Goal: Information Seeking & Learning: Learn about a topic

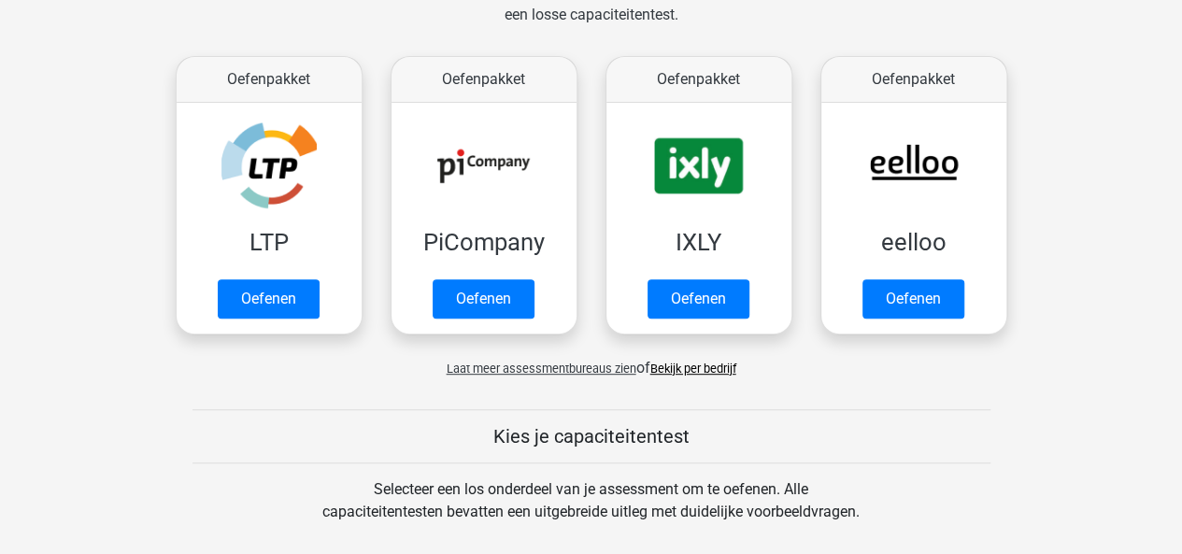
scroll to position [327, 0]
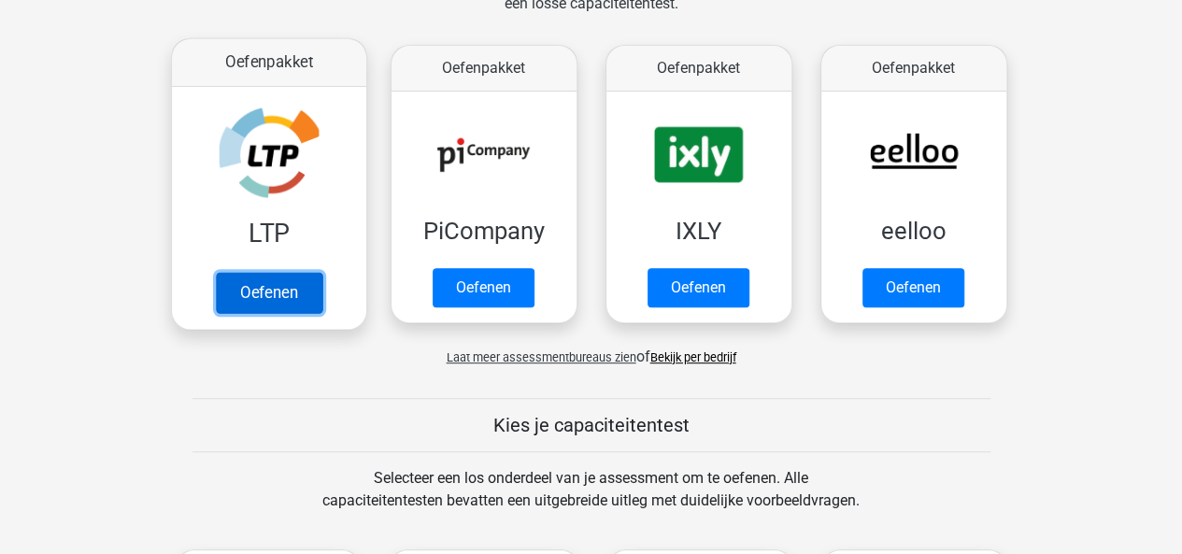
click at [247, 295] on link "Oefenen" at bounding box center [268, 292] width 107 height 41
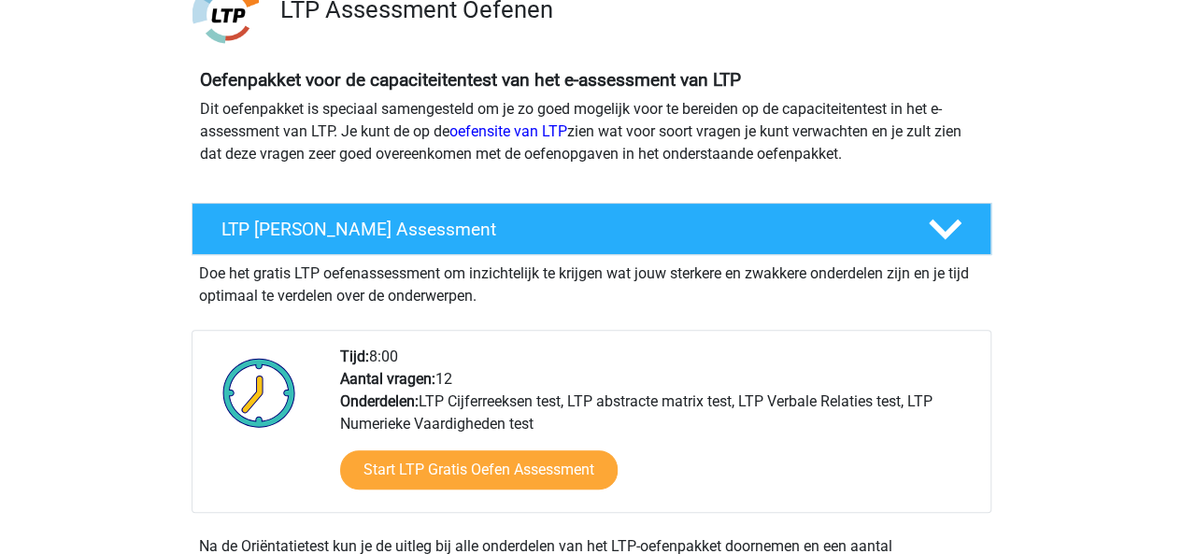
scroll to position [156, 0]
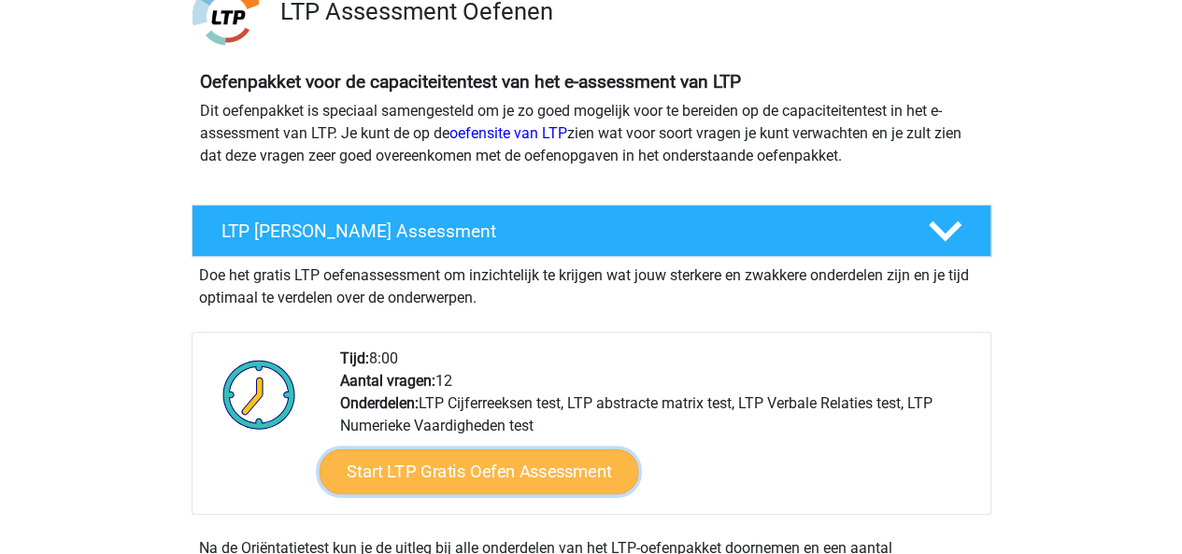
click at [478, 468] on link "Start LTP Gratis Oefen Assessment" at bounding box center [479, 472] width 320 height 45
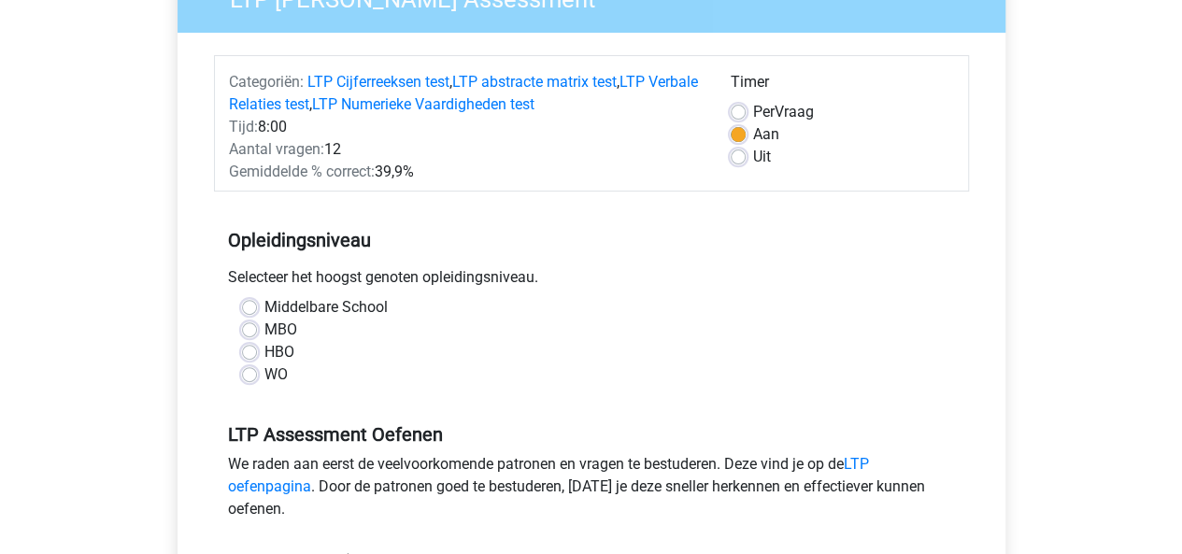
scroll to position [189, 0]
click at [256, 322] on div "MBO" at bounding box center [591, 329] width 699 height 22
click at [265, 324] on label "MBO" at bounding box center [281, 329] width 33 height 22
click at [250, 324] on input "MBO" at bounding box center [249, 327] width 15 height 19
radio input "true"
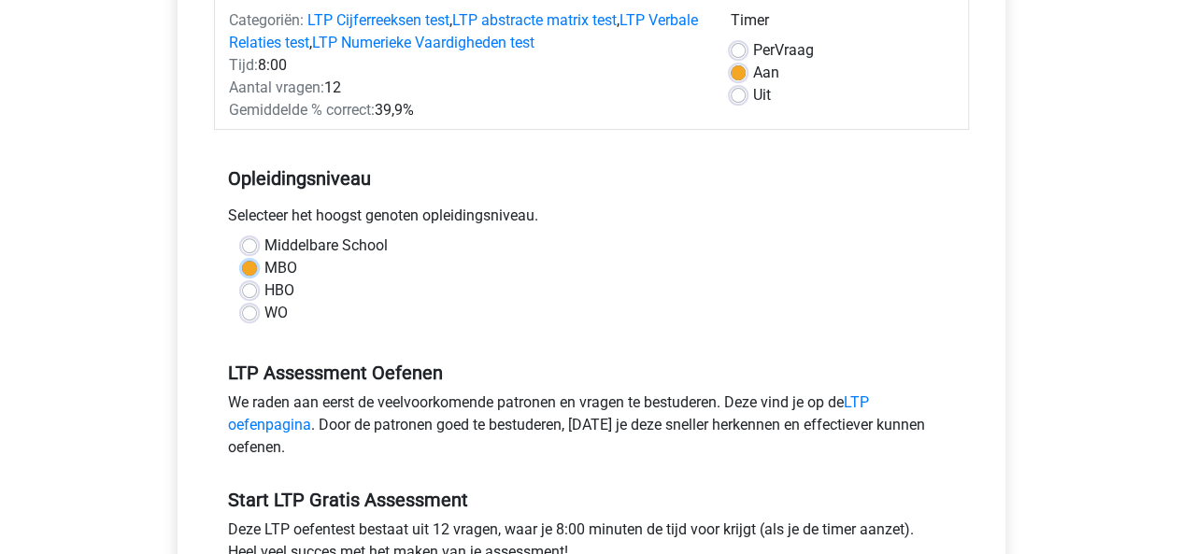
scroll to position [248, 0]
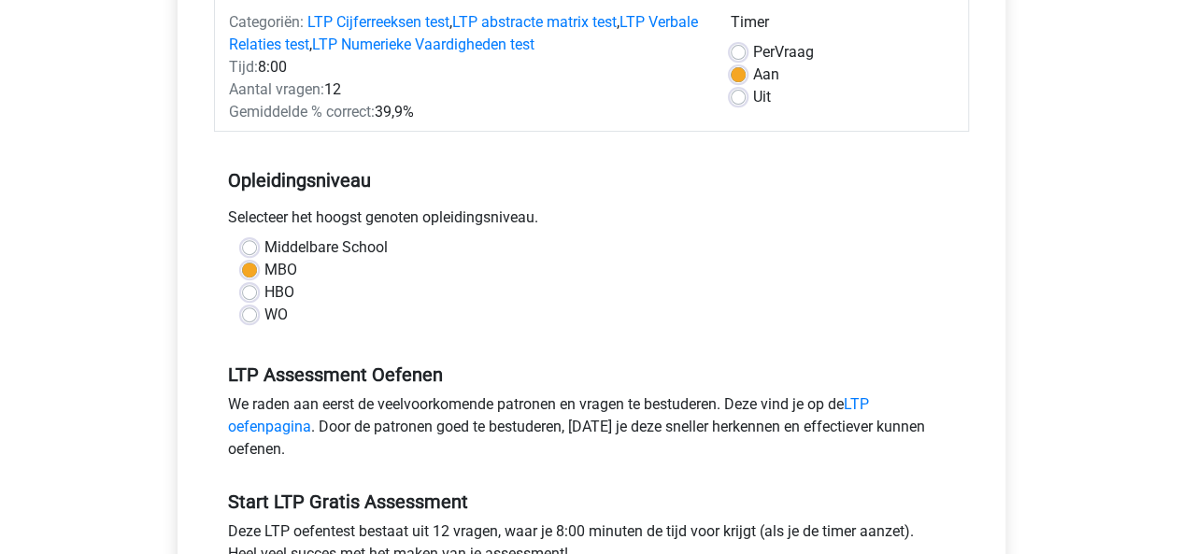
click at [239, 294] on div "Middelbare School MBO HBO WO" at bounding box center [591, 281] width 727 height 90
click at [265, 287] on label "HBO" at bounding box center [280, 292] width 30 height 22
click at [250, 287] on input "HBO" at bounding box center [249, 290] width 15 height 19
radio input "true"
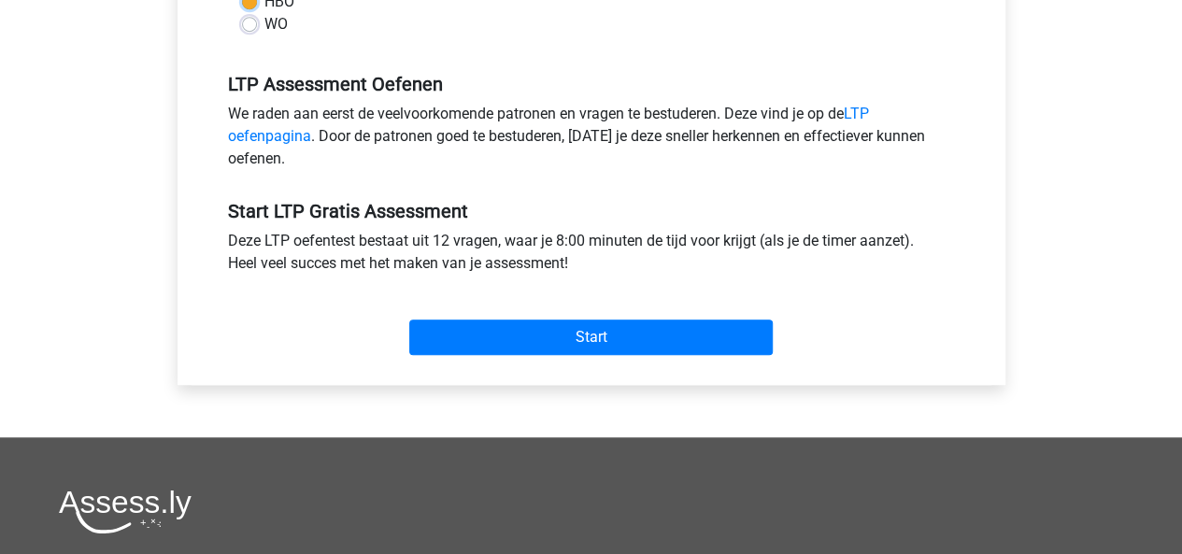
scroll to position [539, 0]
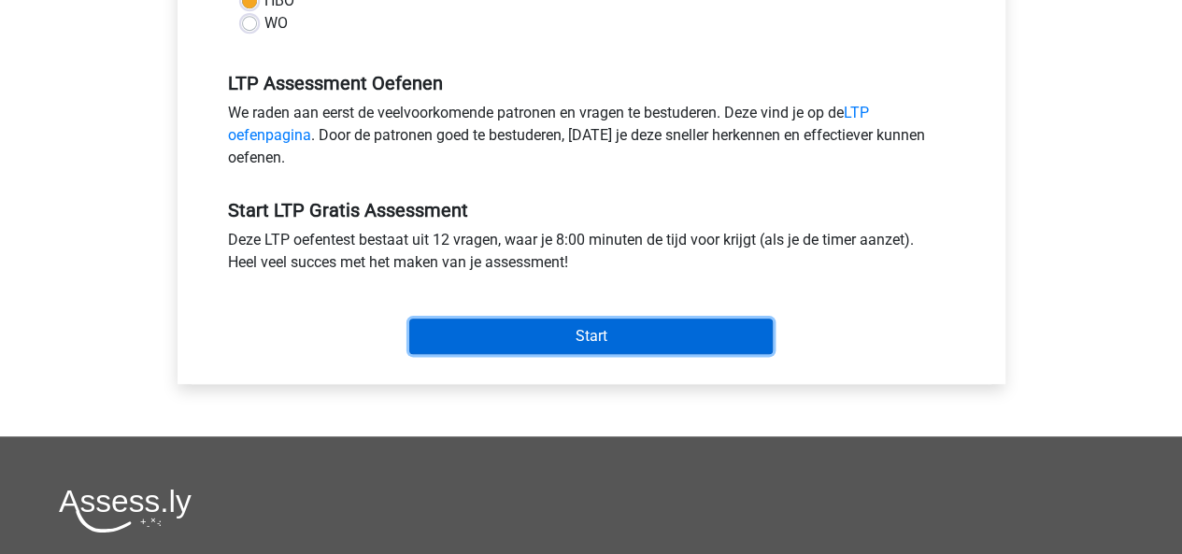
click at [579, 348] on input "Start" at bounding box center [591, 337] width 364 height 36
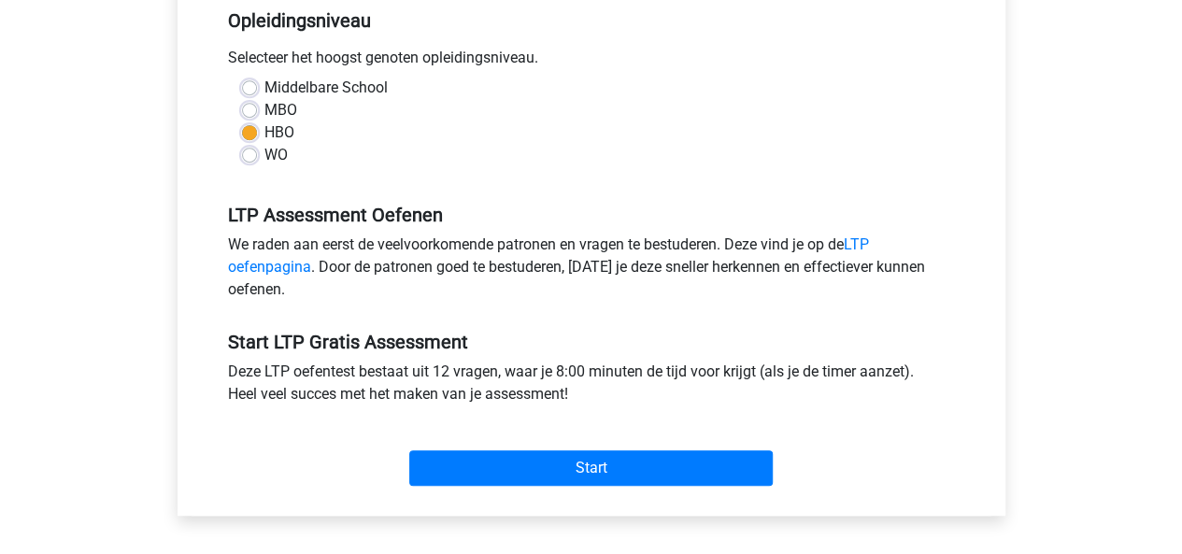
scroll to position [373, 0]
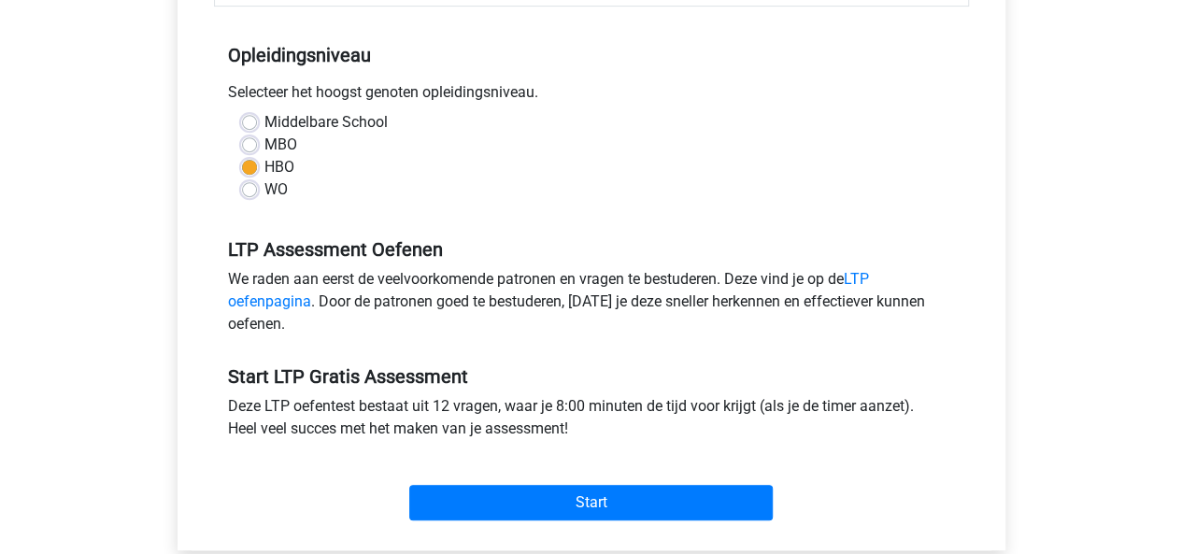
click at [237, 143] on div "Middelbare School MBO HBO WO" at bounding box center [591, 156] width 727 height 90
click at [265, 140] on label "MBO" at bounding box center [281, 145] width 33 height 22
click at [245, 140] on input "MBO" at bounding box center [249, 143] width 15 height 19
radio input "true"
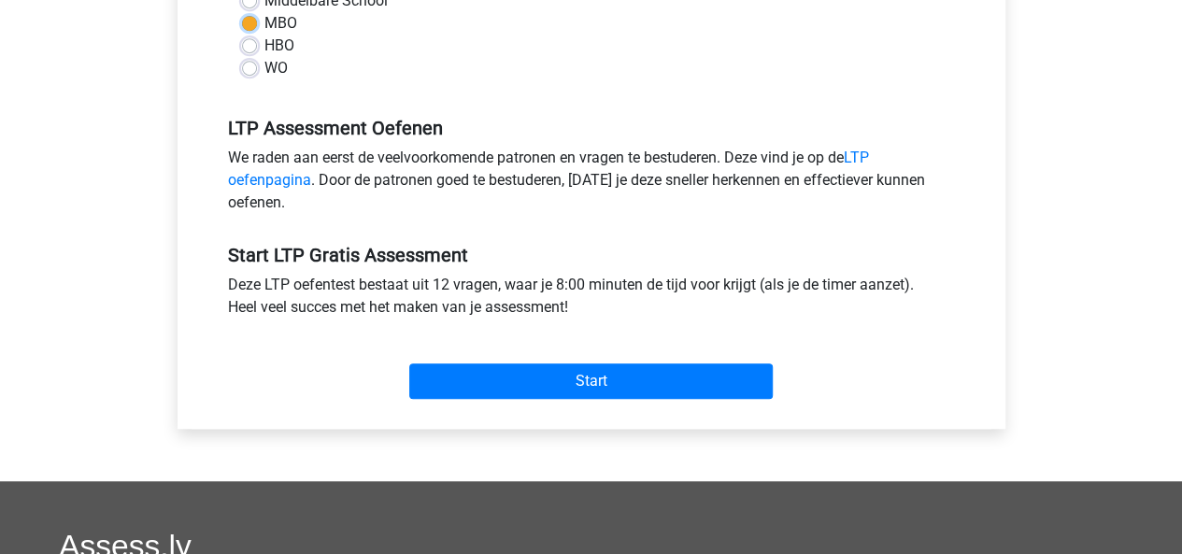
scroll to position [500, 0]
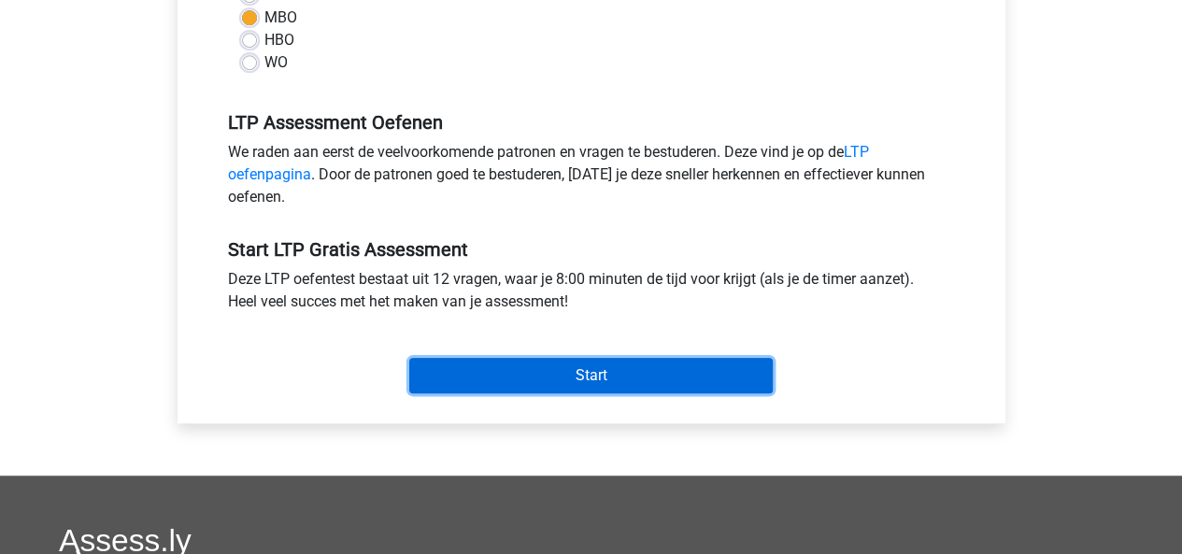
click at [526, 379] on input "Start" at bounding box center [591, 376] width 364 height 36
click at [478, 382] on input "Start" at bounding box center [591, 376] width 364 height 36
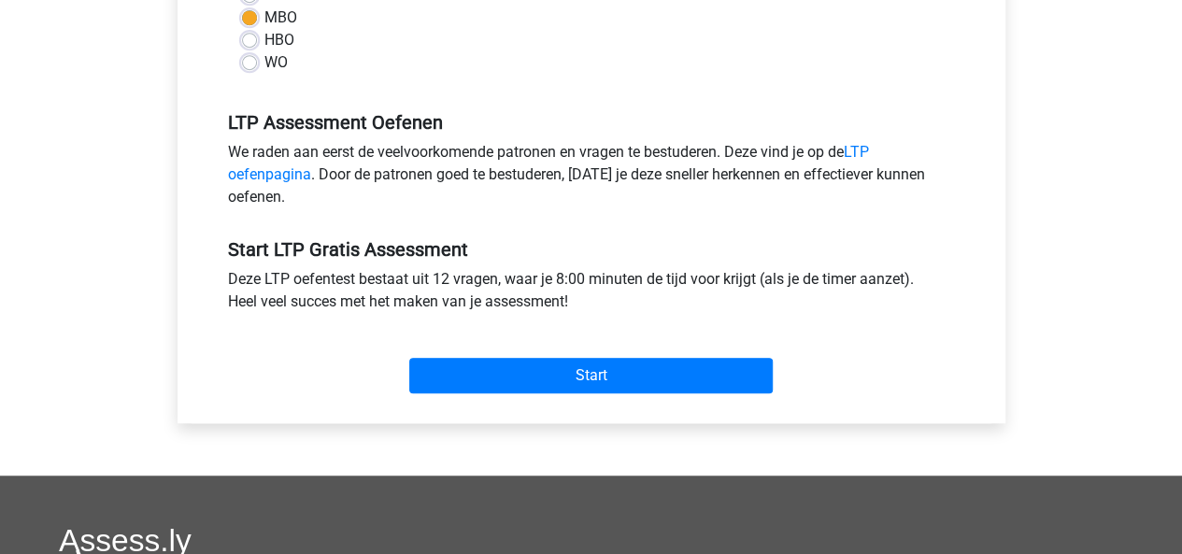
click at [265, 42] on label "HBO" at bounding box center [280, 40] width 30 height 22
click at [250, 42] on input "HBO" at bounding box center [249, 38] width 15 height 19
radio input "true"
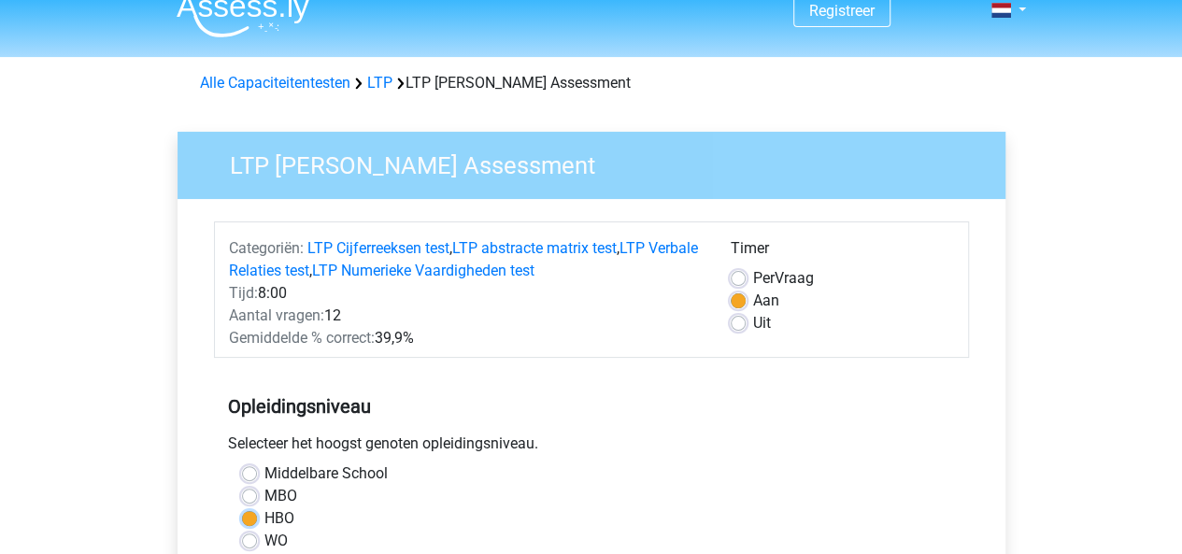
scroll to position [0, 0]
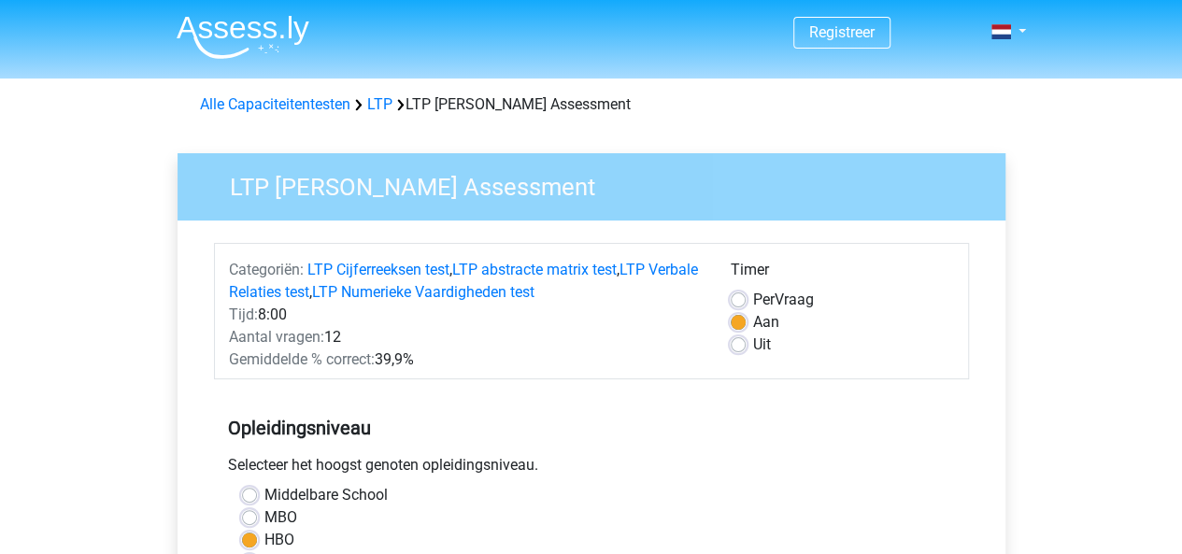
click at [753, 306] on label "Per Vraag" at bounding box center [783, 300] width 61 height 22
click at [736, 306] on input "Per Vraag" at bounding box center [738, 298] width 15 height 19
radio input "true"
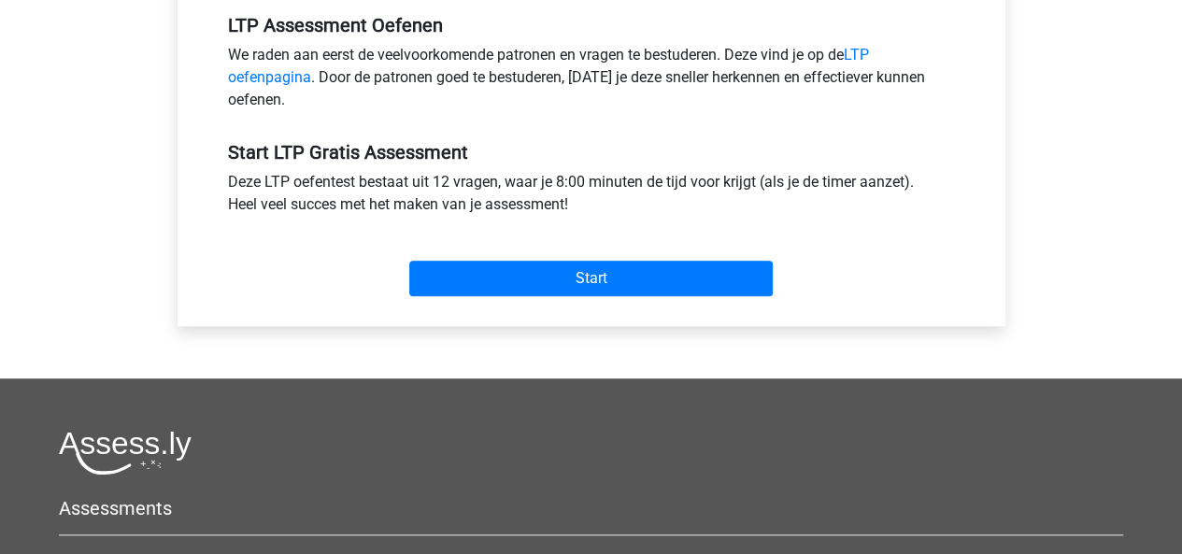
scroll to position [598, 0]
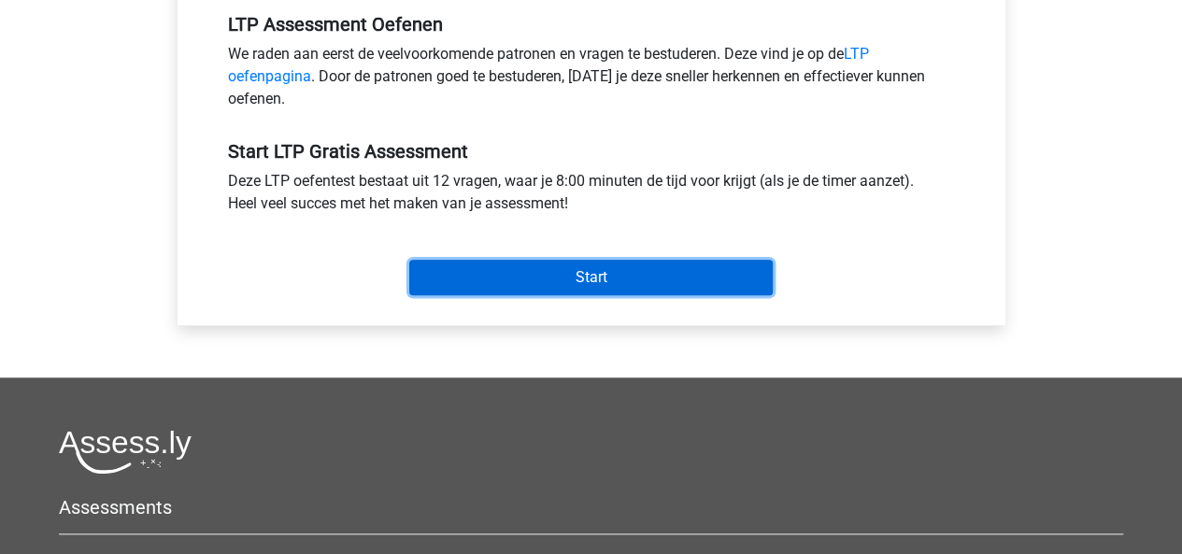
click at [690, 269] on input "Start" at bounding box center [591, 278] width 364 height 36
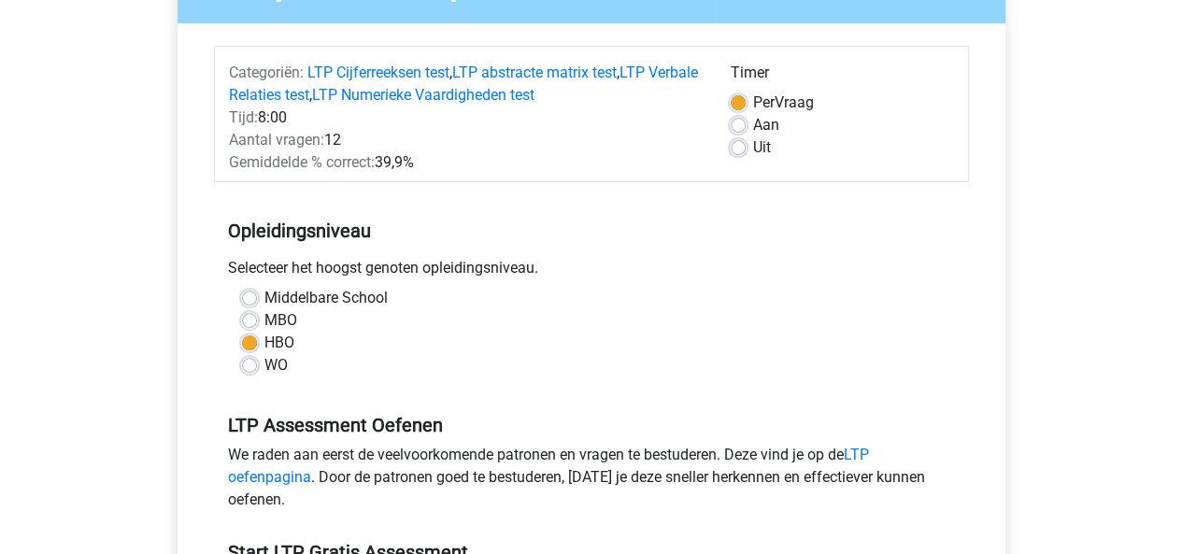
scroll to position [205, 0]
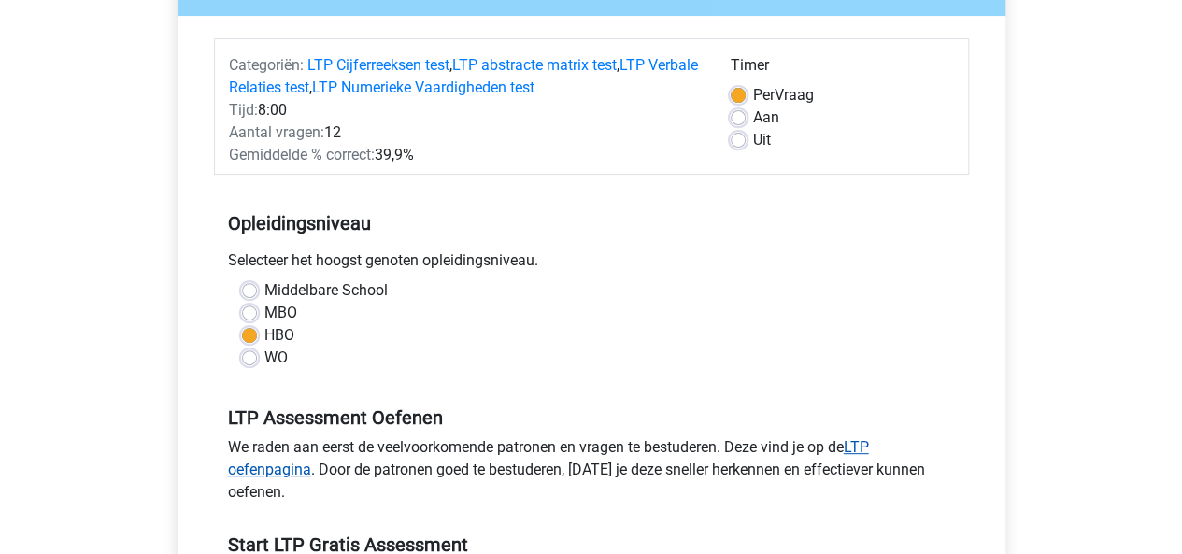
click at [869, 444] on link "LTP oefenpagina" at bounding box center [548, 458] width 641 height 40
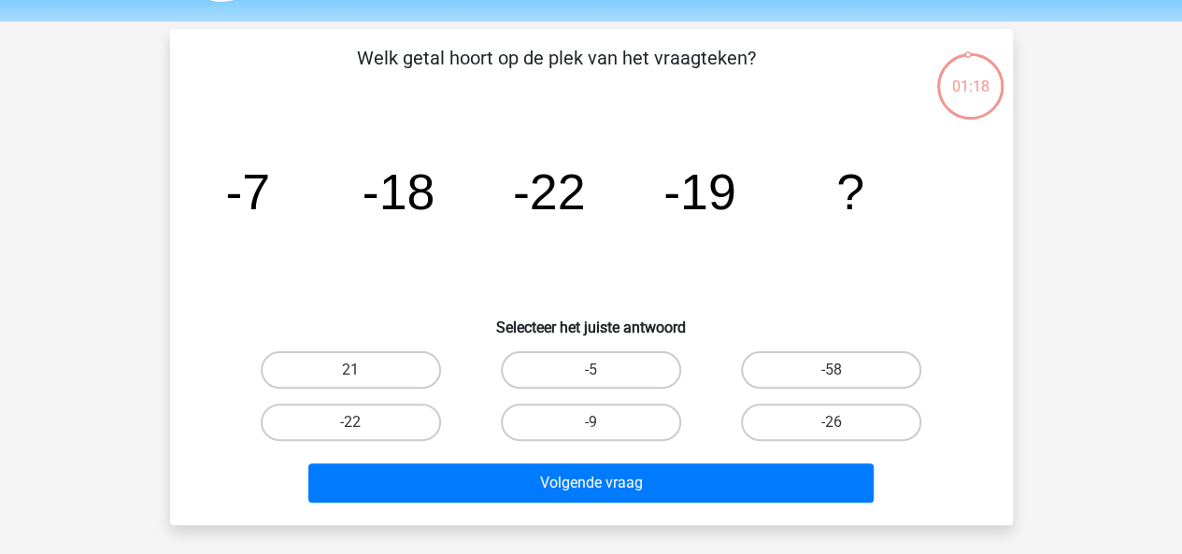
scroll to position [58, 0]
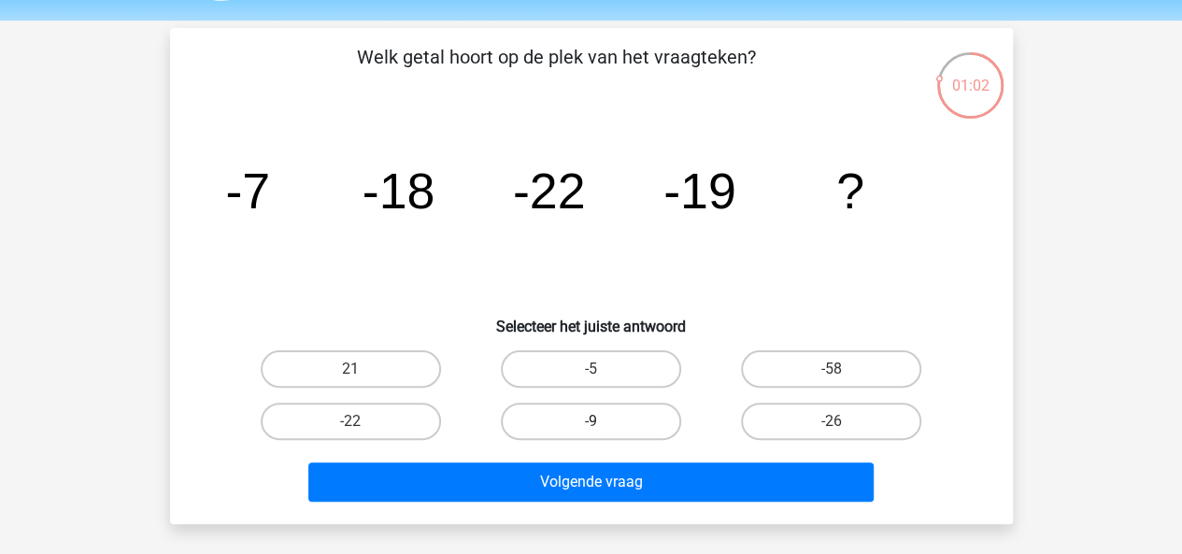
click at [571, 432] on label "-9" at bounding box center [591, 421] width 180 height 37
click at [591, 432] on input "-9" at bounding box center [597, 428] width 12 height 12
radio input "true"
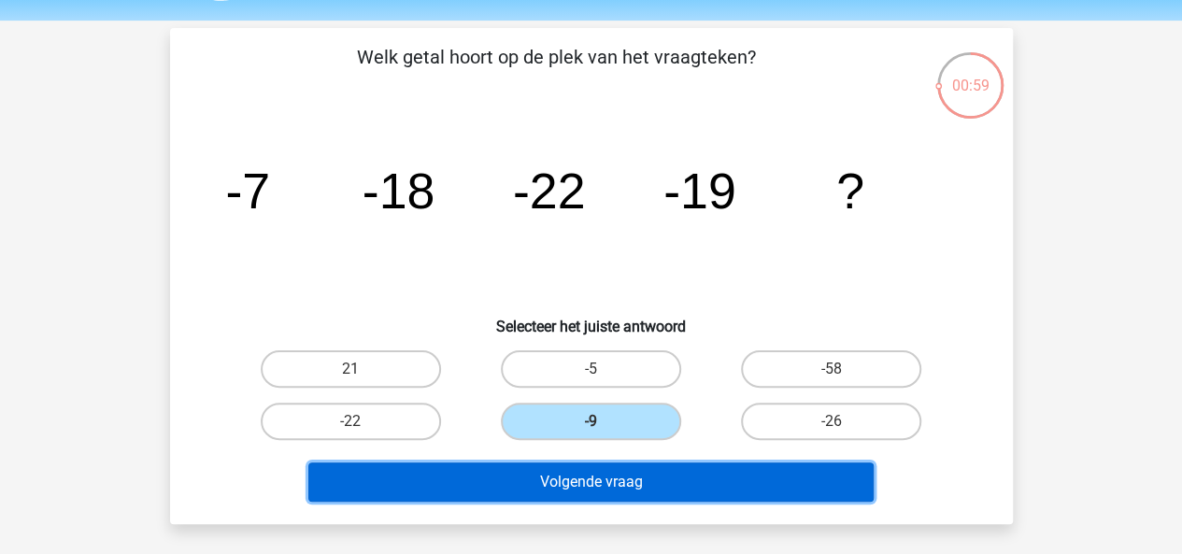
click at [573, 469] on button "Volgende vraag" at bounding box center [590, 482] width 565 height 39
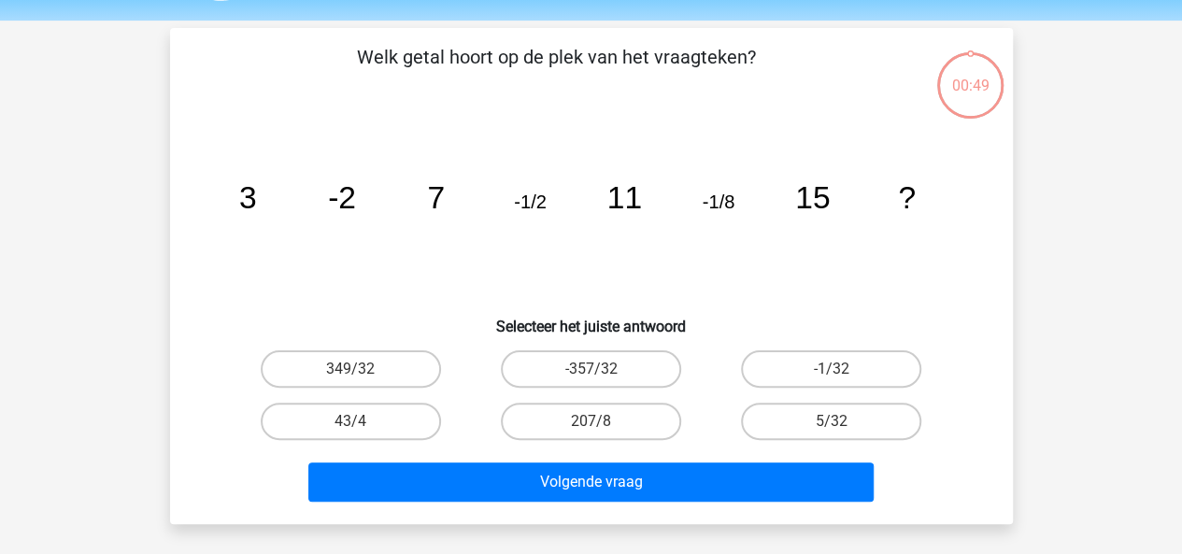
scroll to position [86, 0]
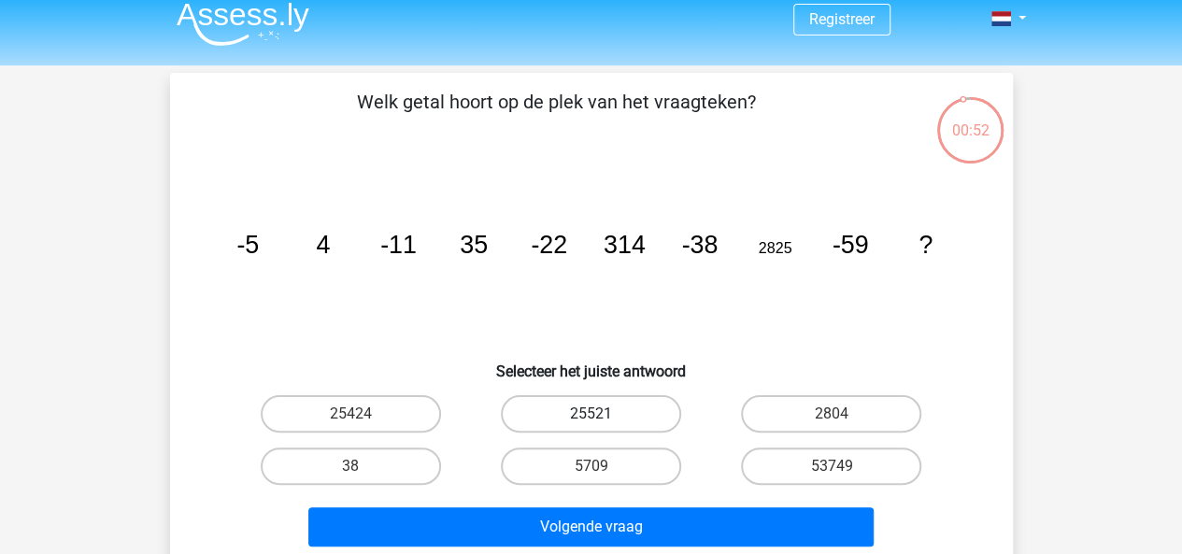
scroll to position [15, 0]
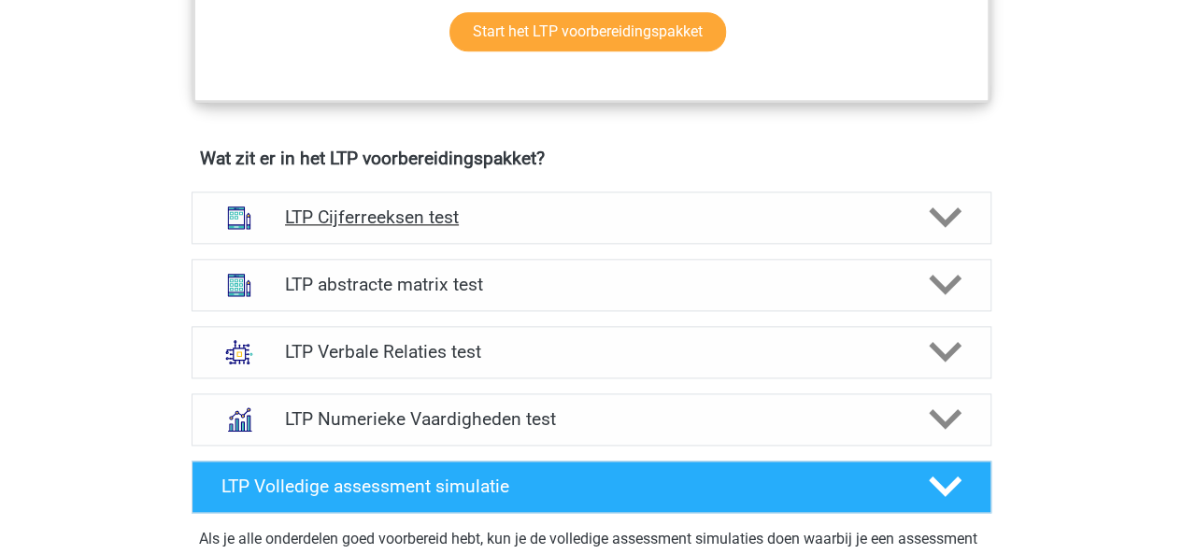
scroll to position [1050, 0]
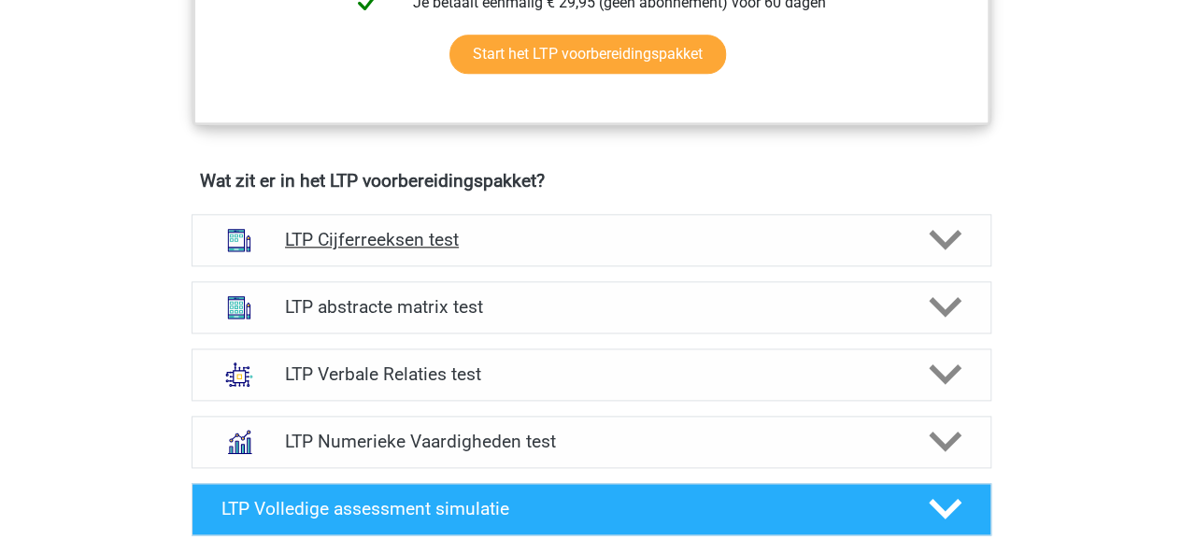
click at [366, 248] on h4 "LTP Cijferreeksen test" at bounding box center [591, 239] width 612 height 21
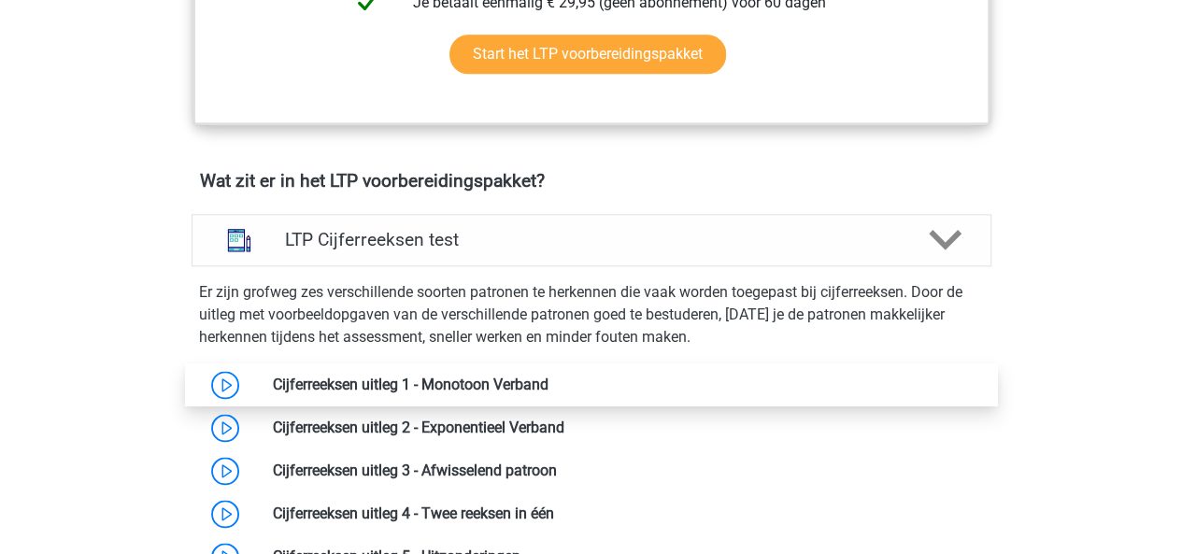
click at [549, 390] on link at bounding box center [549, 385] width 0 height 18
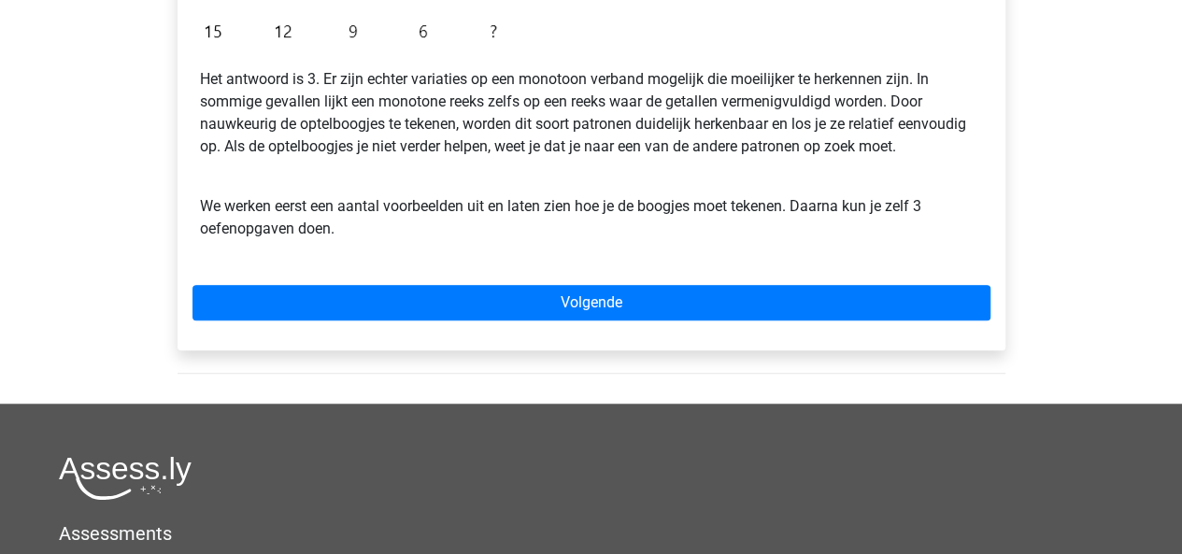
scroll to position [581, 0]
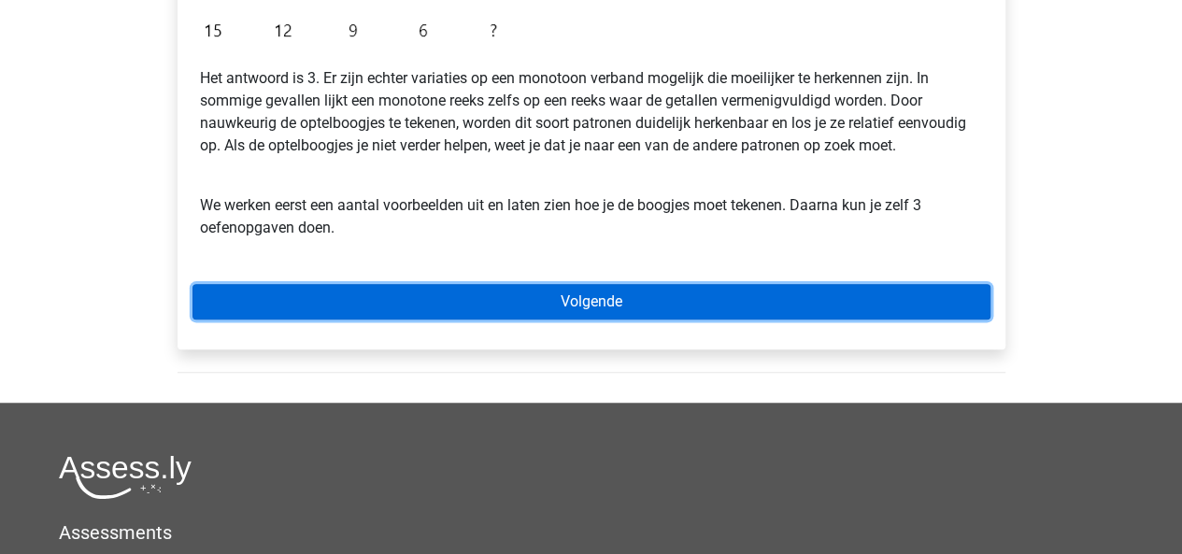
click at [477, 304] on link "Volgende" at bounding box center [592, 302] width 798 height 36
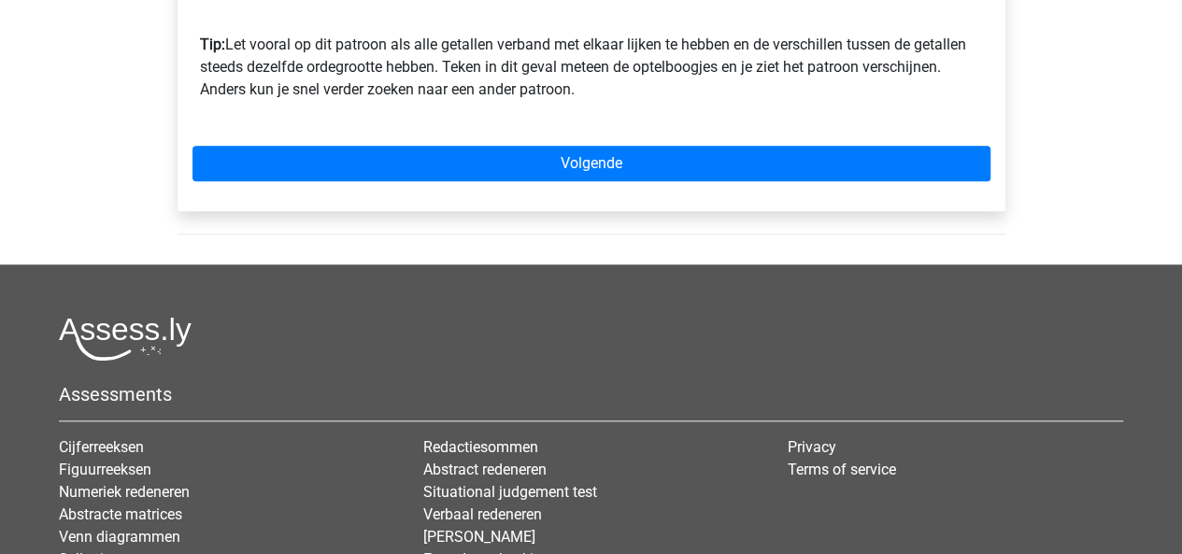
scroll to position [736, 0]
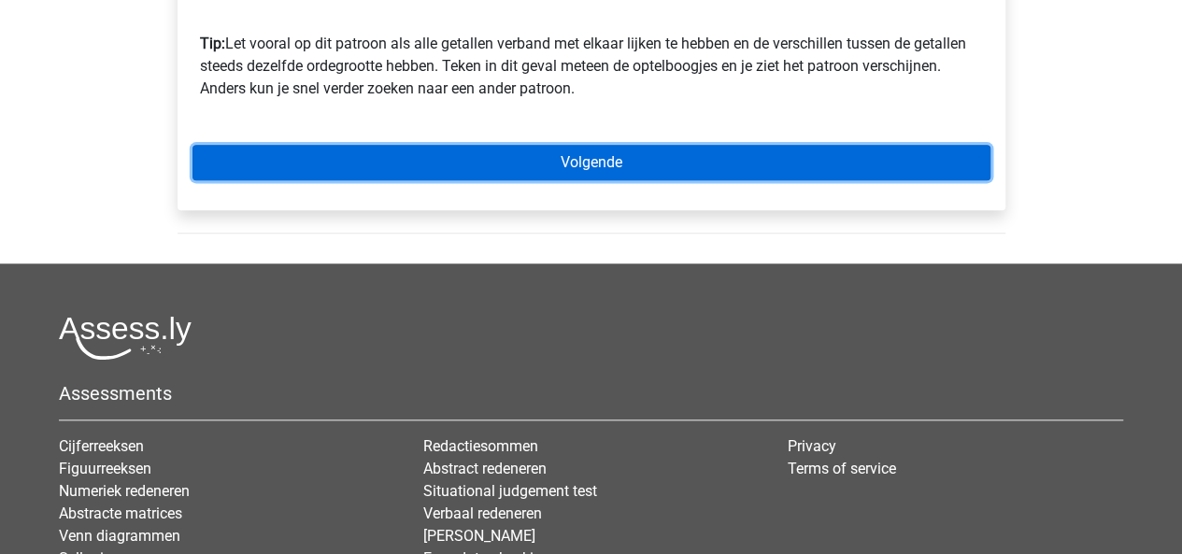
click at [486, 161] on link "Volgende" at bounding box center [592, 163] width 798 height 36
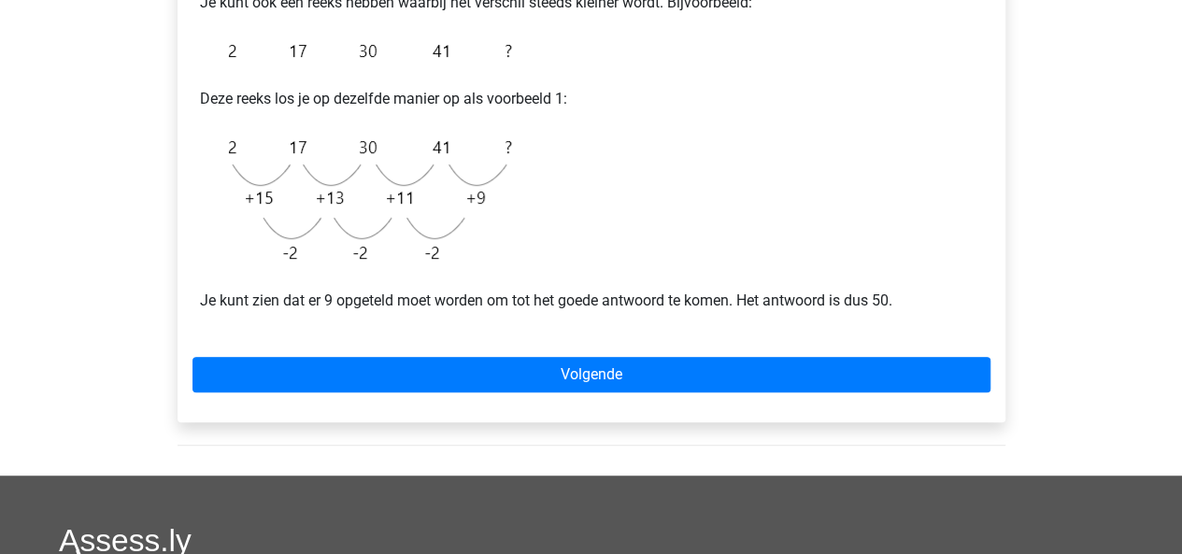
scroll to position [377, 0]
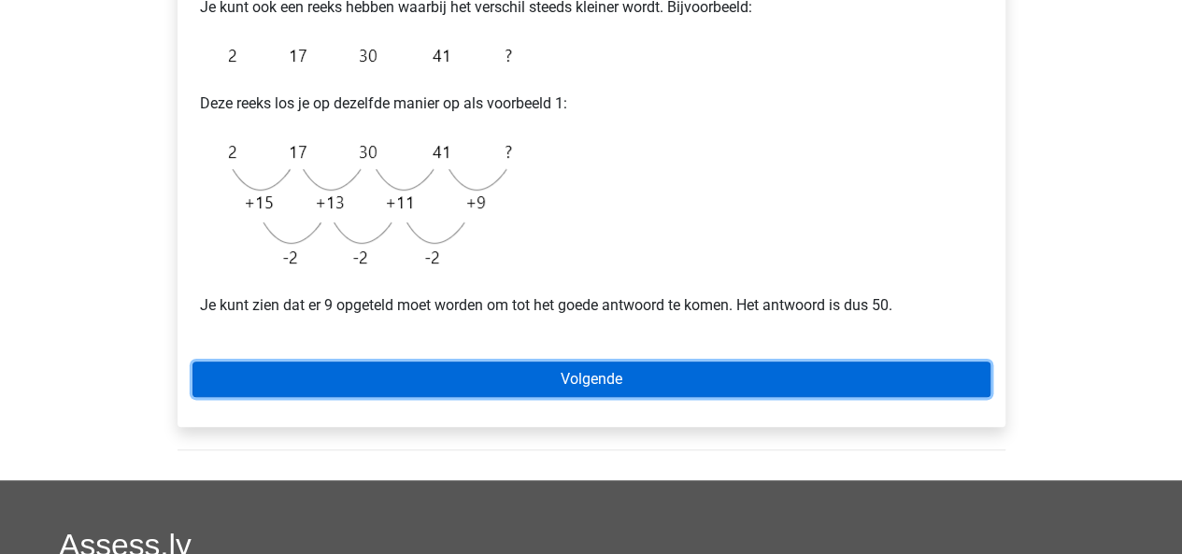
click at [436, 391] on link "Volgende" at bounding box center [592, 380] width 798 height 36
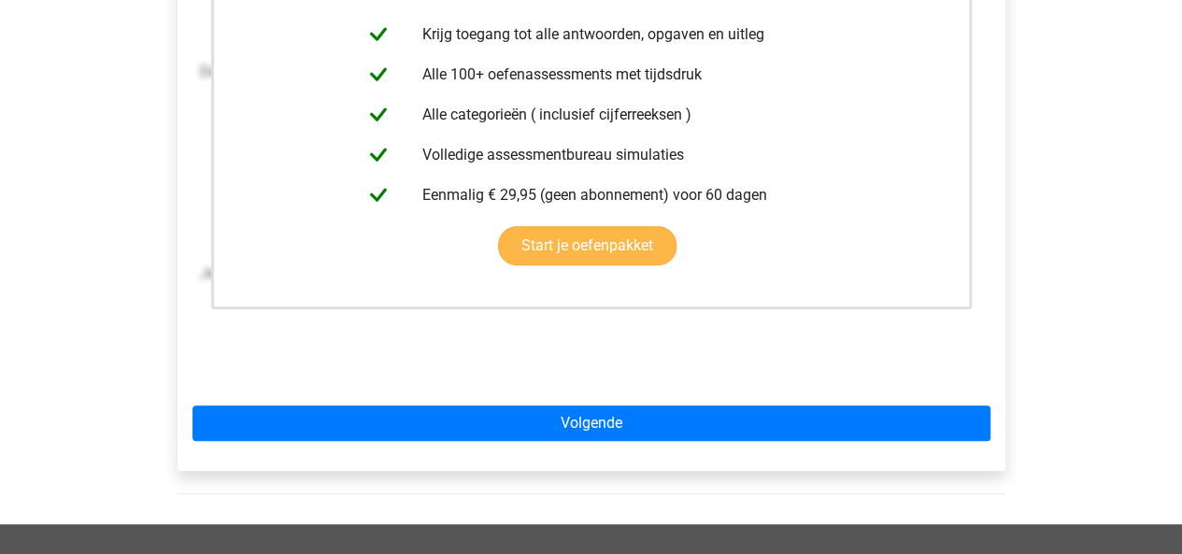
scroll to position [442, 0]
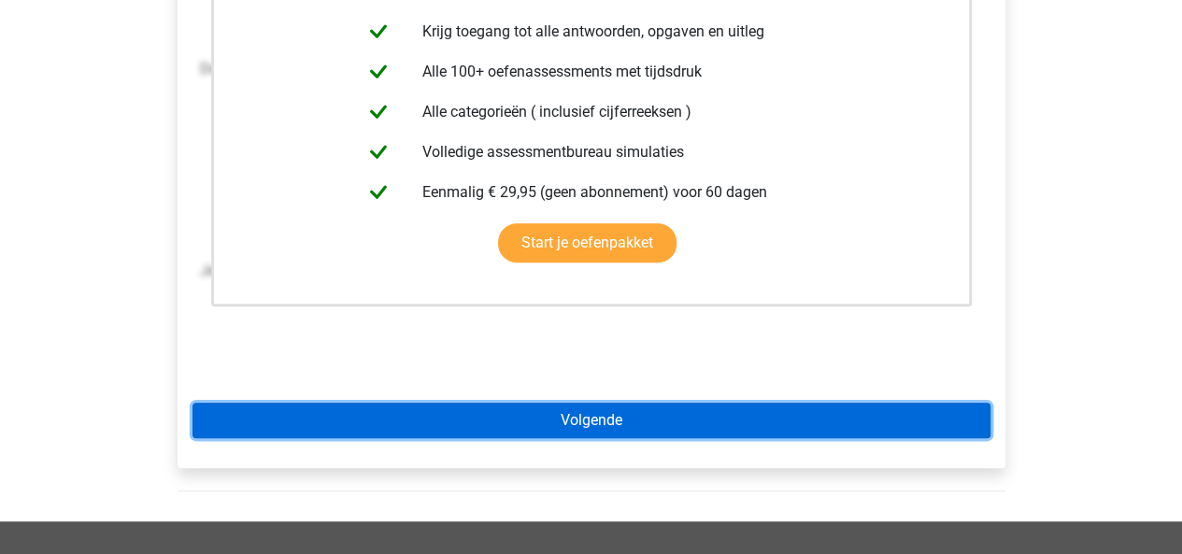
click at [562, 409] on link "Volgende" at bounding box center [592, 421] width 798 height 36
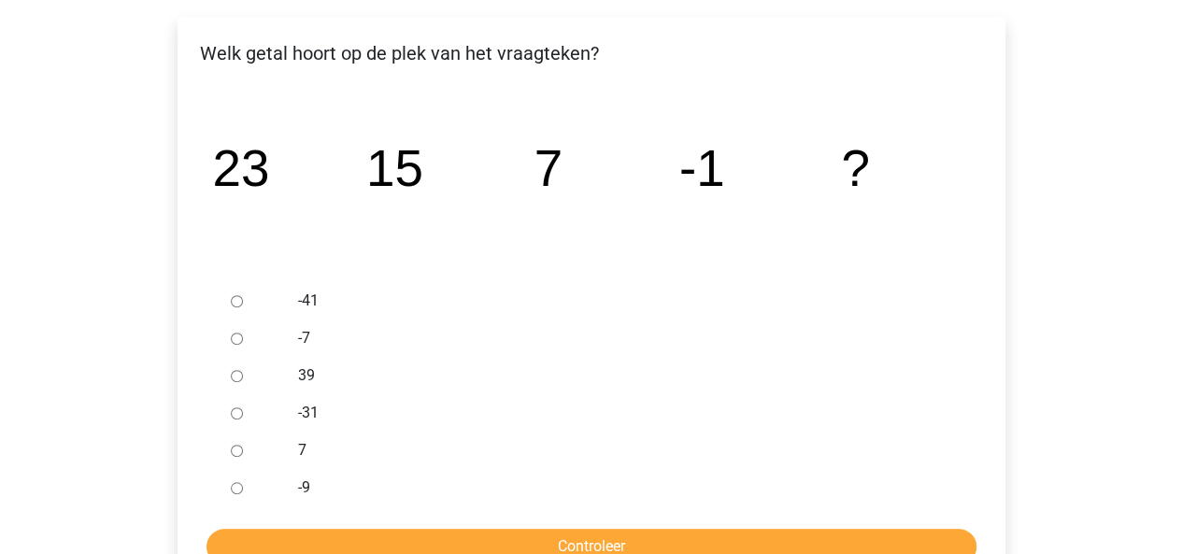
scroll to position [306, 0]
click at [229, 483] on div at bounding box center [254, 486] width 62 height 37
click at [232, 484] on input "-9" at bounding box center [237, 487] width 12 height 12
radio input "true"
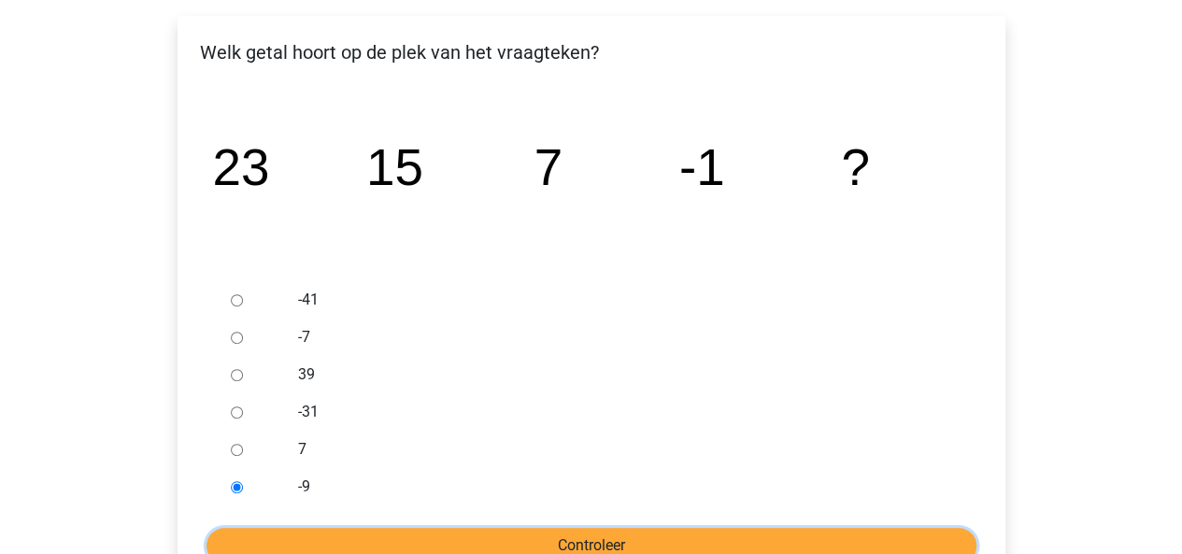
click at [264, 537] on input "Controleer" at bounding box center [592, 546] width 770 height 36
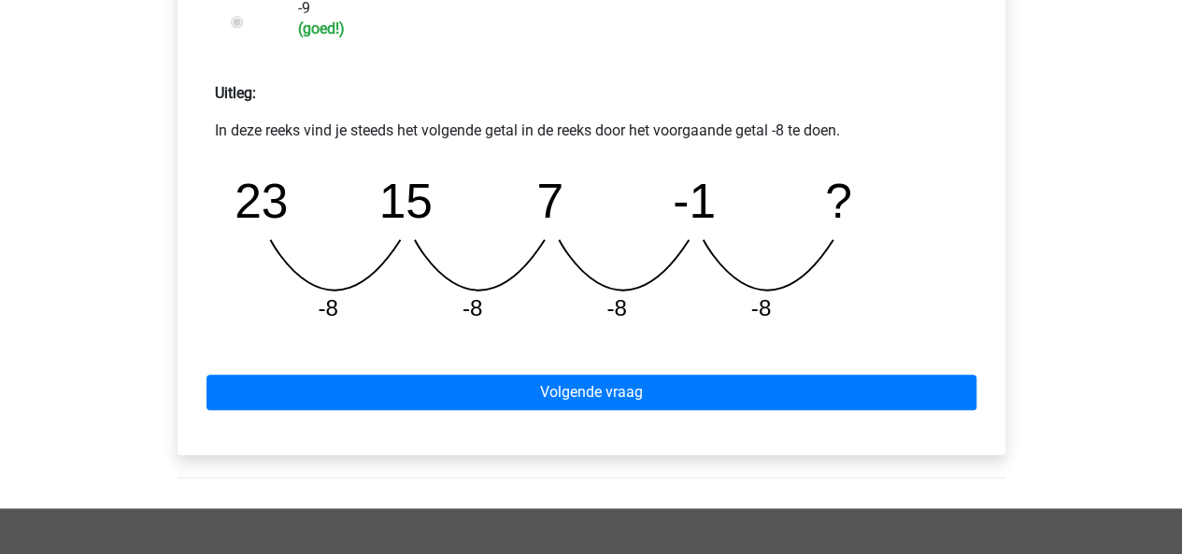
scroll to position [789, 0]
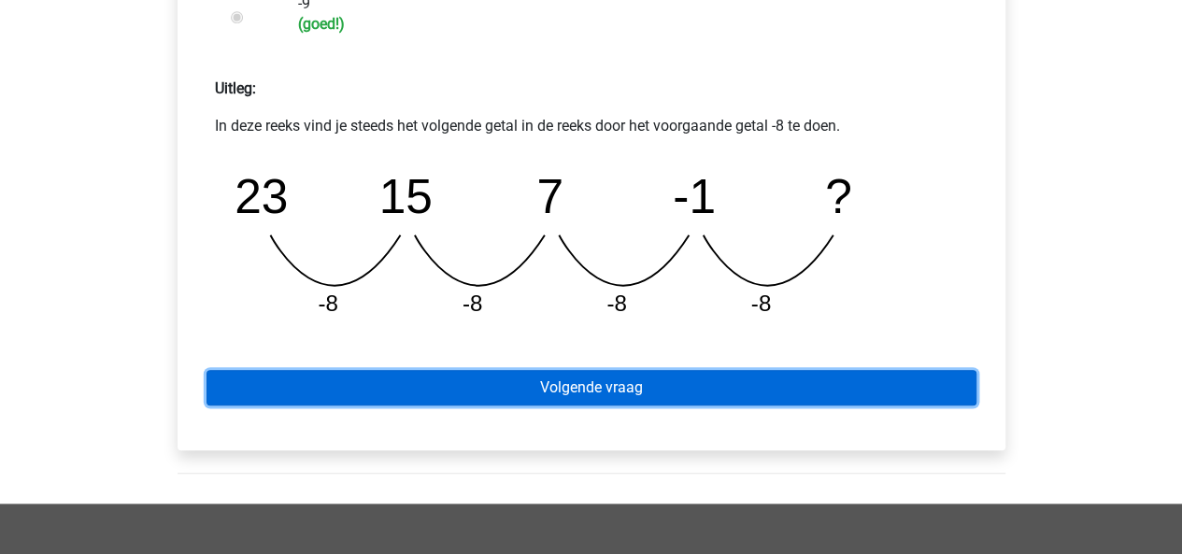
click at [547, 382] on link "Volgende vraag" at bounding box center [592, 388] width 770 height 36
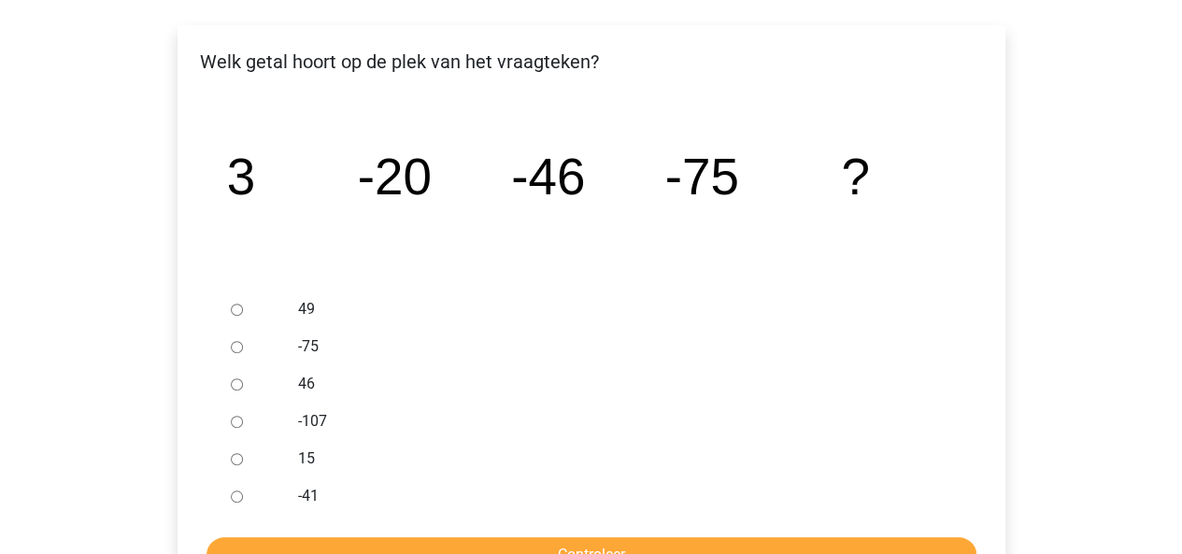
scroll to position [298, 0]
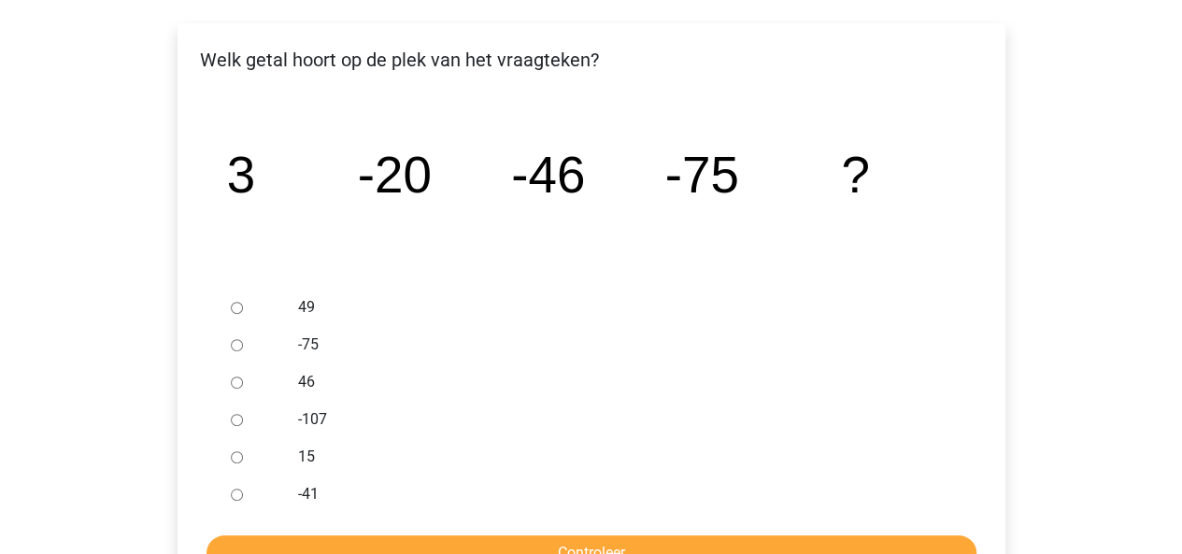
click at [232, 424] on input "-107" at bounding box center [237, 420] width 12 height 12
radio input "true"
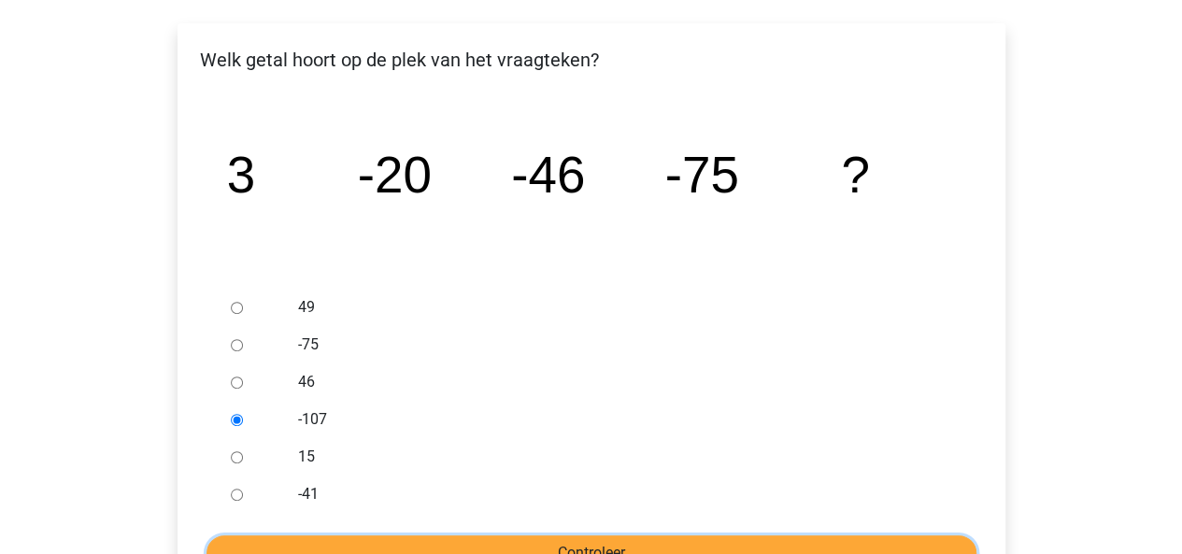
click at [493, 547] on input "Controleer" at bounding box center [592, 554] width 770 height 36
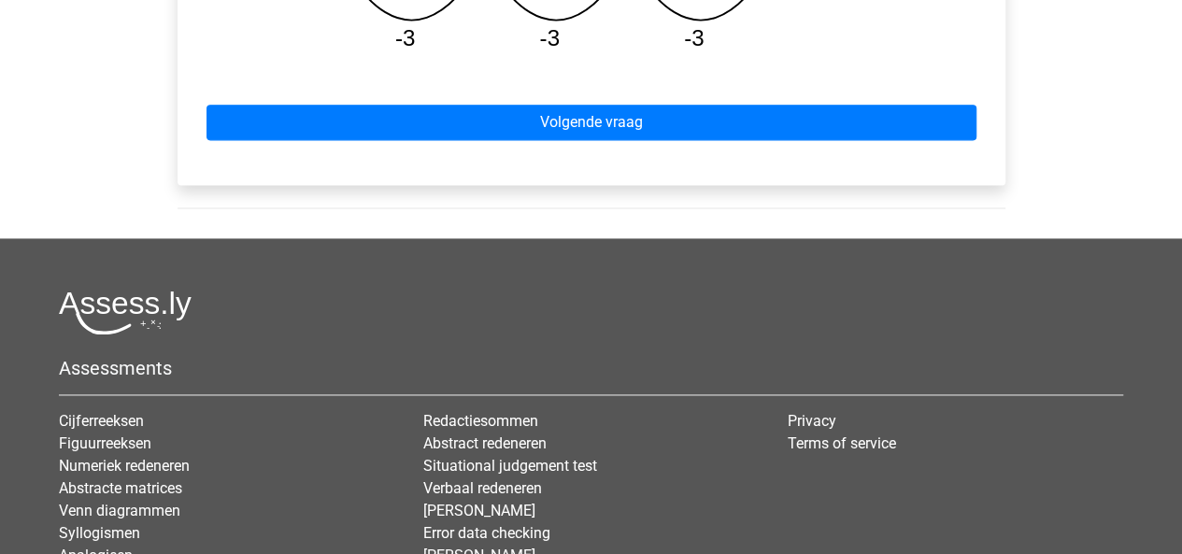
scroll to position [1197, 0]
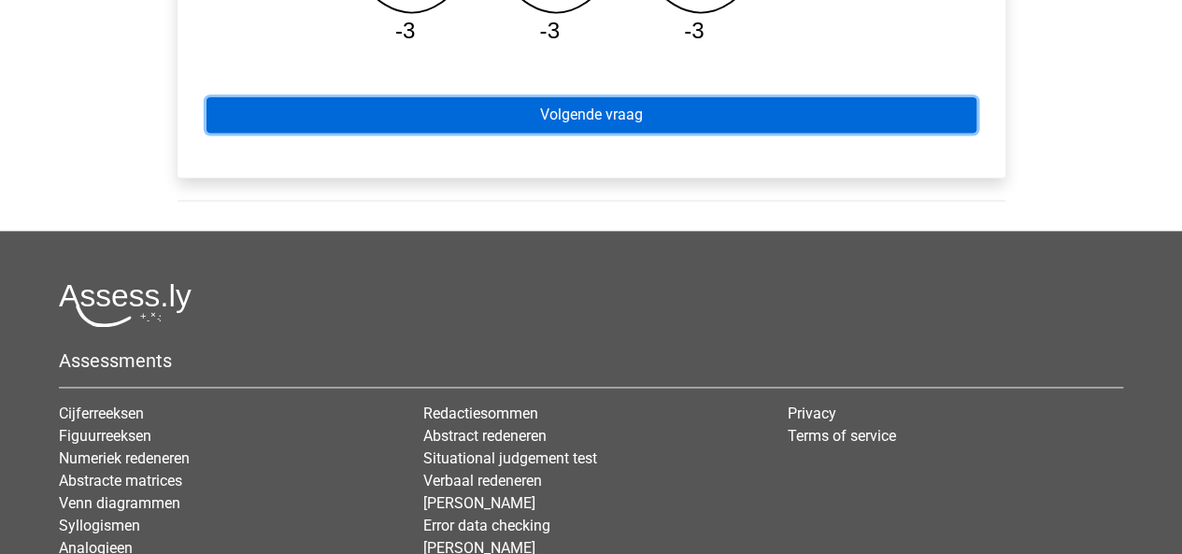
click at [755, 109] on link "Volgende vraag" at bounding box center [592, 115] width 770 height 36
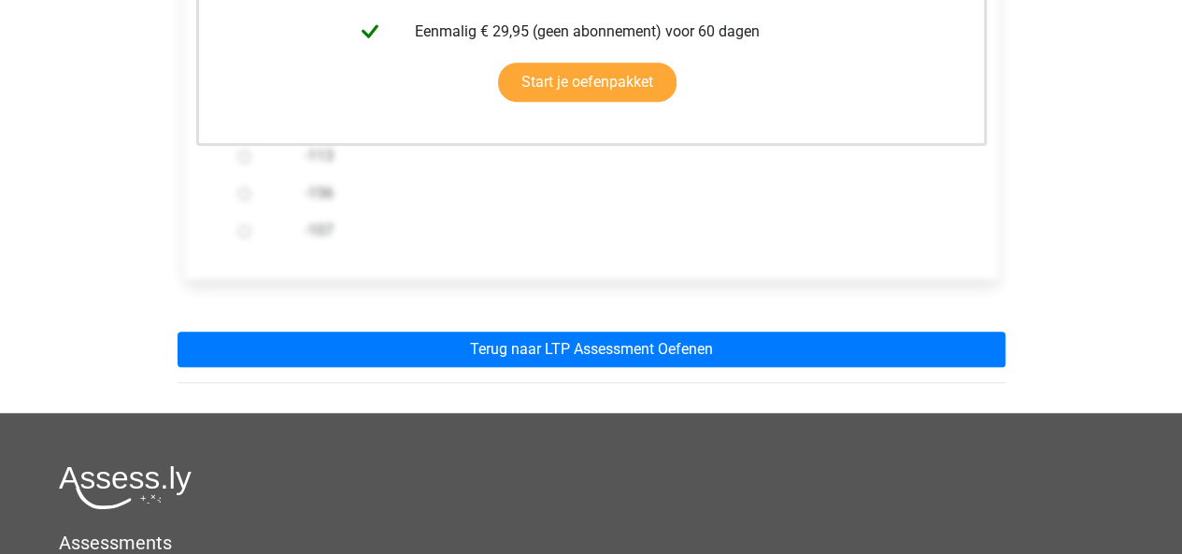
scroll to position [566, 0]
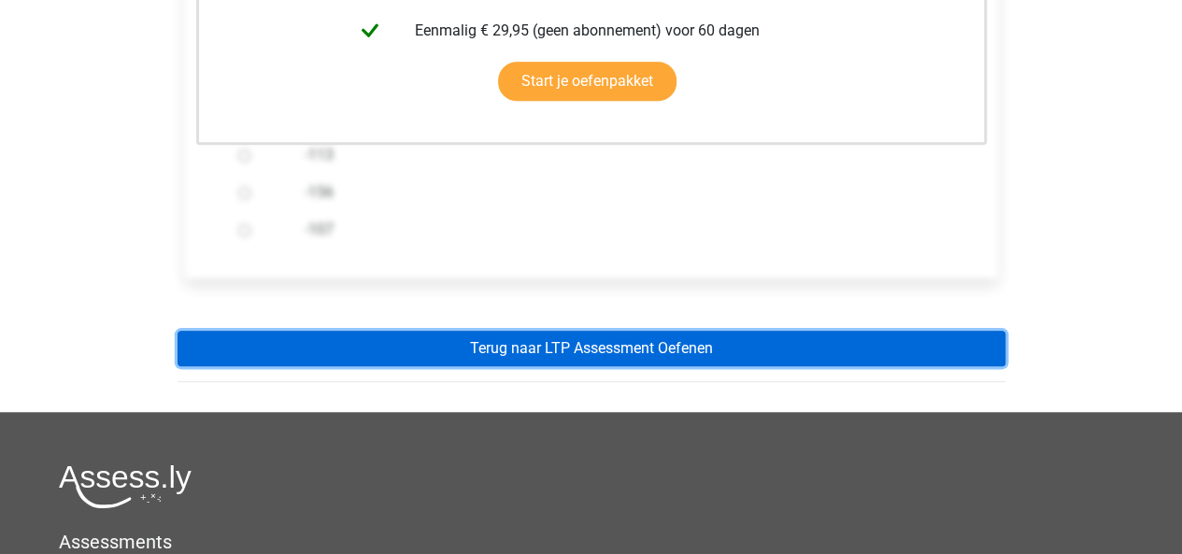
click at [734, 339] on link "Terug naar LTP Assessment Oefenen" at bounding box center [592, 349] width 828 height 36
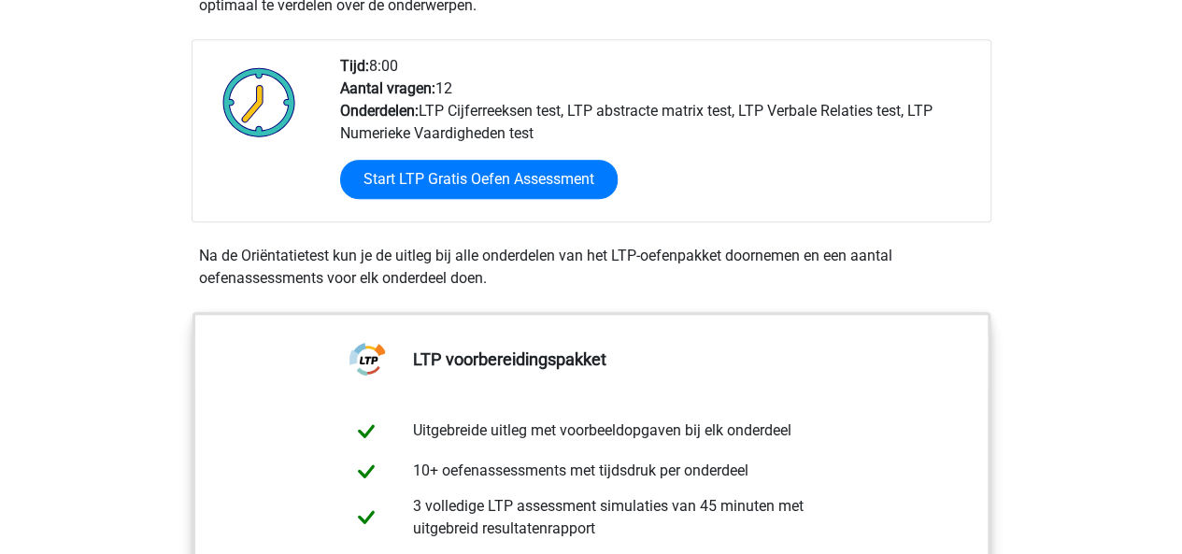
scroll to position [472, 0]
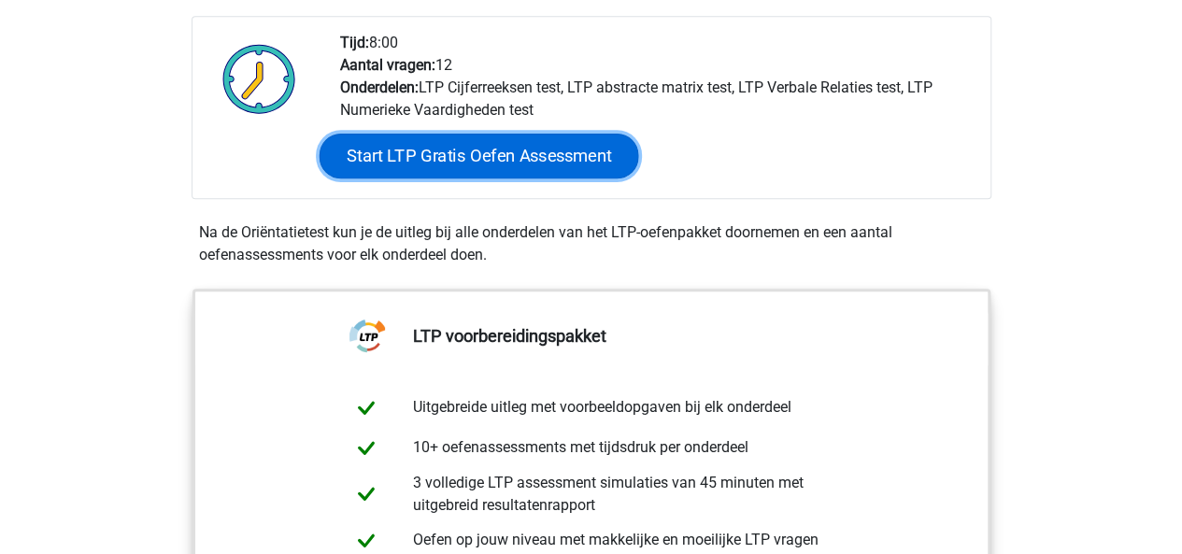
click at [562, 157] on link "Start LTP Gratis Oefen Assessment" at bounding box center [479, 156] width 320 height 45
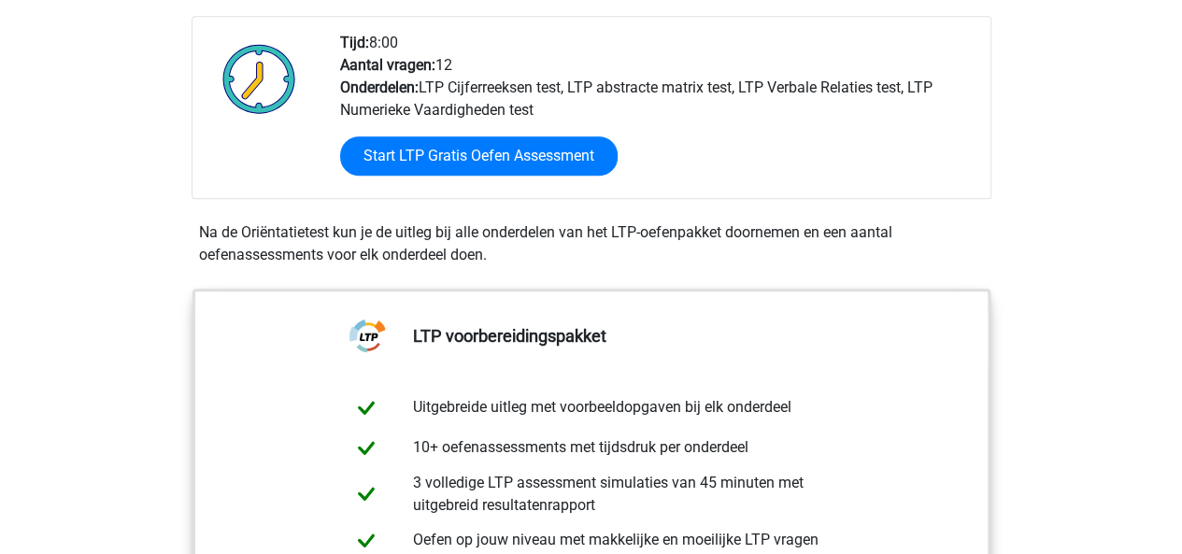
scroll to position [364, 0]
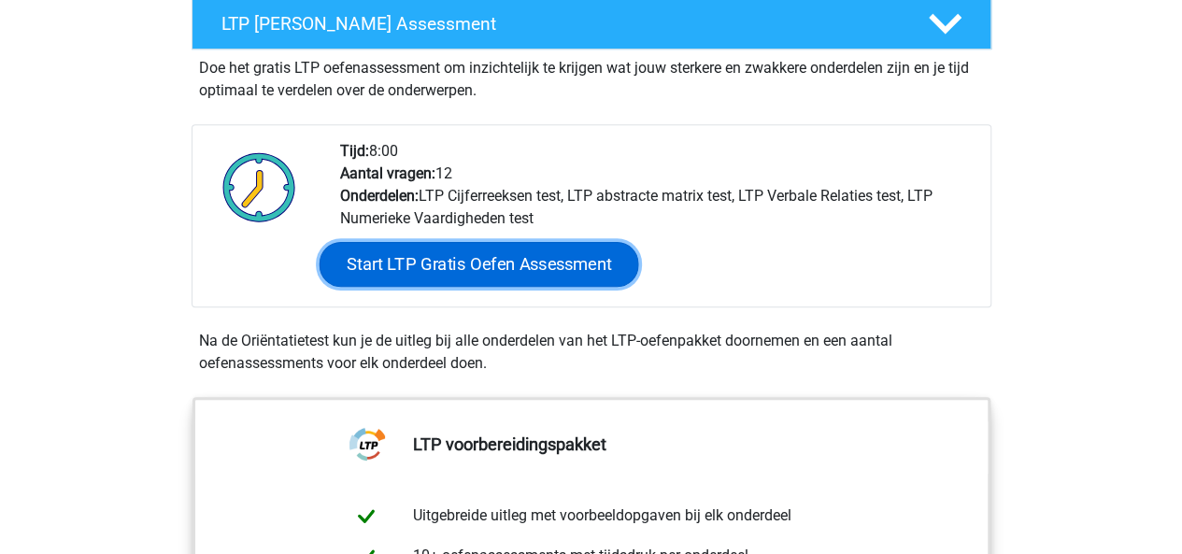
click at [424, 271] on link "Start LTP Gratis Oefen Assessment" at bounding box center [479, 264] width 320 height 45
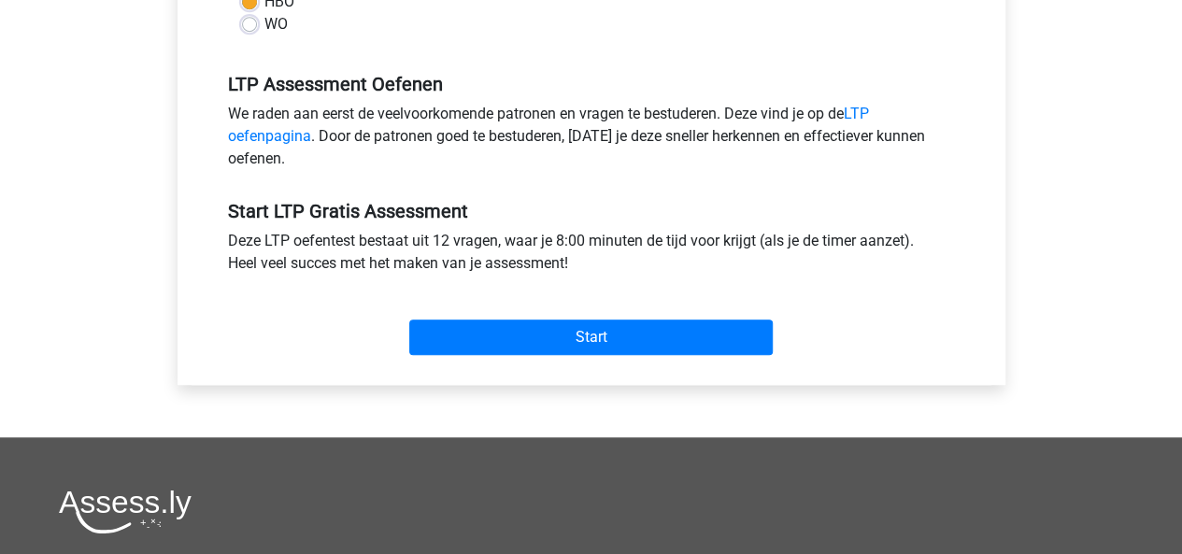
scroll to position [641, 0]
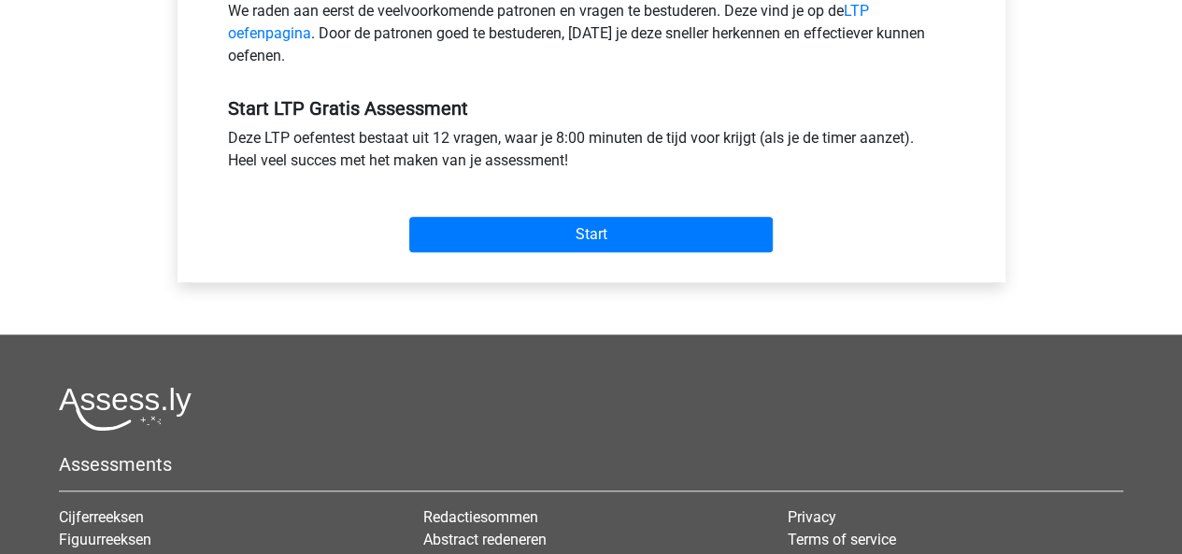
click at [766, 251] on div "Start" at bounding box center [591, 219] width 755 height 80
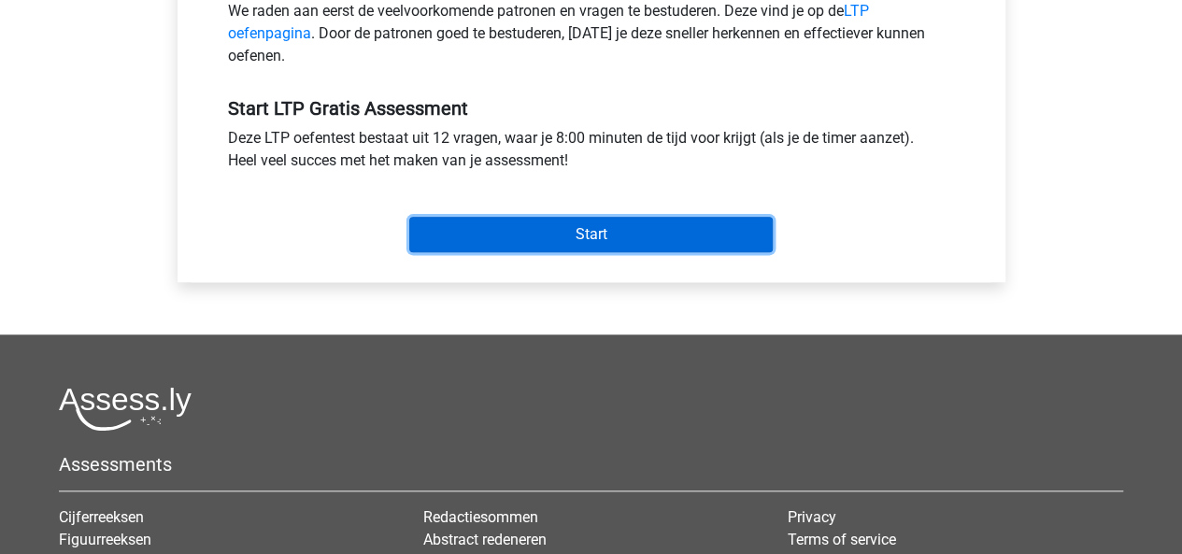
click at [763, 246] on input "Start" at bounding box center [591, 235] width 364 height 36
click at [526, 250] on input "Start" at bounding box center [591, 235] width 364 height 36
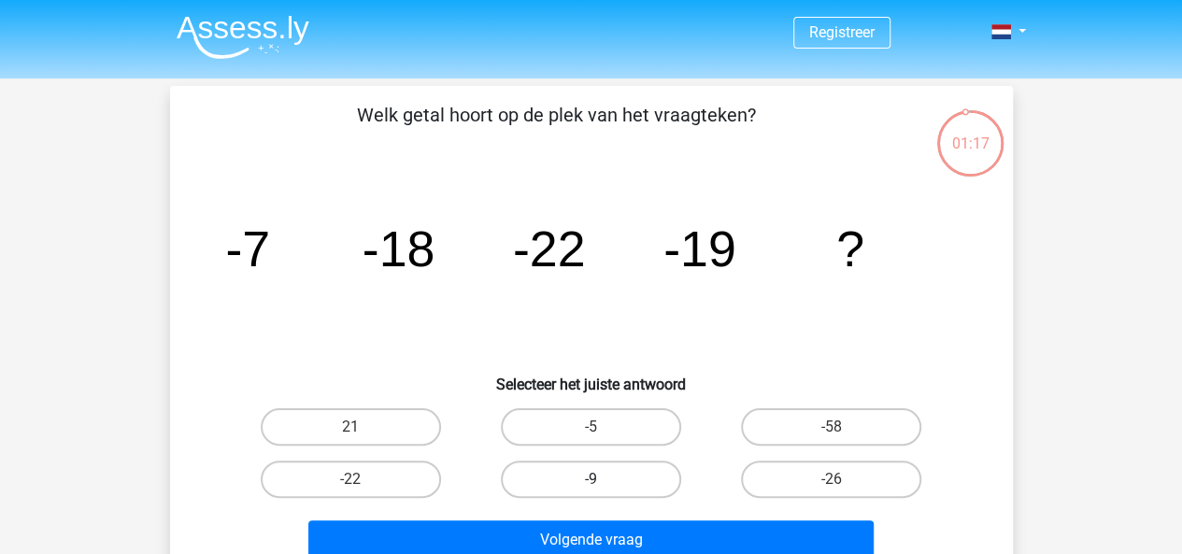
click at [570, 478] on label "-9" at bounding box center [591, 479] width 180 height 37
click at [591, 479] on input "-9" at bounding box center [597, 485] width 12 height 12
radio input "true"
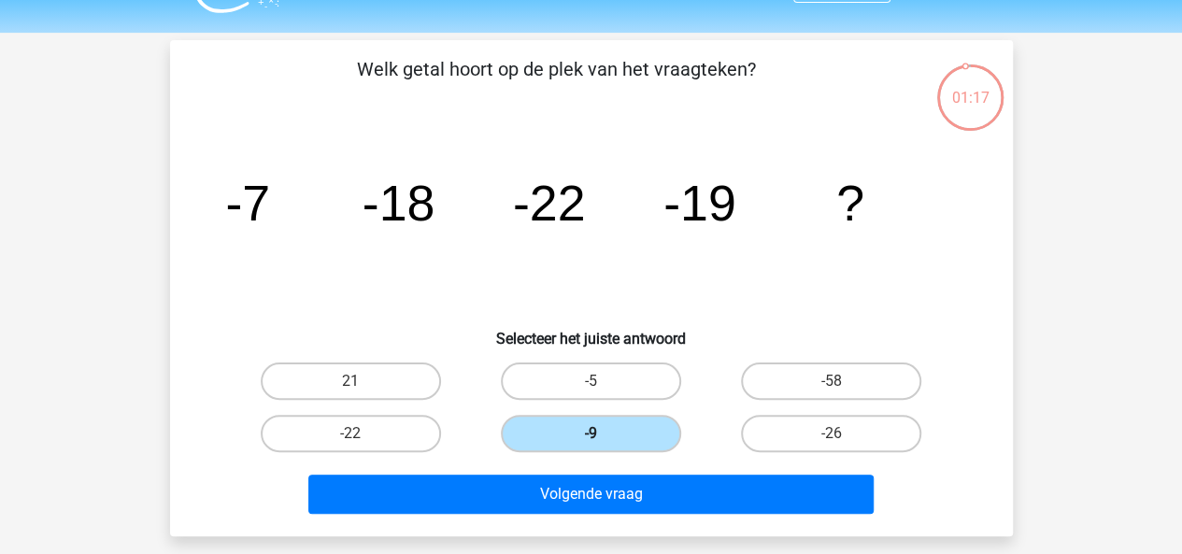
scroll to position [47, 0]
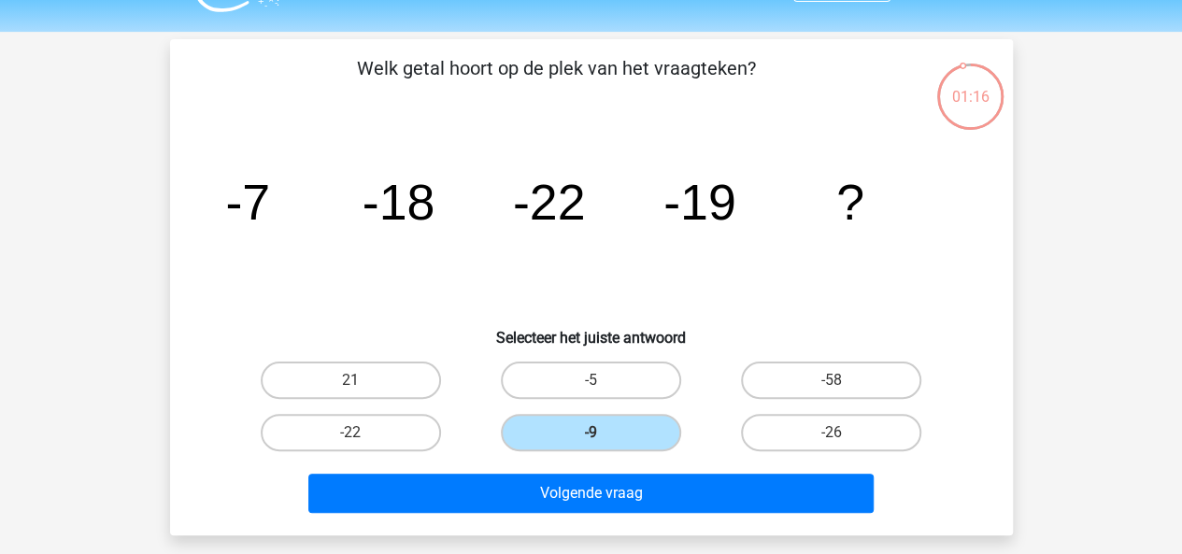
click at [585, 513] on div "Volgende vraag" at bounding box center [592, 497] width 722 height 47
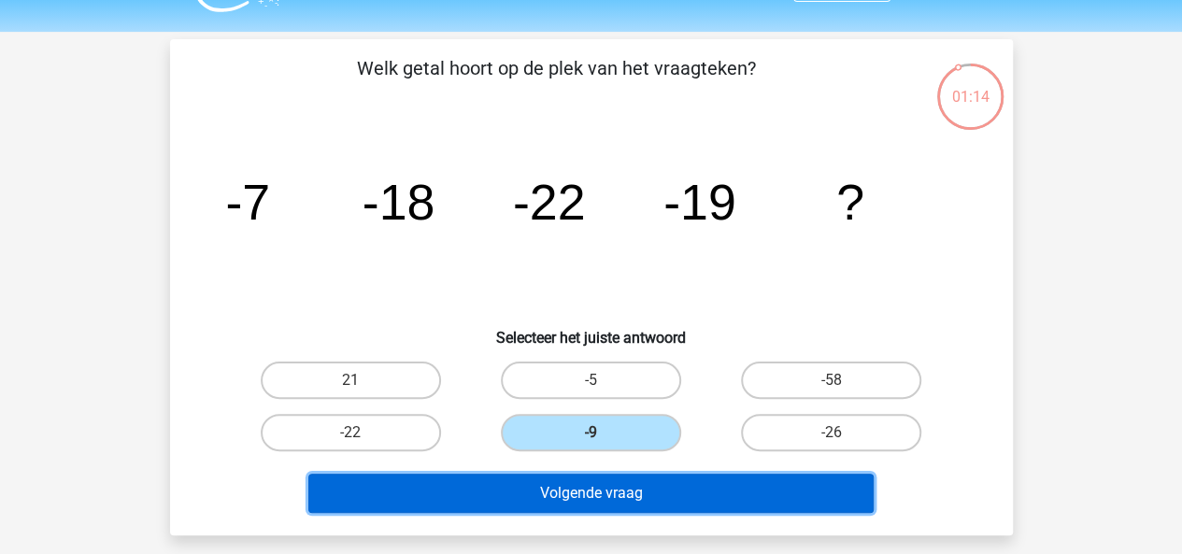
click at [606, 491] on button "Volgende vraag" at bounding box center [590, 493] width 565 height 39
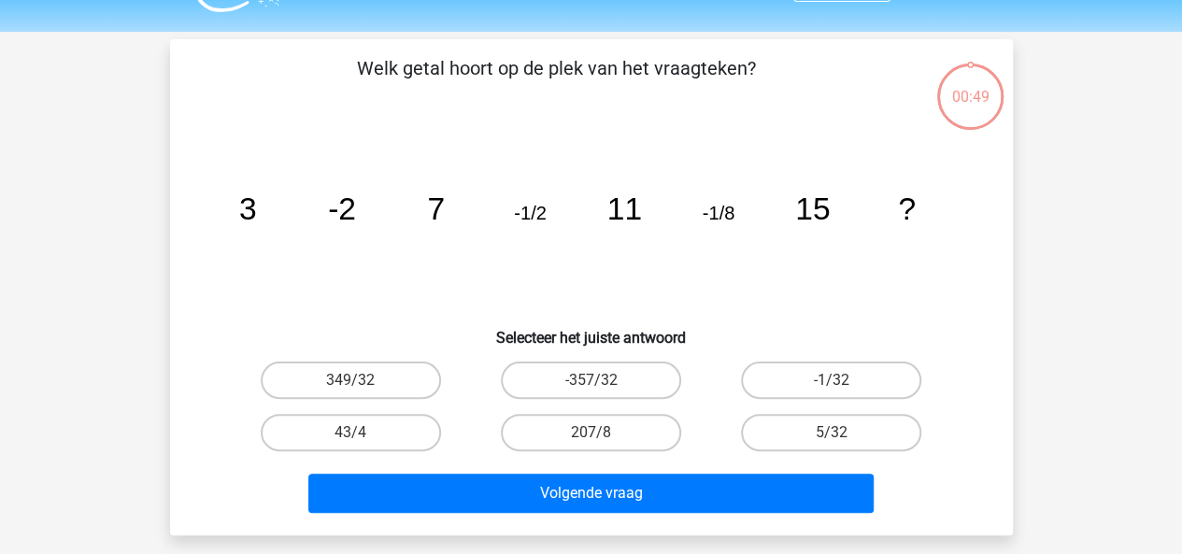
scroll to position [86, 0]
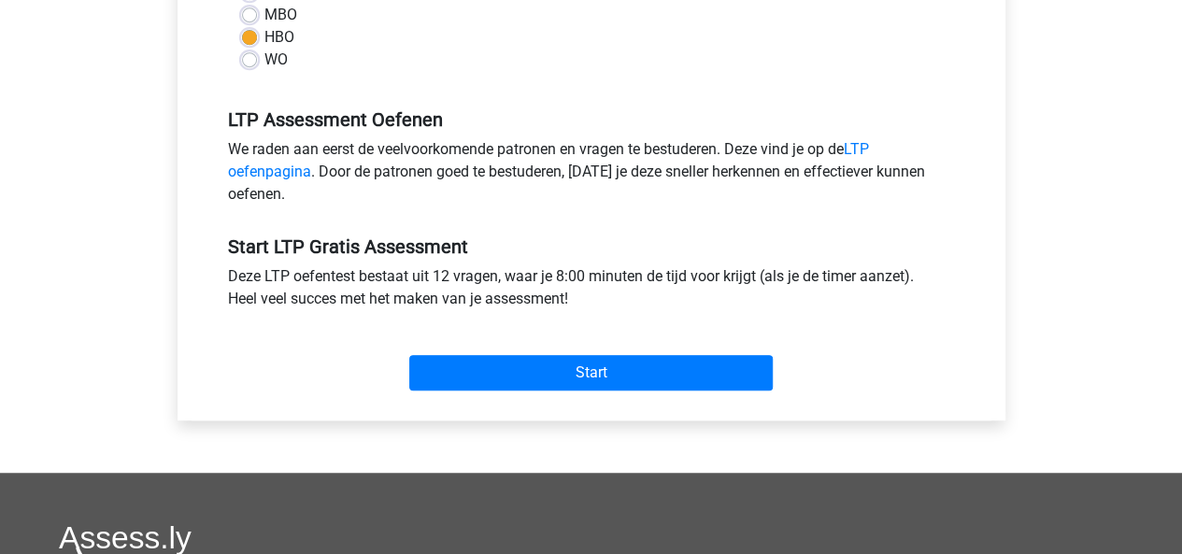
scroll to position [533, 0]
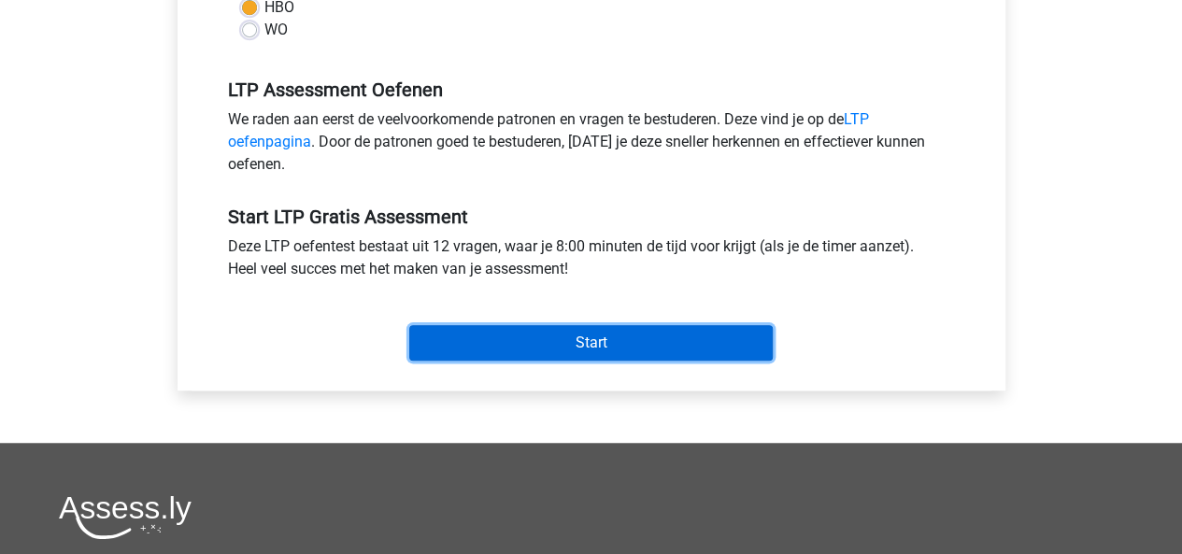
click at [754, 326] on input "Start" at bounding box center [591, 343] width 364 height 36
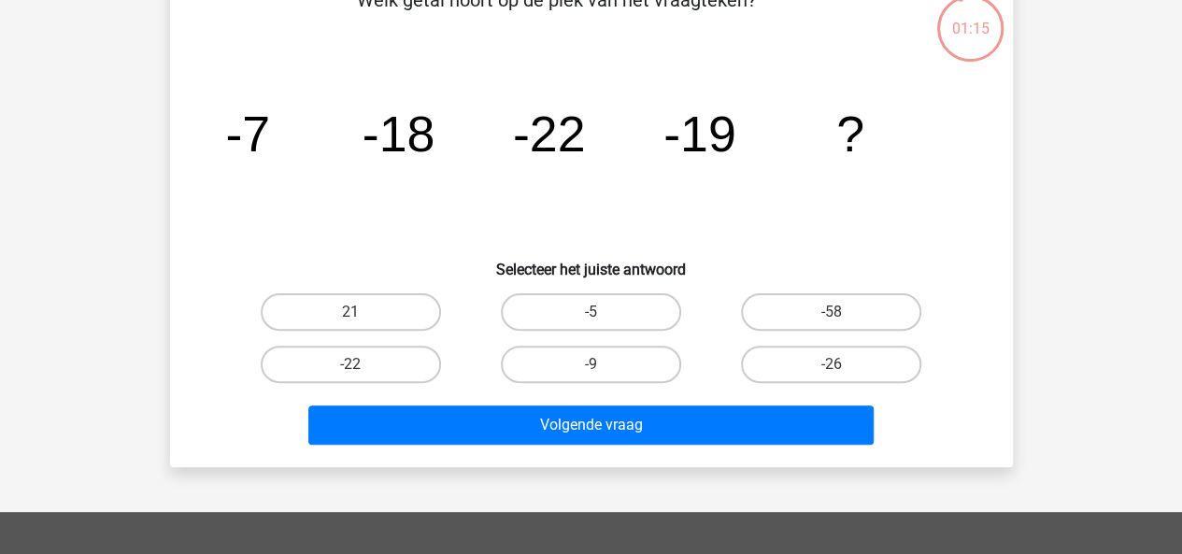
scroll to position [116, 0]
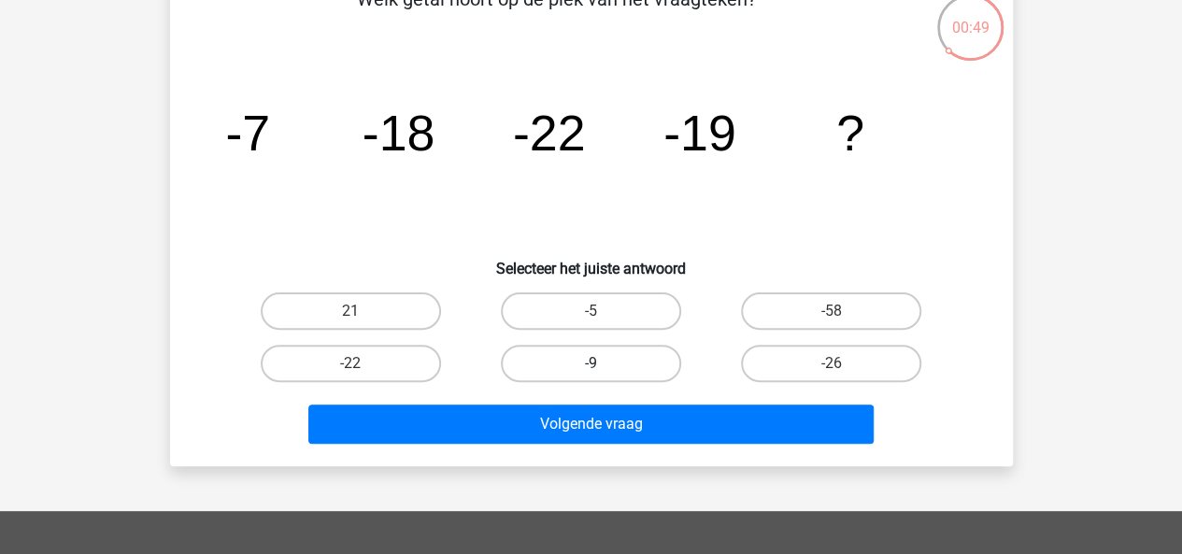
click at [637, 374] on label "-9" at bounding box center [591, 363] width 180 height 37
click at [603, 374] on input "-9" at bounding box center [597, 370] width 12 height 12
radio input "true"
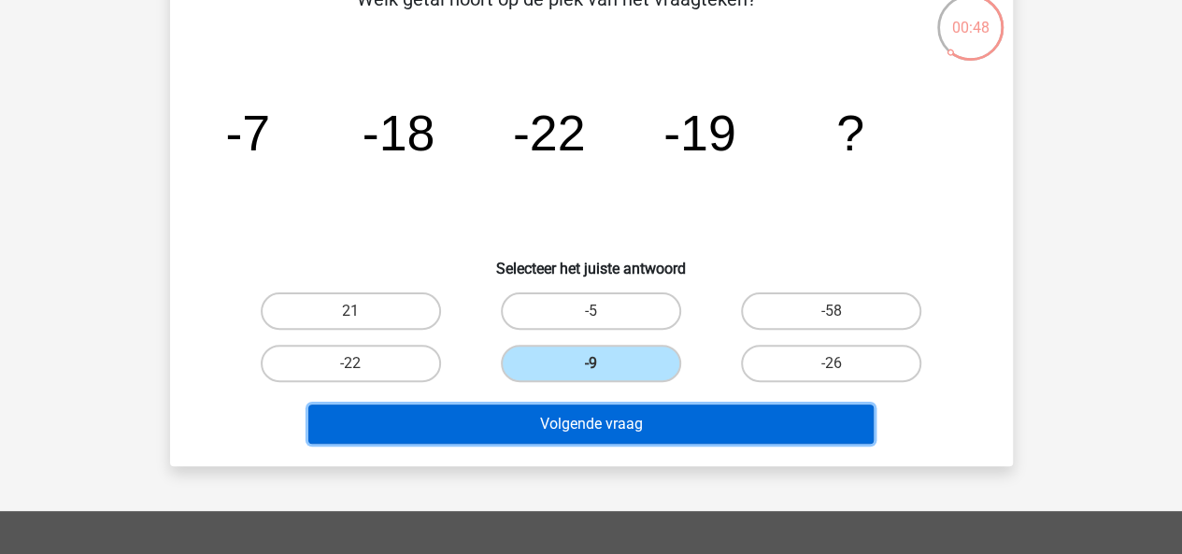
click at [629, 420] on button "Volgende vraag" at bounding box center [590, 424] width 565 height 39
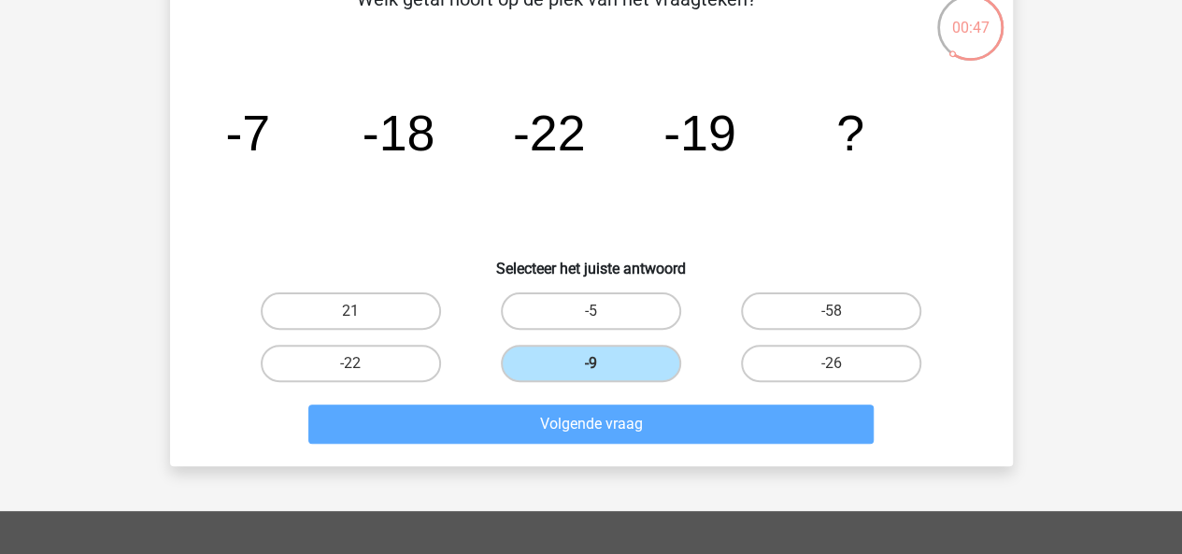
scroll to position [86, 0]
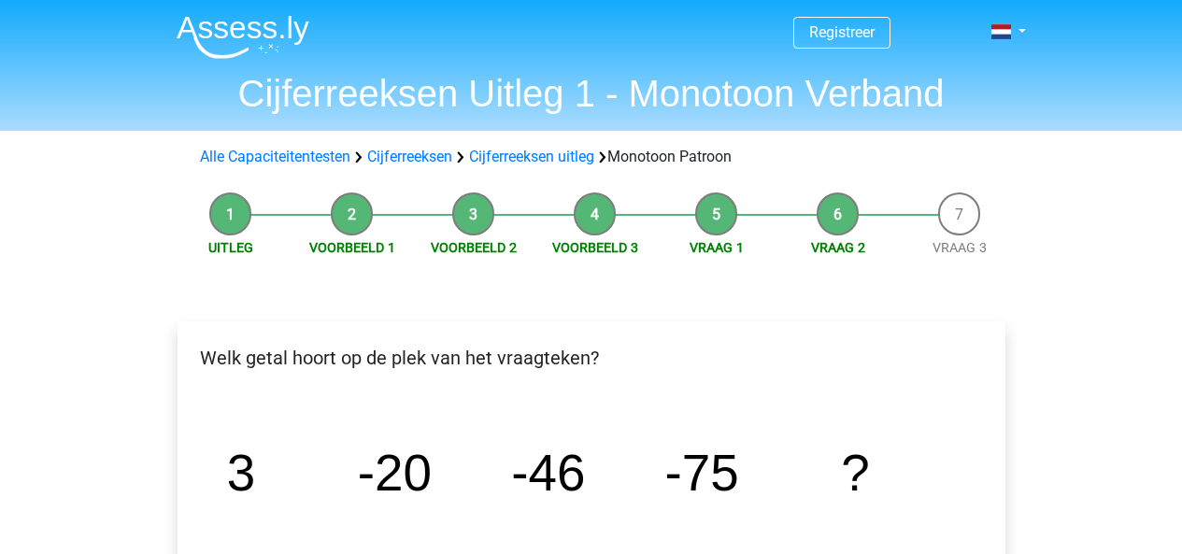
scroll to position [298, 0]
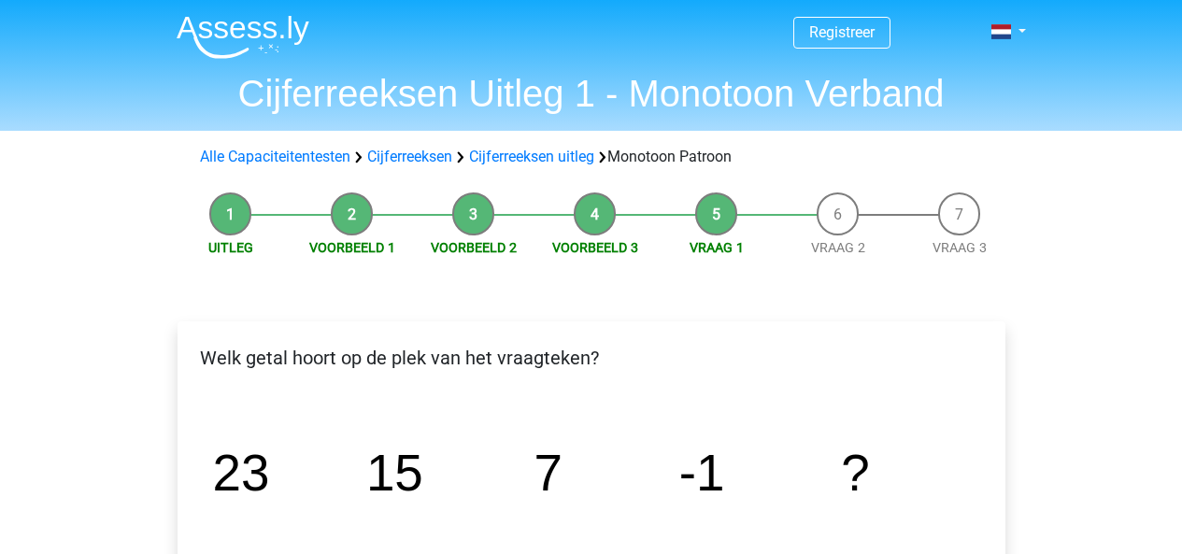
scroll to position [306, 0]
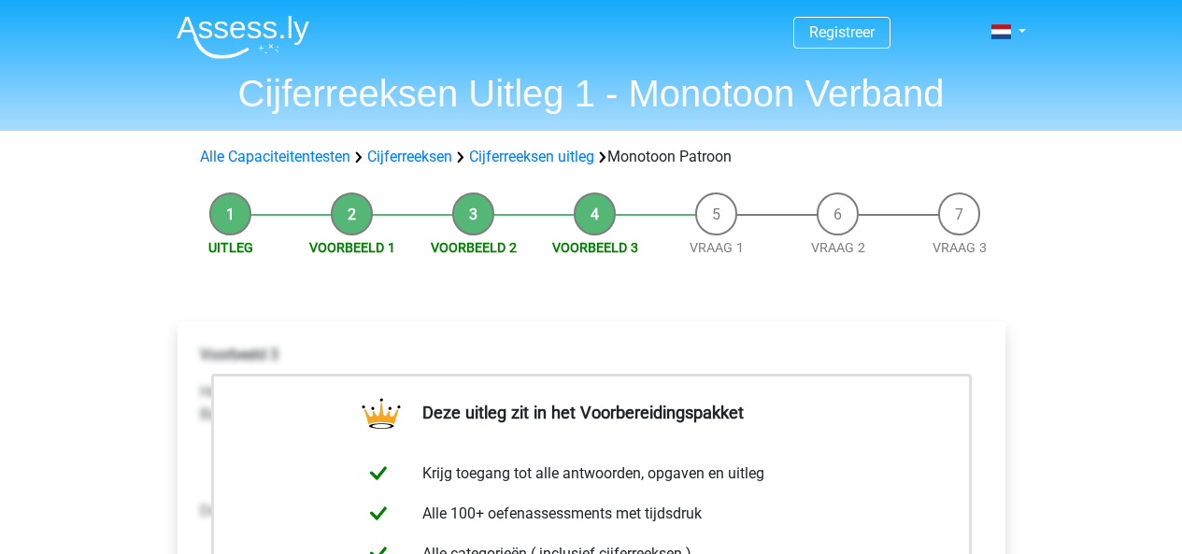
scroll to position [442, 0]
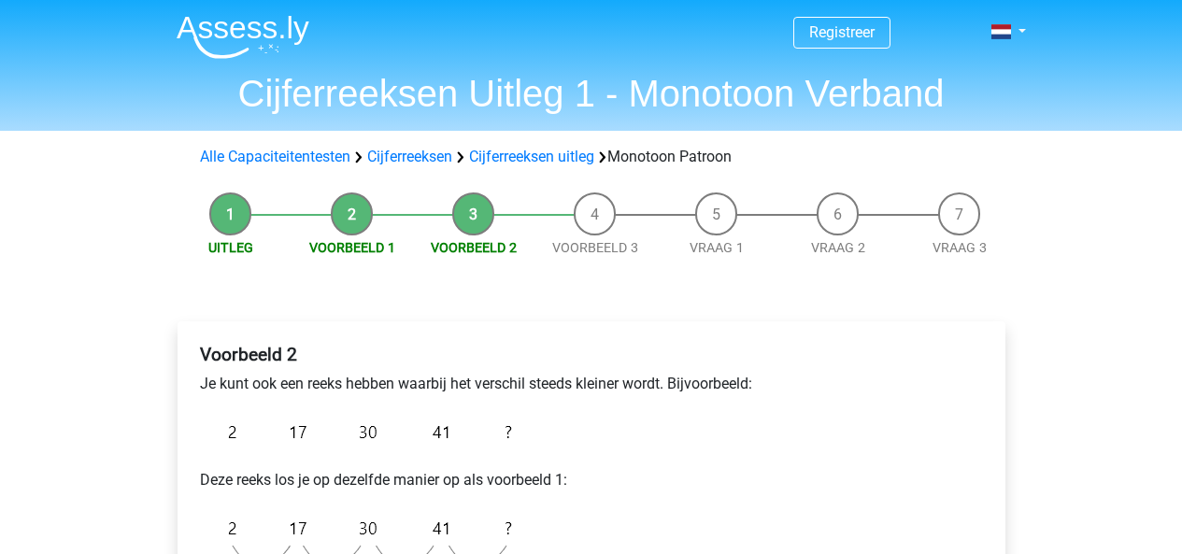
scroll to position [377, 0]
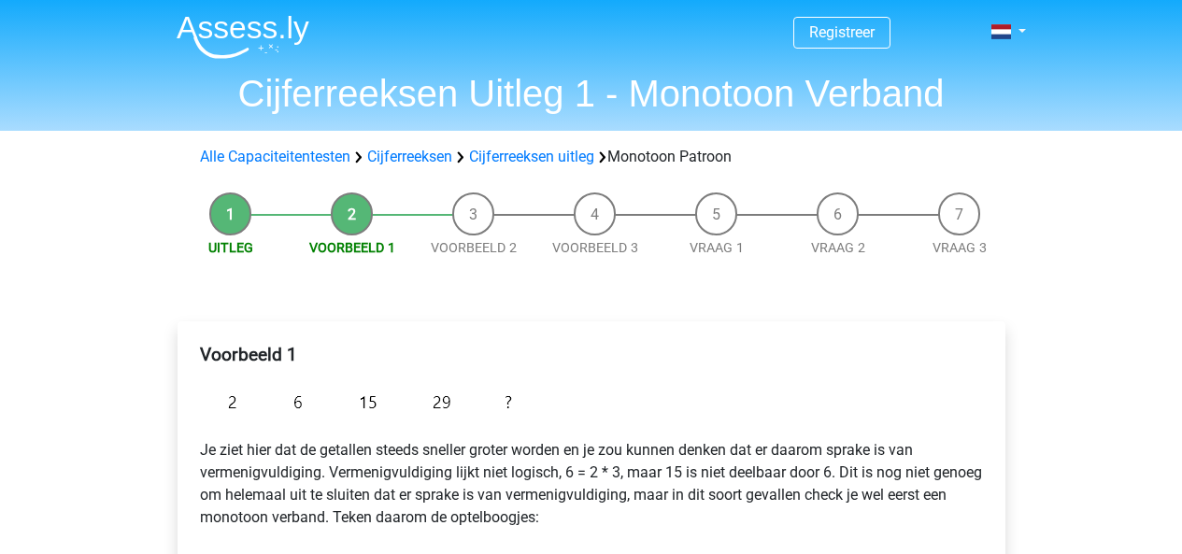
scroll to position [736, 0]
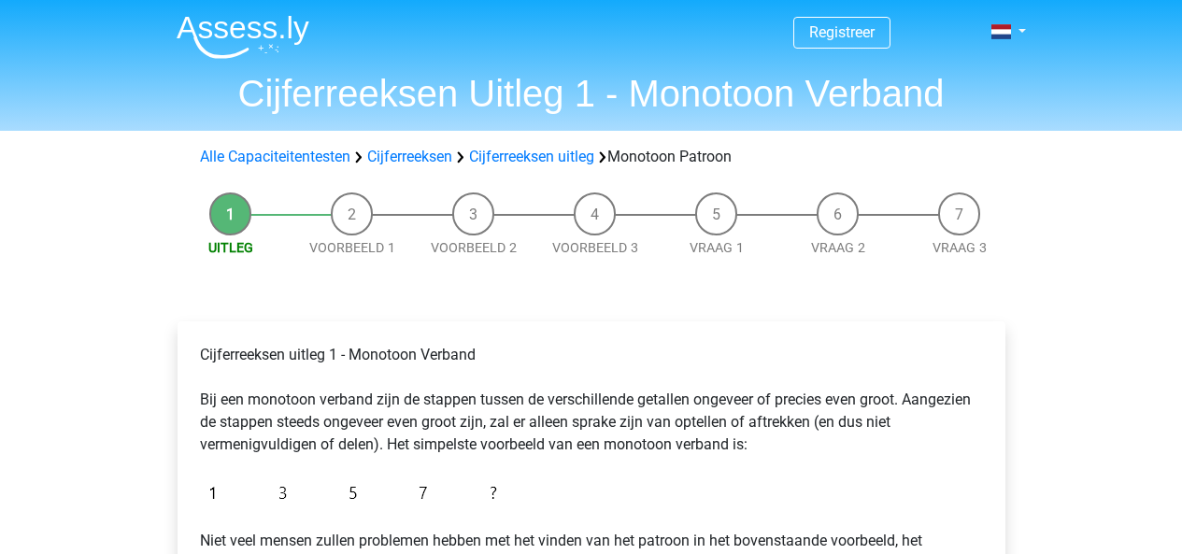
scroll to position [581, 0]
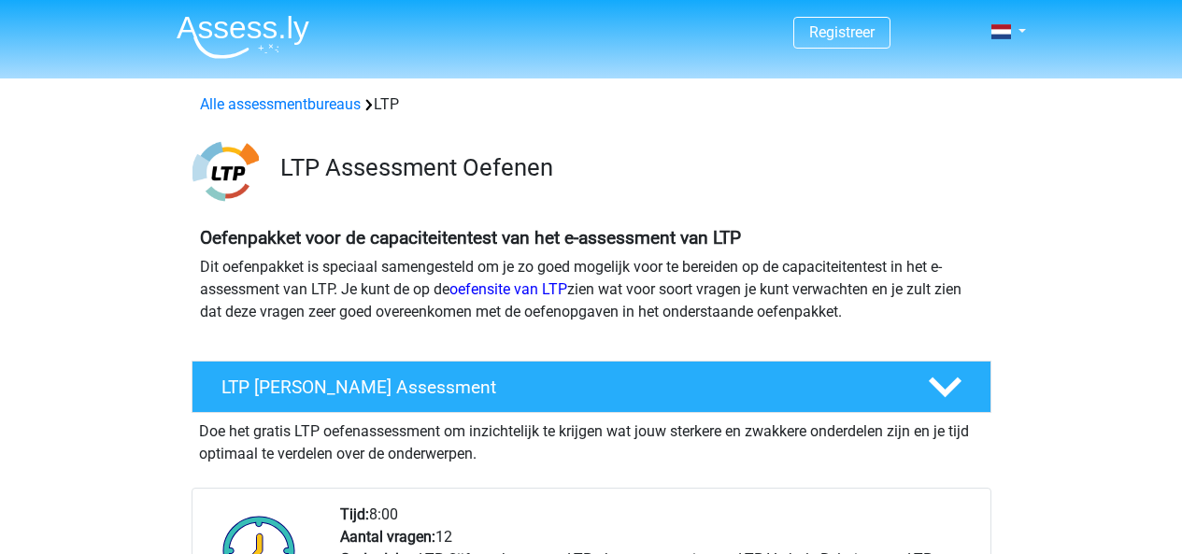
scroll to position [1050, 0]
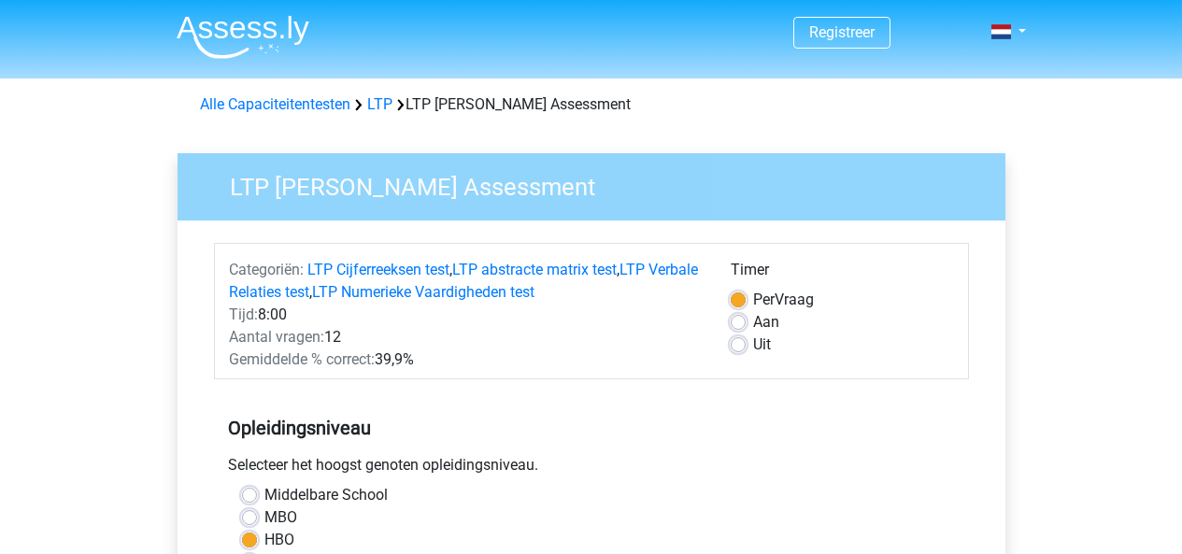
scroll to position [205, 0]
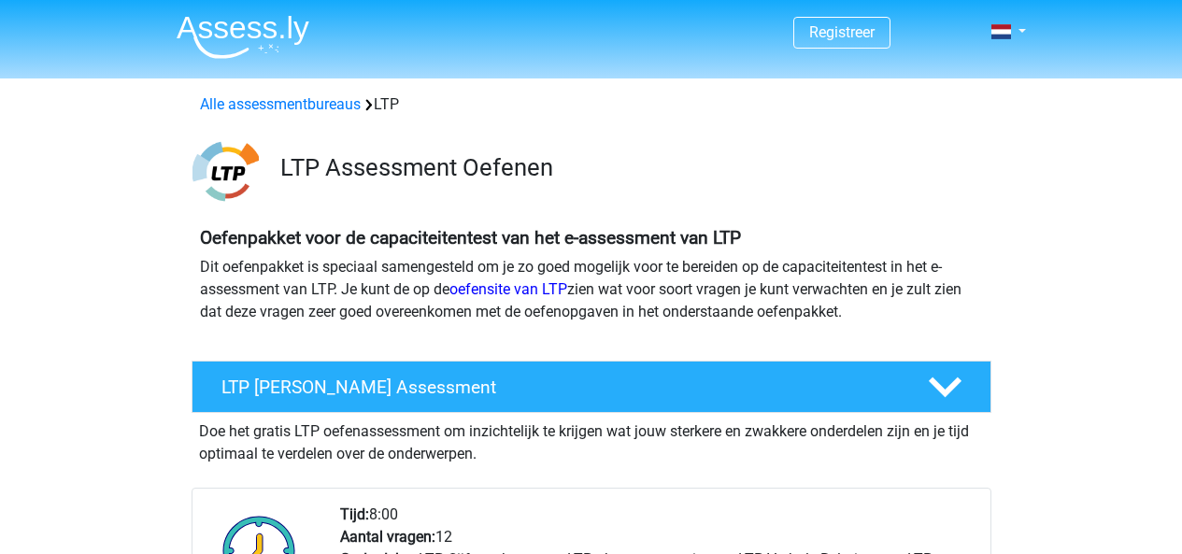
scroll to position [156, 0]
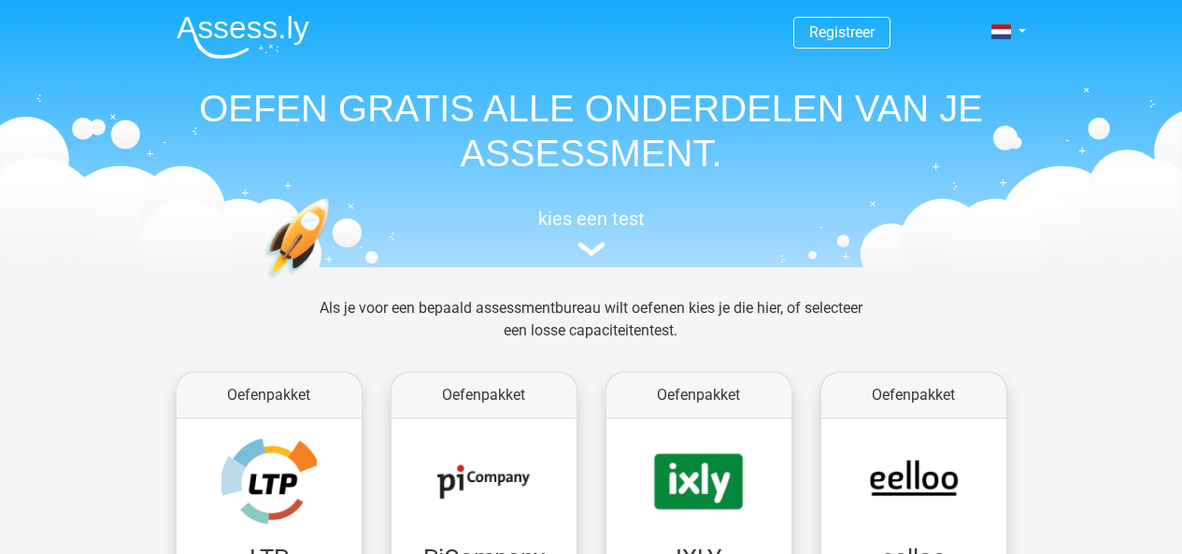
scroll to position [327, 0]
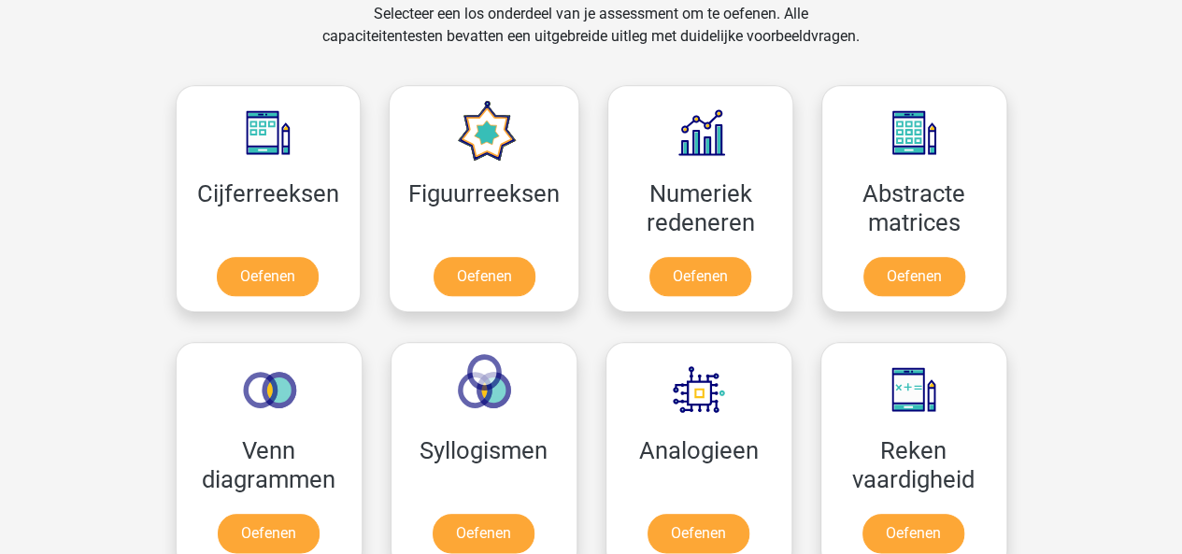
scroll to position [793, 0]
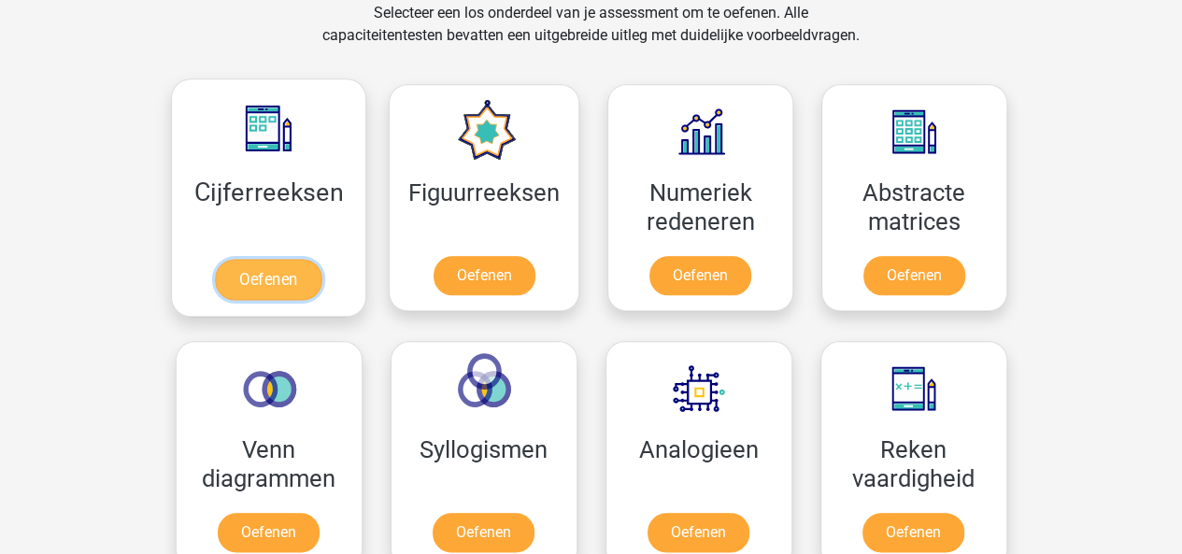
click at [273, 285] on link "Oefenen" at bounding box center [268, 279] width 107 height 41
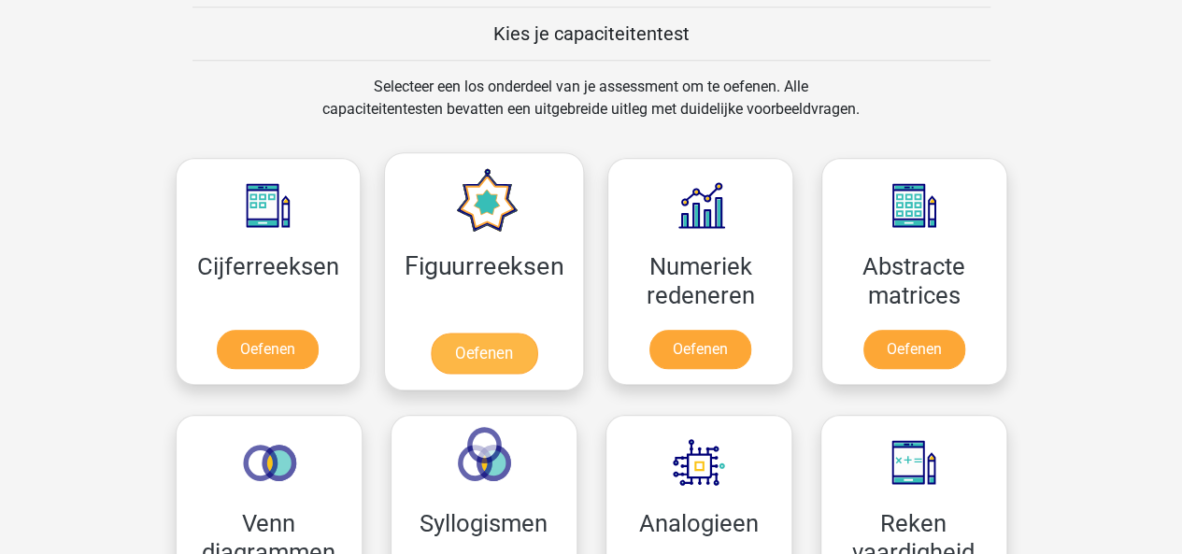
scroll to position [722, 0]
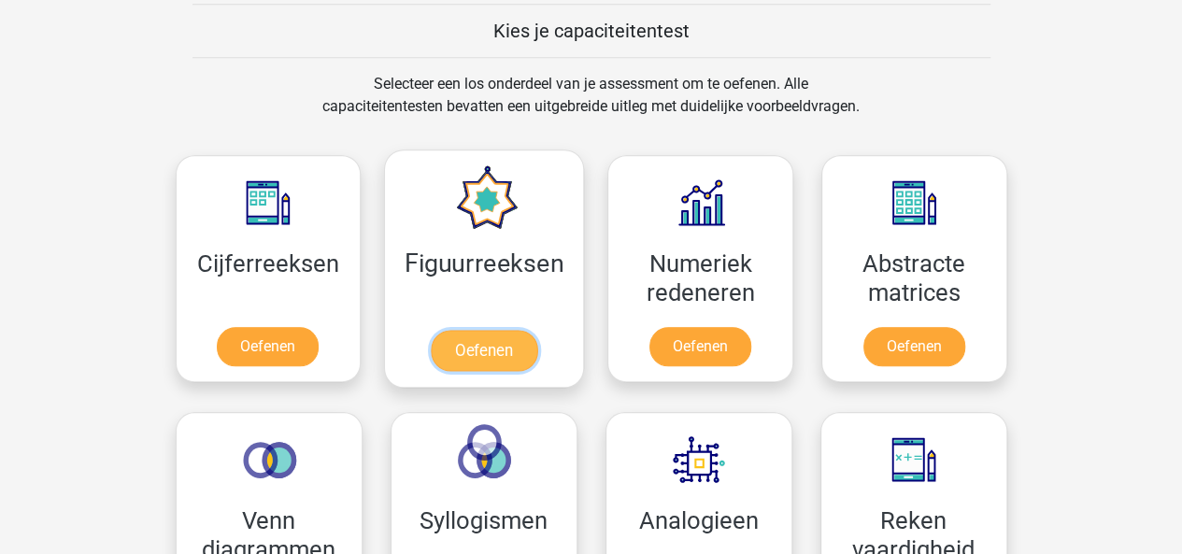
click at [508, 358] on link "Oefenen" at bounding box center [484, 350] width 107 height 41
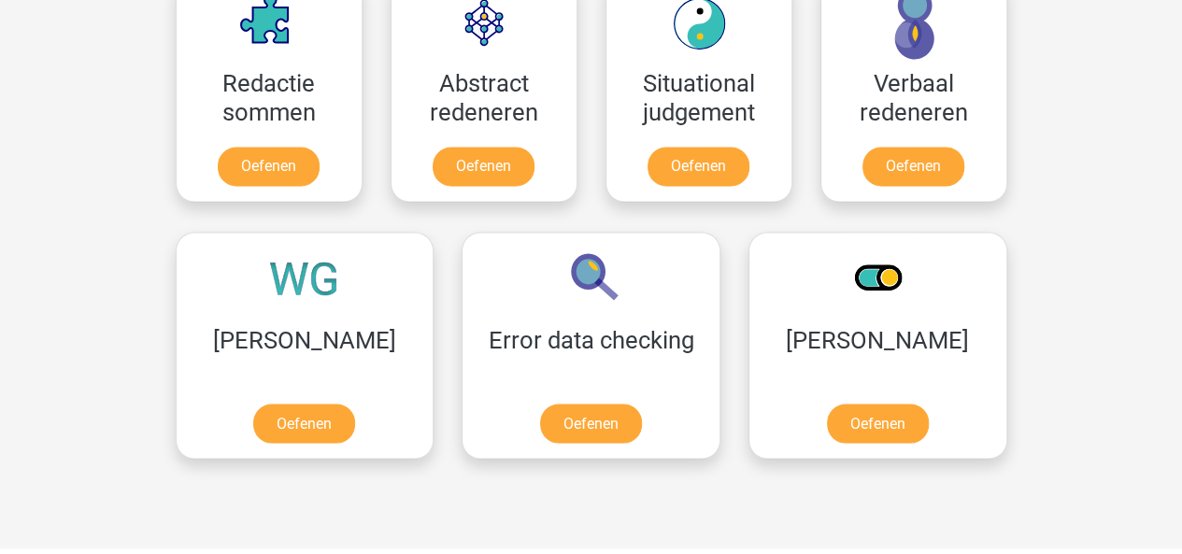
scroll to position [1417, 0]
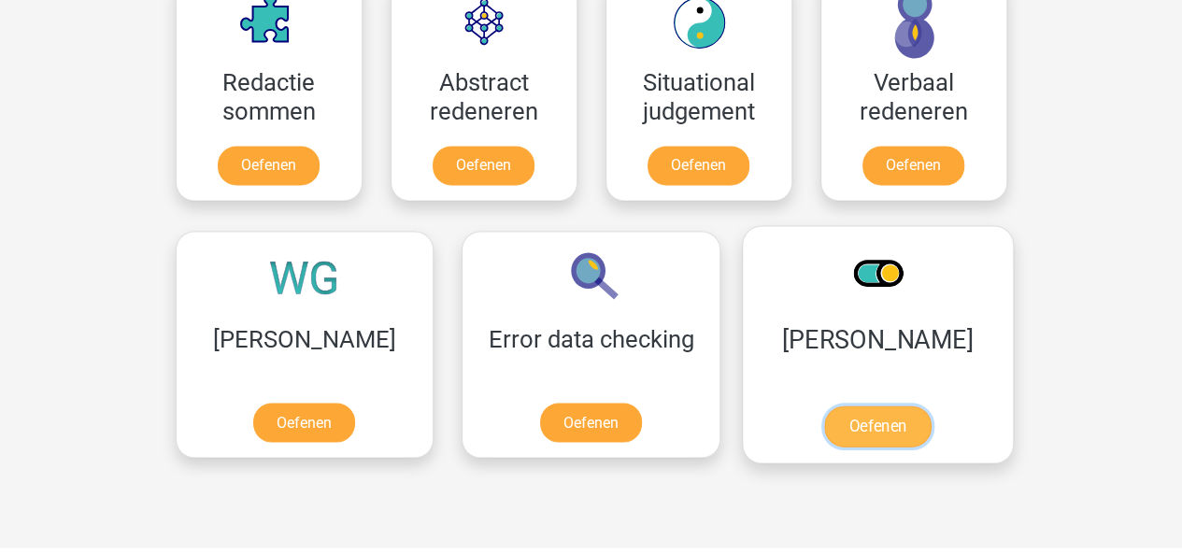
click at [824, 411] on link "Oefenen" at bounding box center [877, 426] width 107 height 41
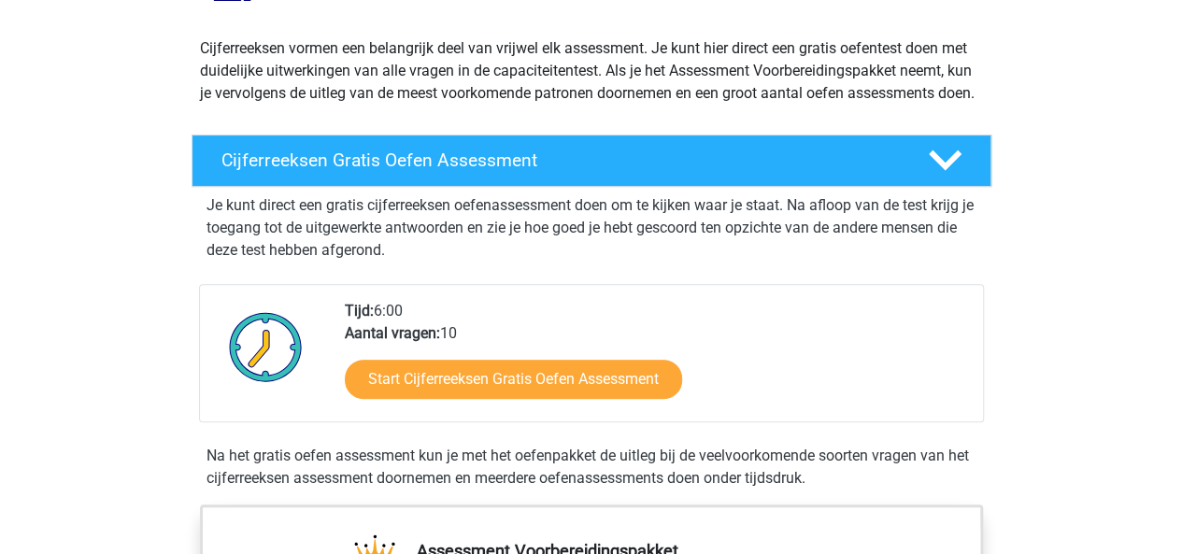
scroll to position [219, 0]
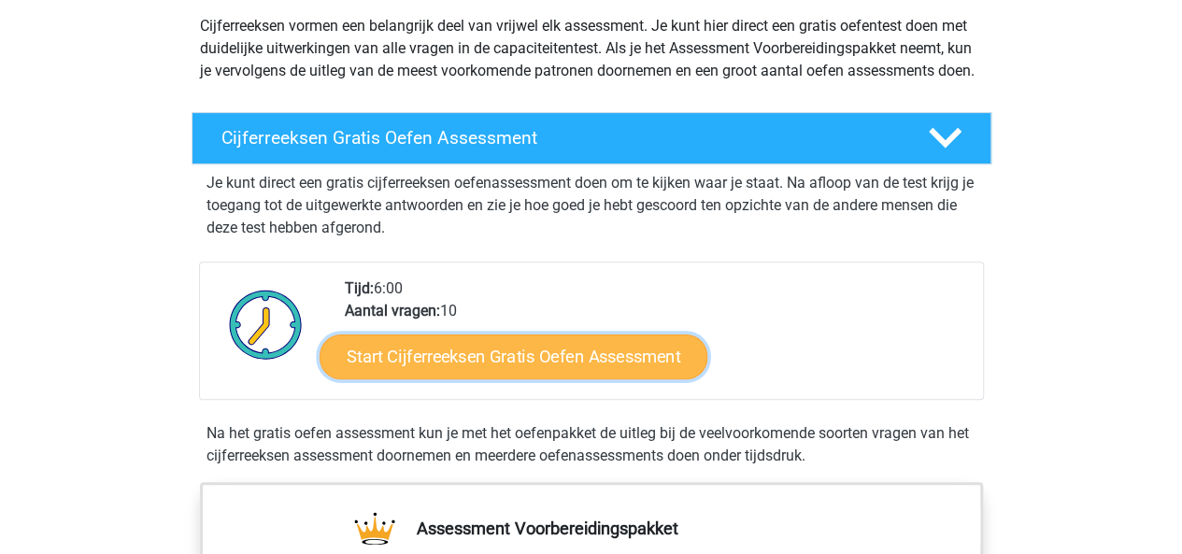
click at [454, 379] on link "Start Cijferreeksen Gratis Oefen Assessment" at bounding box center [514, 356] width 388 height 45
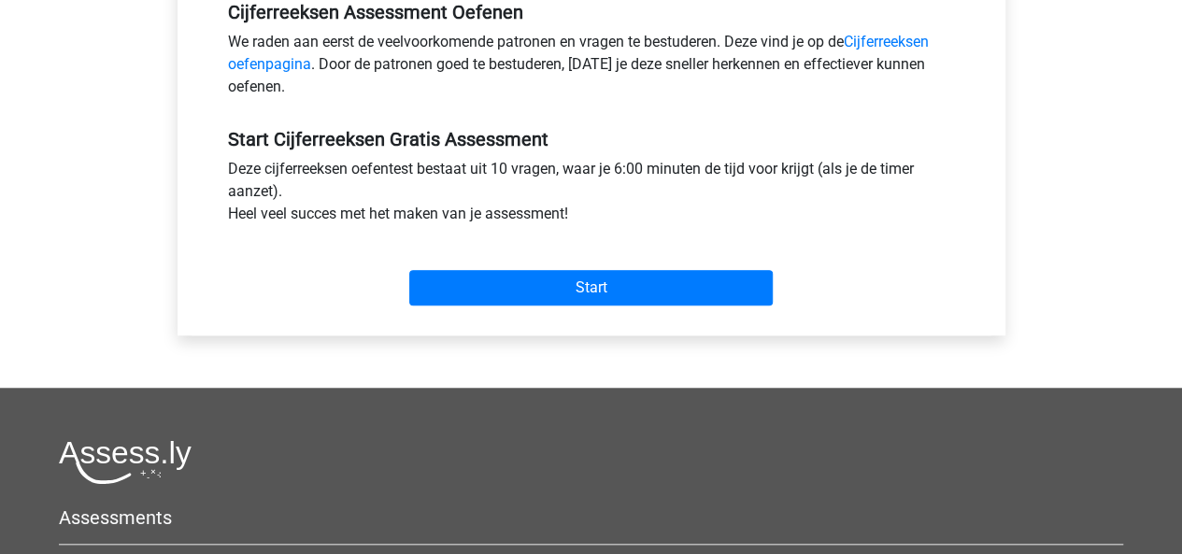
scroll to position [596, 0]
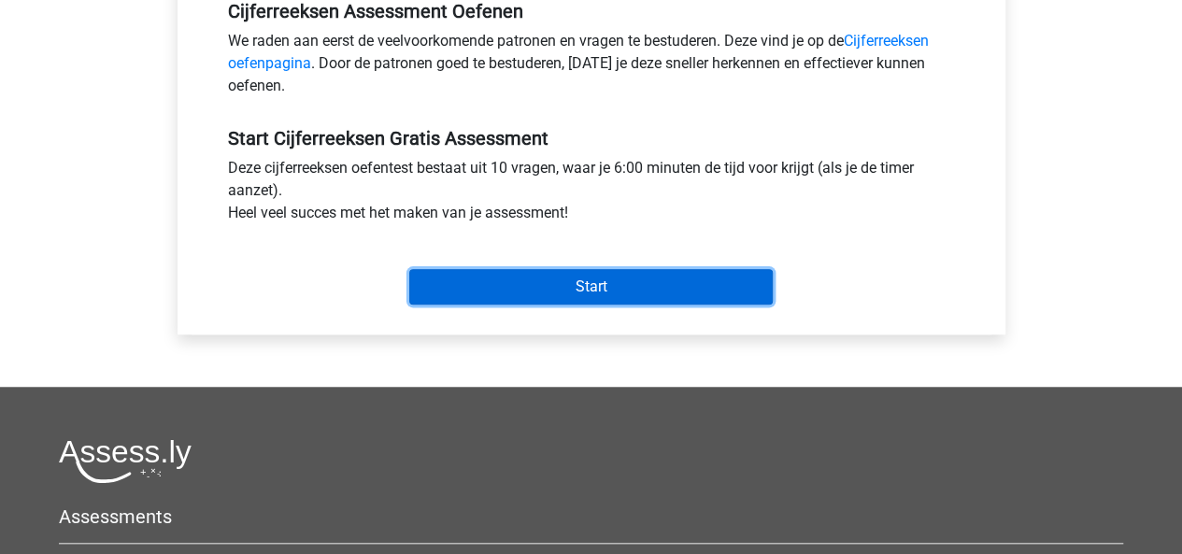
click at [468, 296] on input "Start" at bounding box center [591, 287] width 364 height 36
click at [527, 279] on input "Start" at bounding box center [591, 287] width 364 height 36
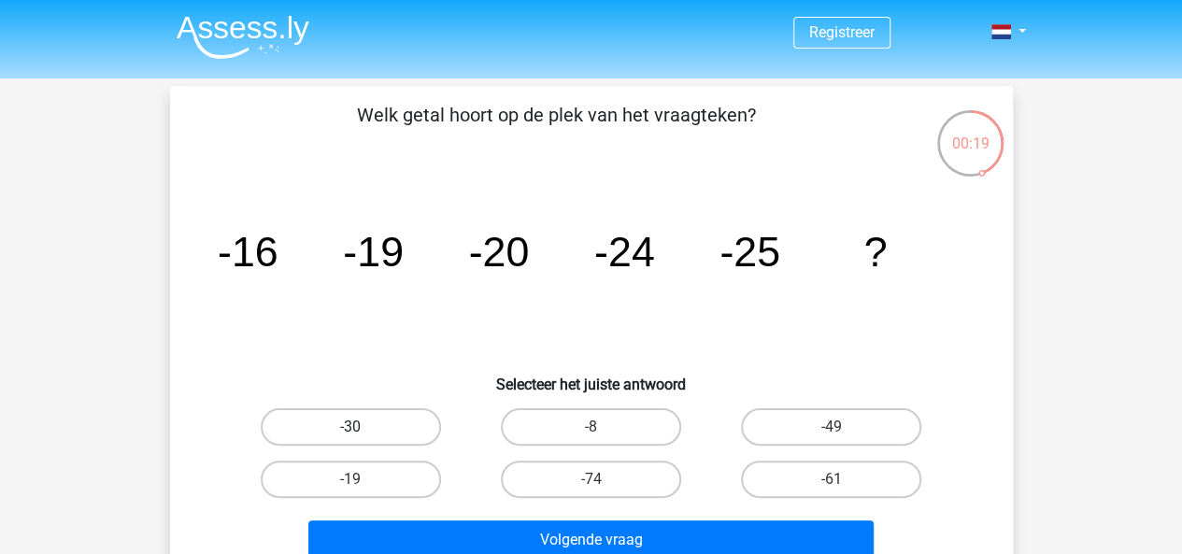
click at [412, 421] on label "-30" at bounding box center [351, 426] width 180 height 37
click at [363, 427] on input "-30" at bounding box center [356, 433] width 12 height 12
radio input "true"
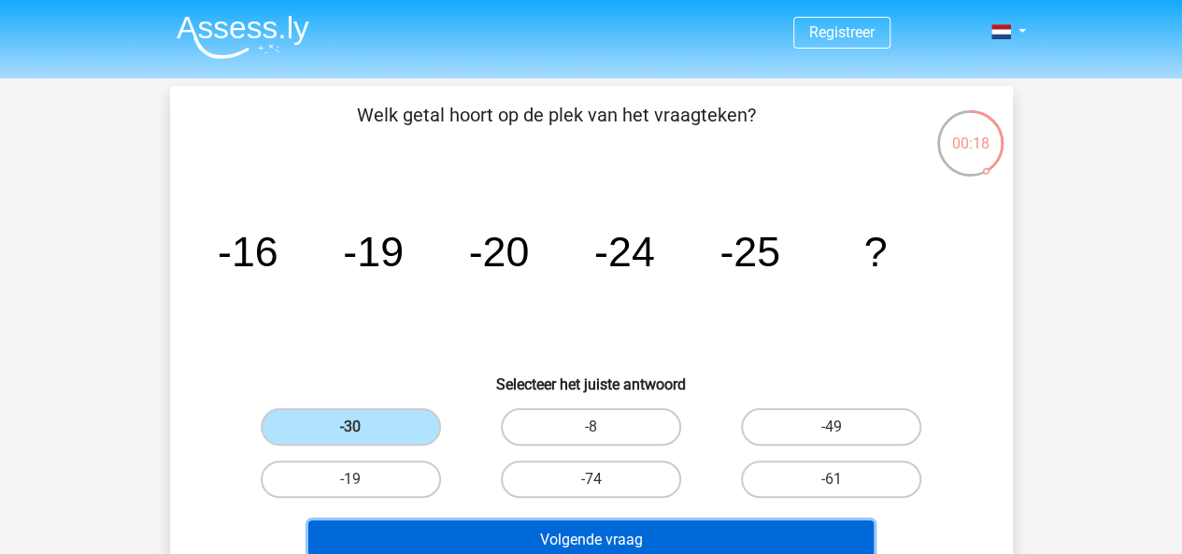
click at [484, 534] on button "Volgende vraag" at bounding box center [590, 540] width 565 height 39
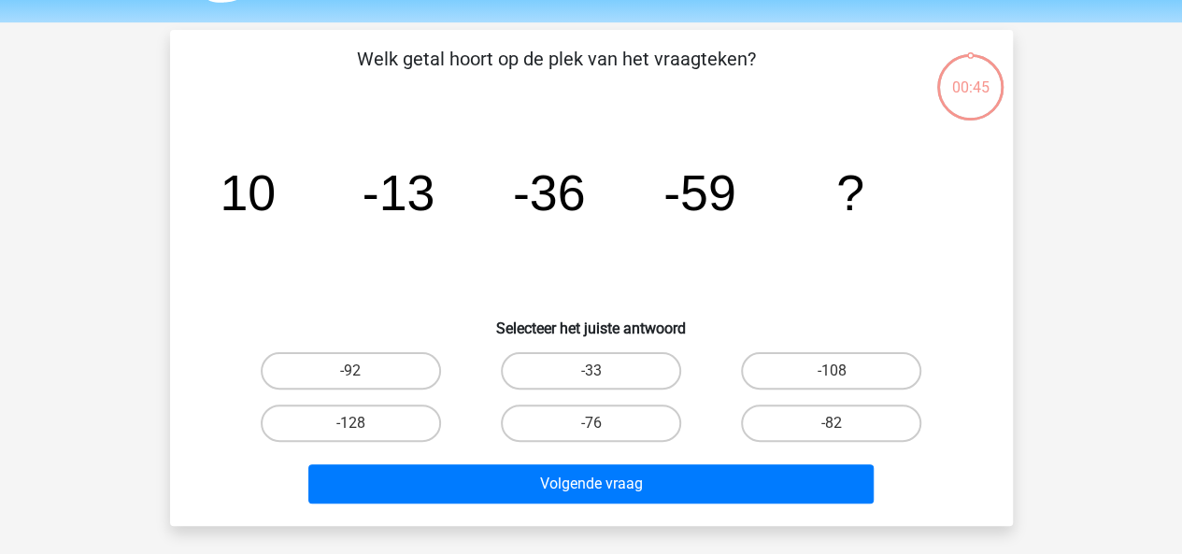
scroll to position [86, 0]
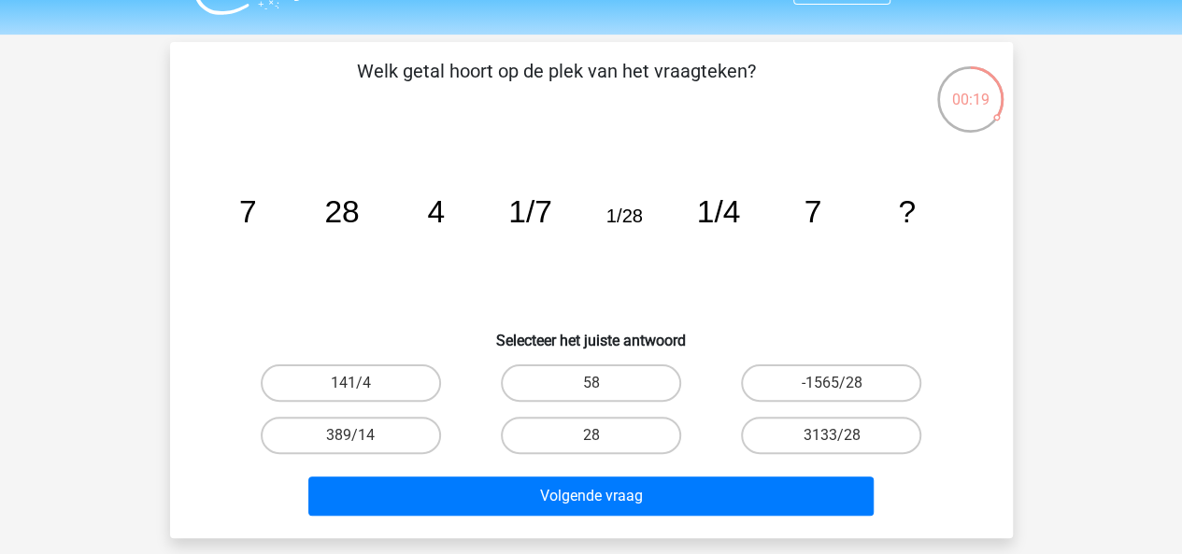
scroll to position [45, 0]
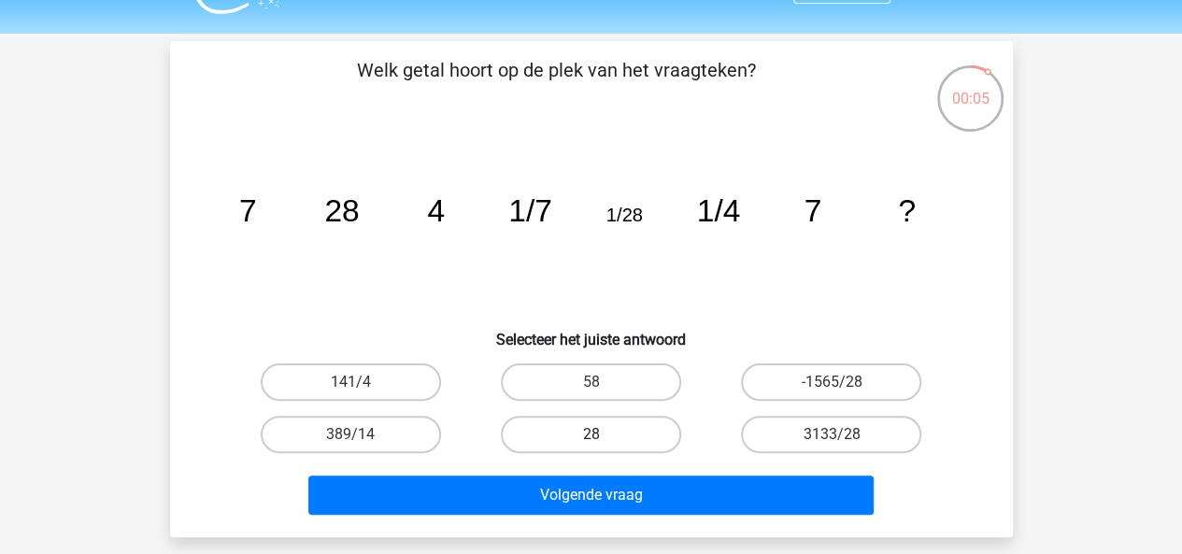
click at [611, 433] on label "28" at bounding box center [591, 434] width 180 height 37
click at [603, 435] on input "28" at bounding box center [597, 441] width 12 height 12
radio input "true"
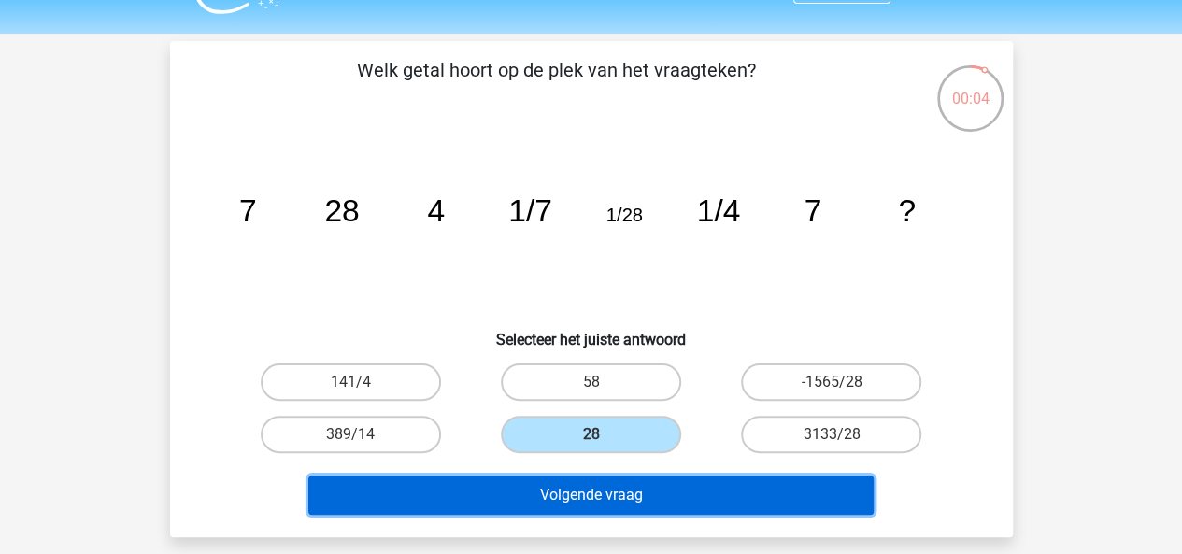
click at [623, 498] on button "Volgende vraag" at bounding box center [590, 495] width 565 height 39
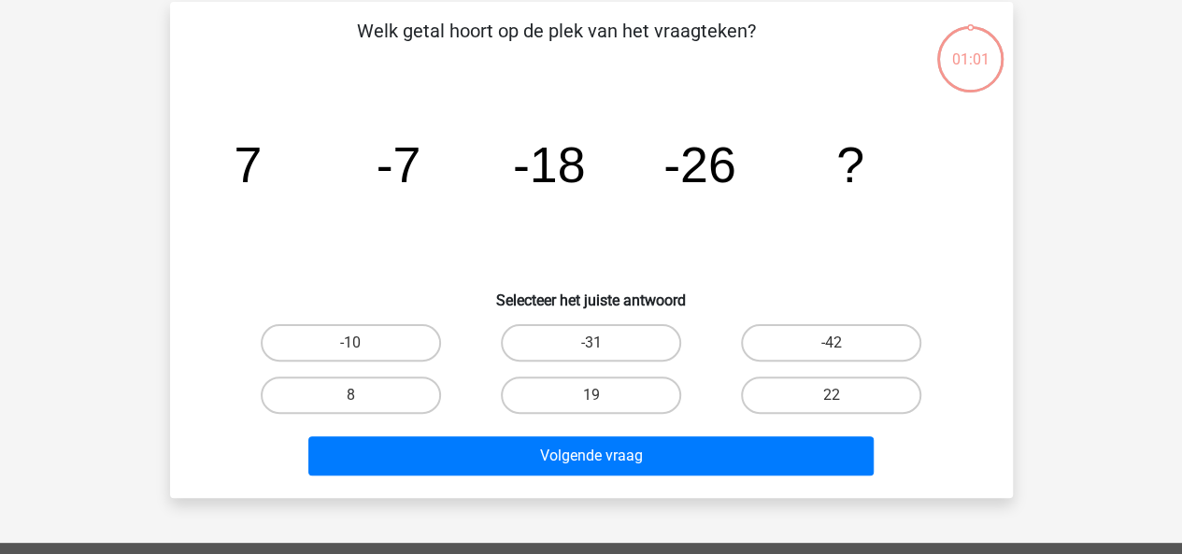
scroll to position [86, 0]
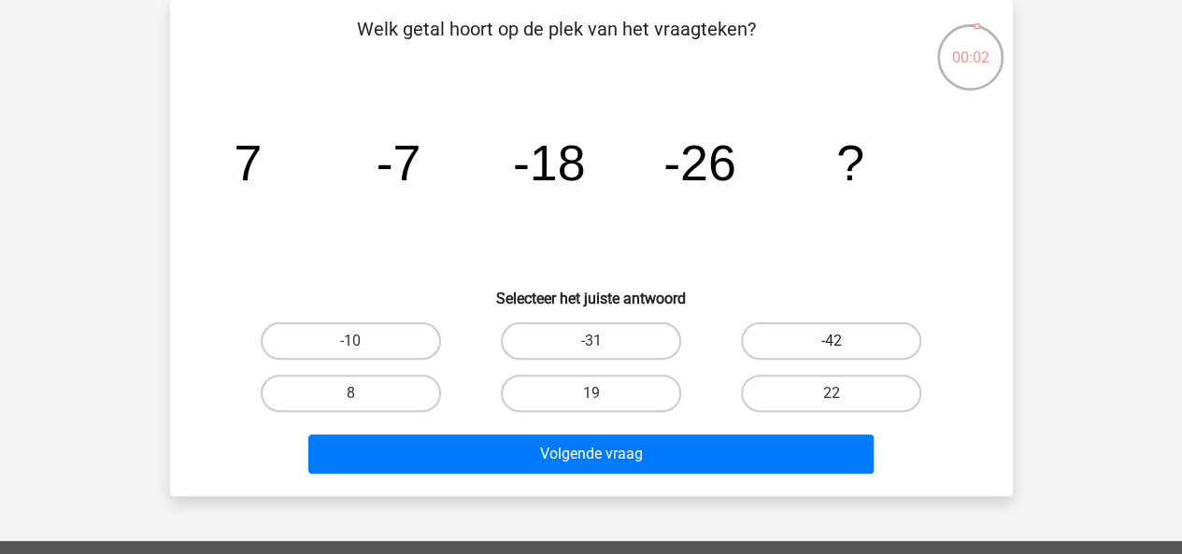
click at [810, 332] on label "-42" at bounding box center [831, 340] width 180 height 37
click at [832, 341] on input "-42" at bounding box center [838, 347] width 12 height 12
radio input "true"
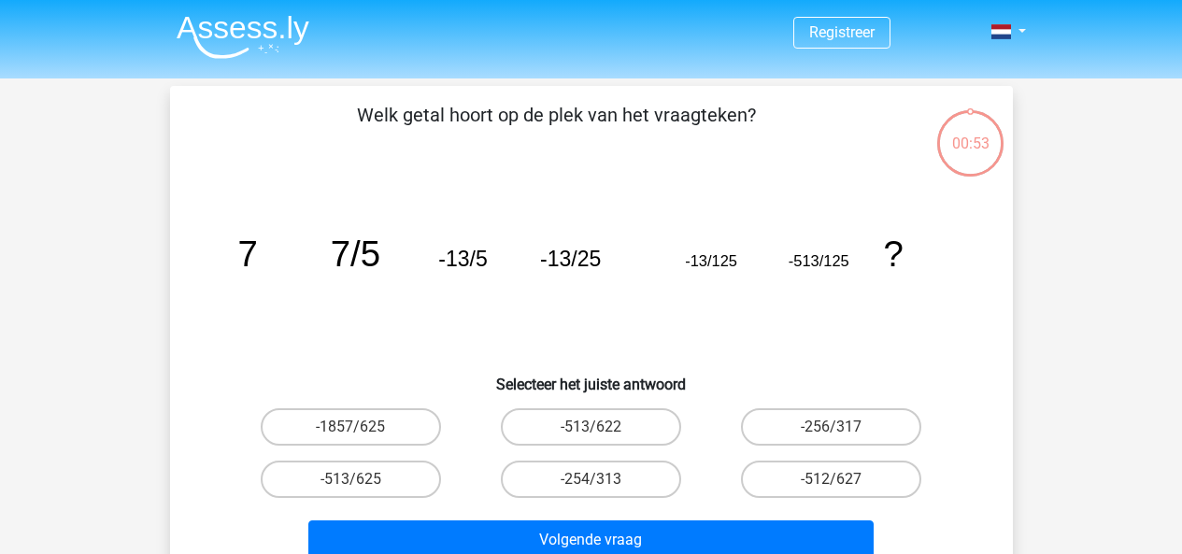
scroll to position [86, 0]
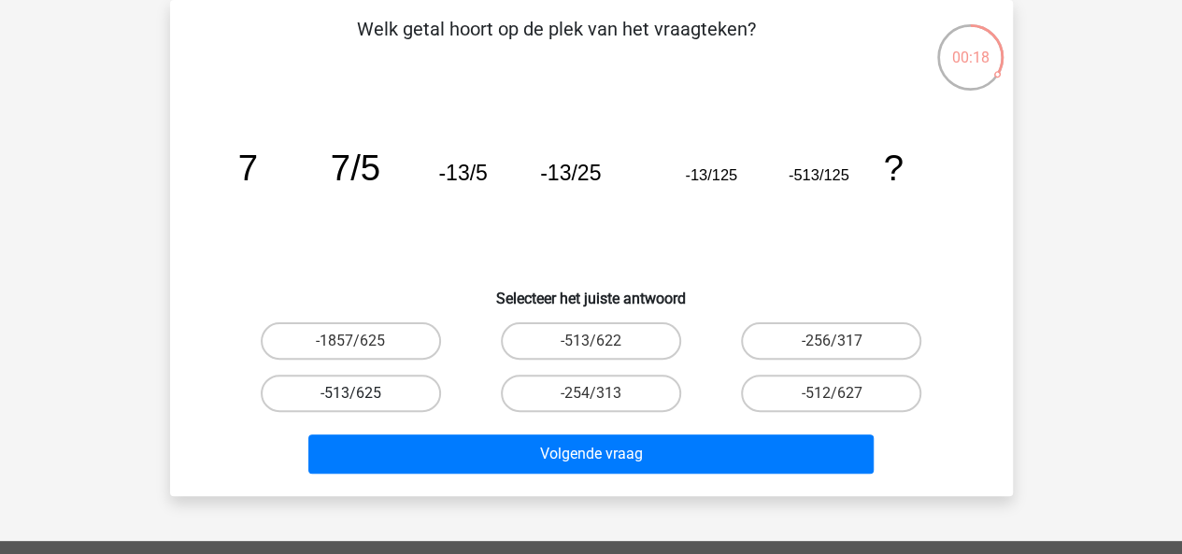
click at [399, 391] on label "-513/625" at bounding box center [351, 393] width 180 height 37
click at [363, 393] on input "-513/625" at bounding box center [356, 399] width 12 height 12
radio input "true"
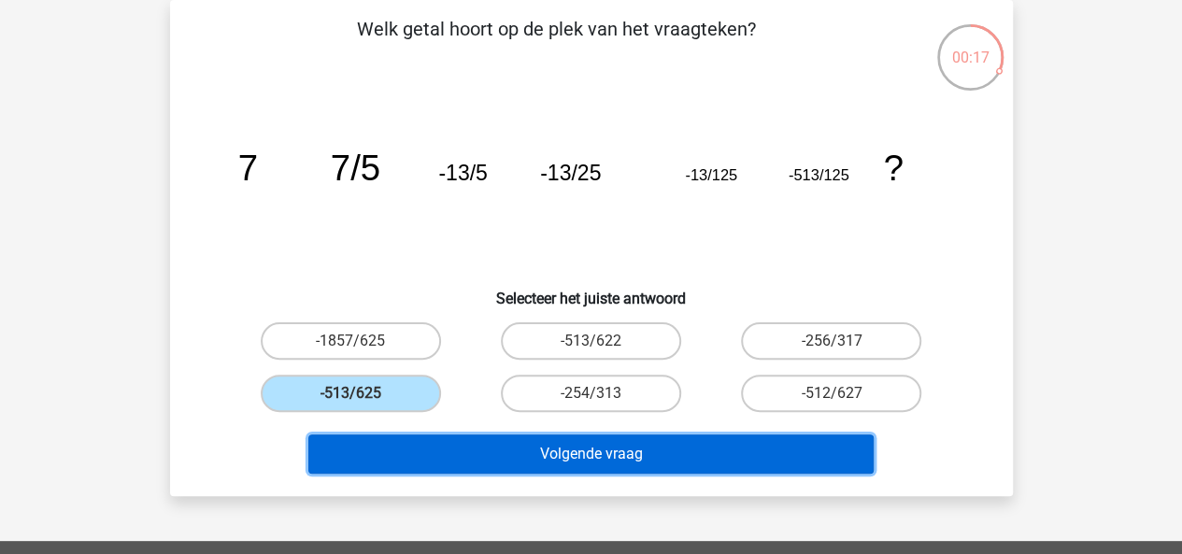
click at [406, 451] on button "Volgende vraag" at bounding box center [590, 454] width 565 height 39
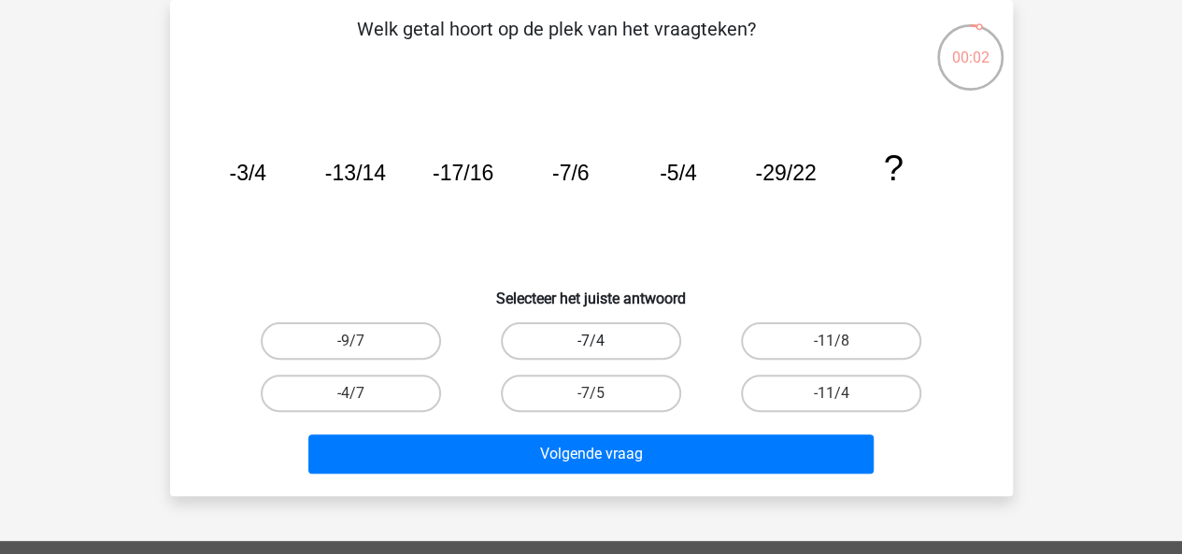
click at [637, 344] on label "-7/4" at bounding box center [591, 340] width 180 height 37
click at [603, 344] on input "-7/4" at bounding box center [597, 347] width 12 height 12
radio input "true"
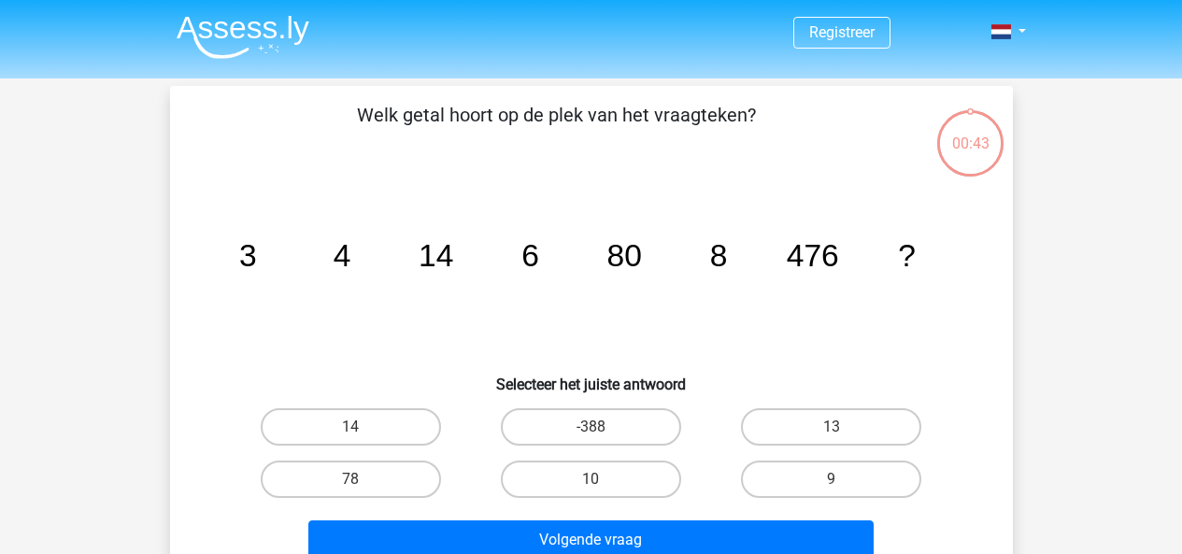
scroll to position [86, 0]
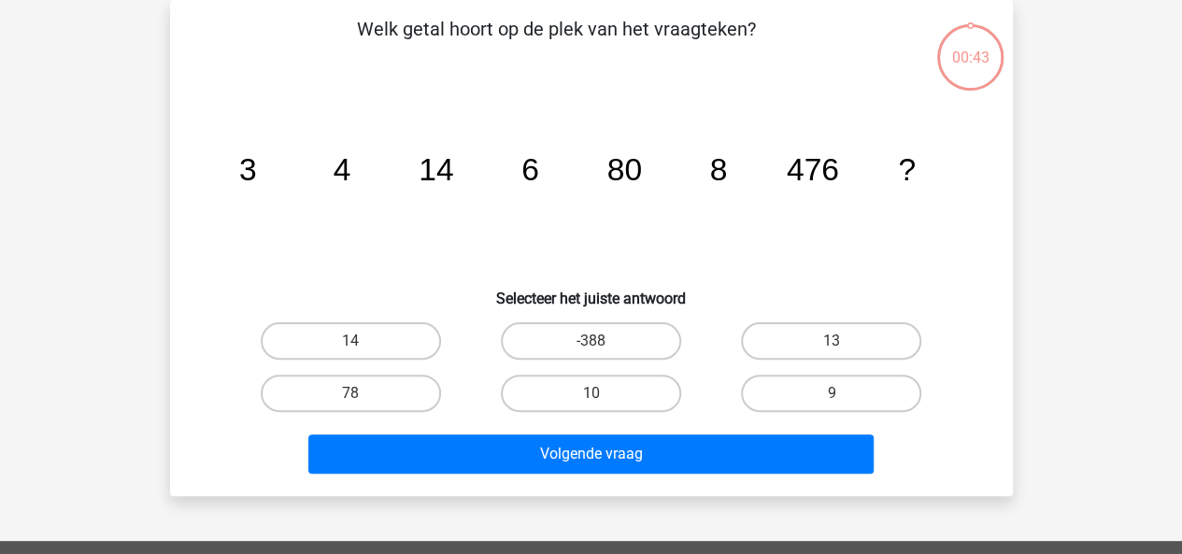
click at [608, 438] on button "Volgende vraag" at bounding box center [590, 454] width 565 height 39
click at [737, 248] on icon "image/svg+xml 3 4 14 6 80 8 476 ?" at bounding box center [591, 180] width 753 height 189
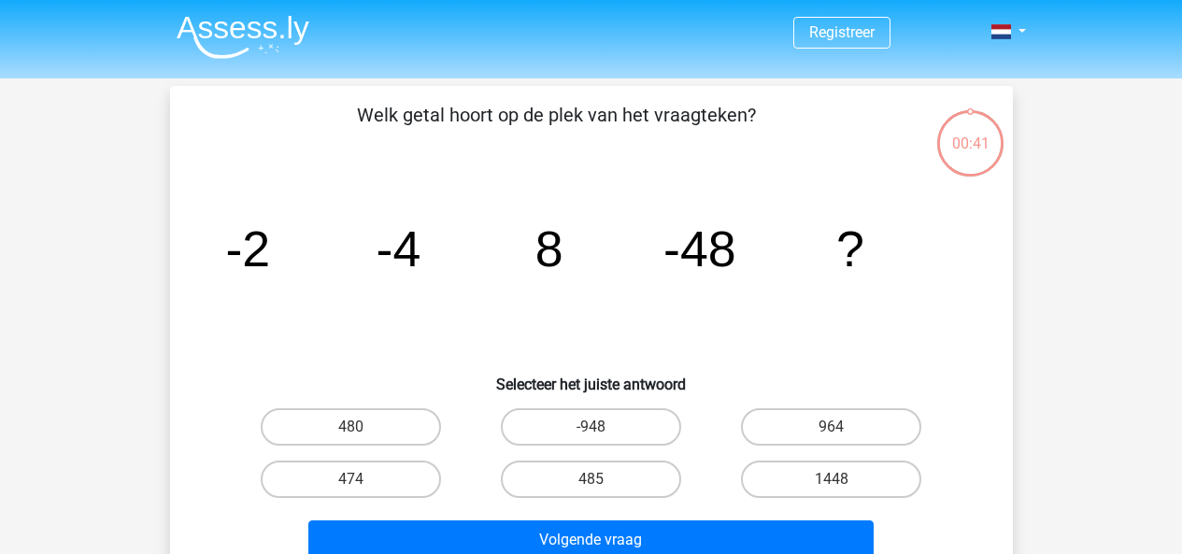
scroll to position [86, 0]
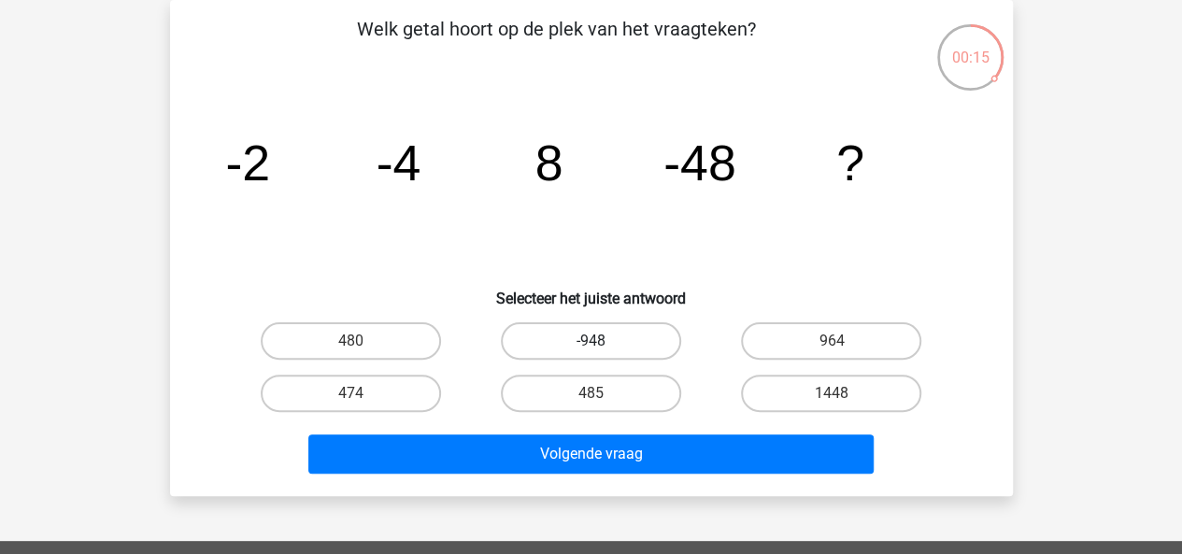
click at [563, 351] on label "-948" at bounding box center [591, 340] width 180 height 37
click at [591, 351] on input "-948" at bounding box center [597, 347] width 12 height 12
radio input "true"
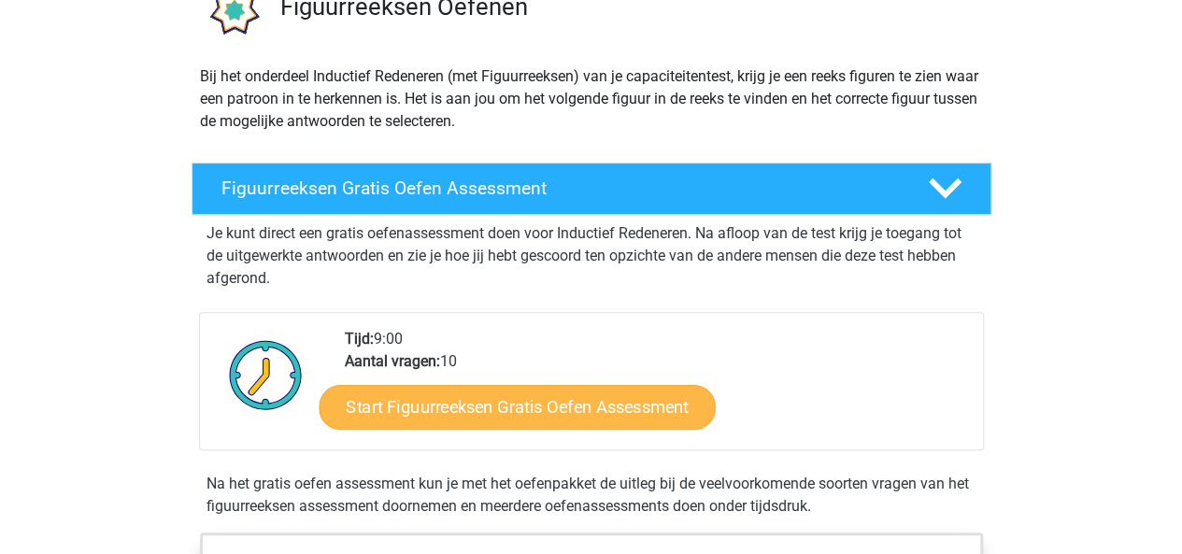
scroll to position [167, 0]
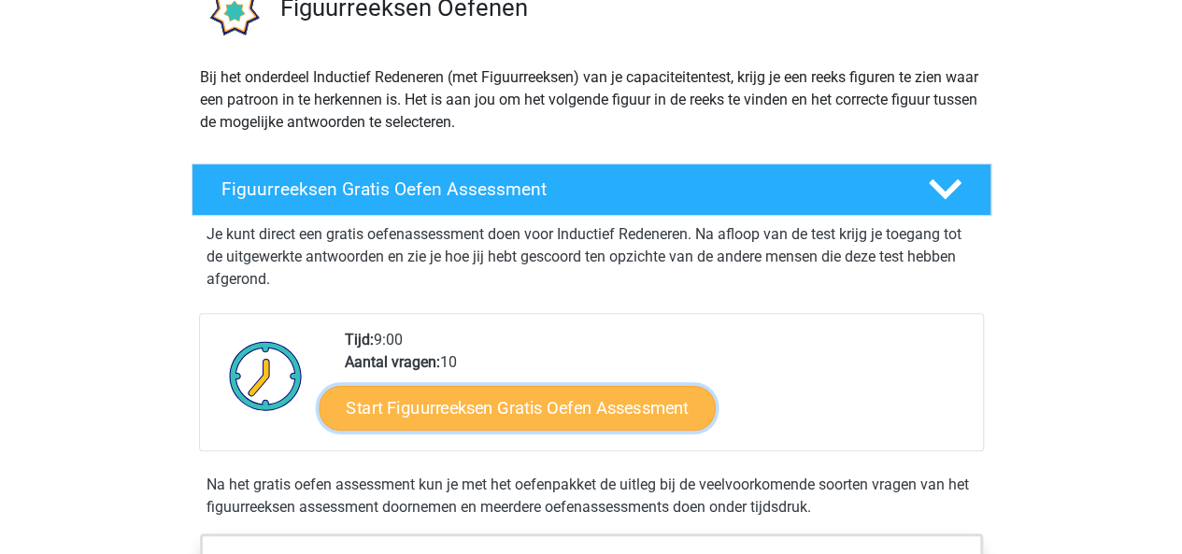
click at [567, 418] on link "Start Figuurreeksen Gratis Oefen Assessment" at bounding box center [517, 407] width 396 height 45
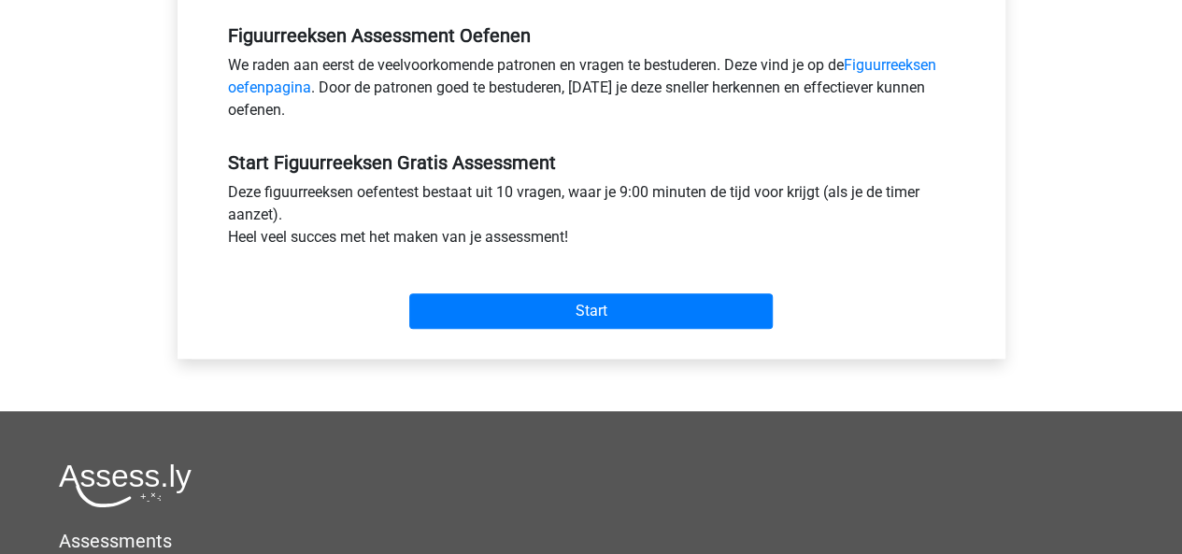
scroll to position [578, 0]
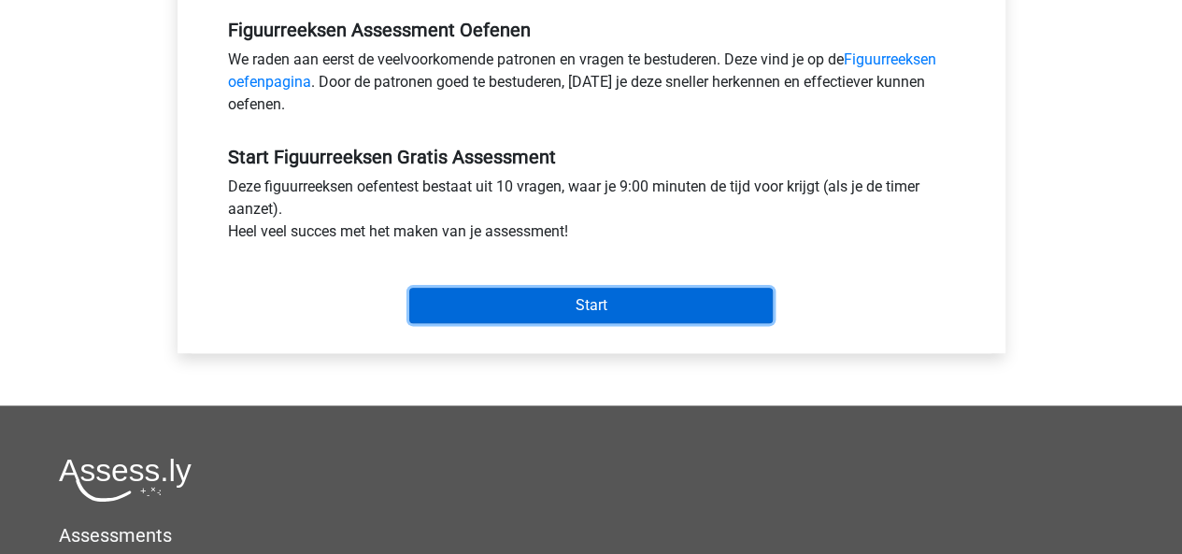
click at [590, 316] on input "Start" at bounding box center [591, 306] width 364 height 36
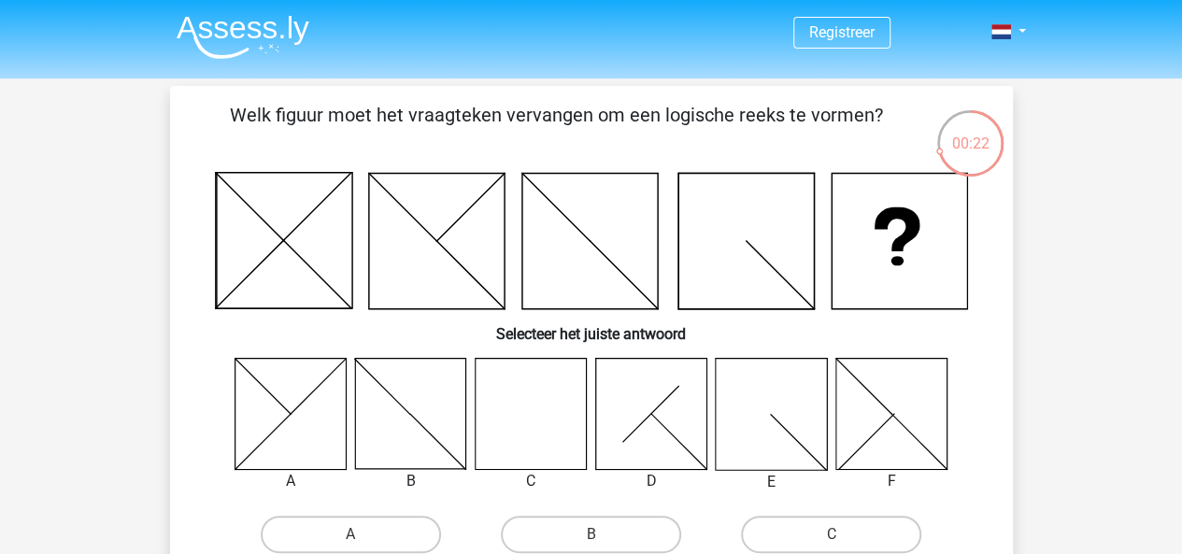
click at [540, 387] on icon at bounding box center [530, 413] width 111 height 111
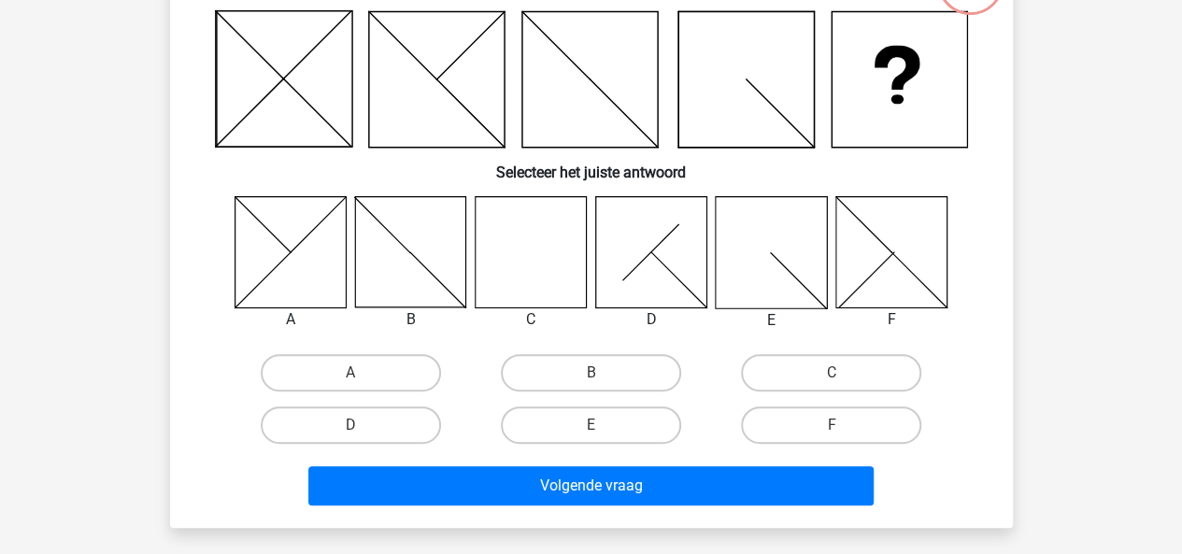
scroll to position [165, 0]
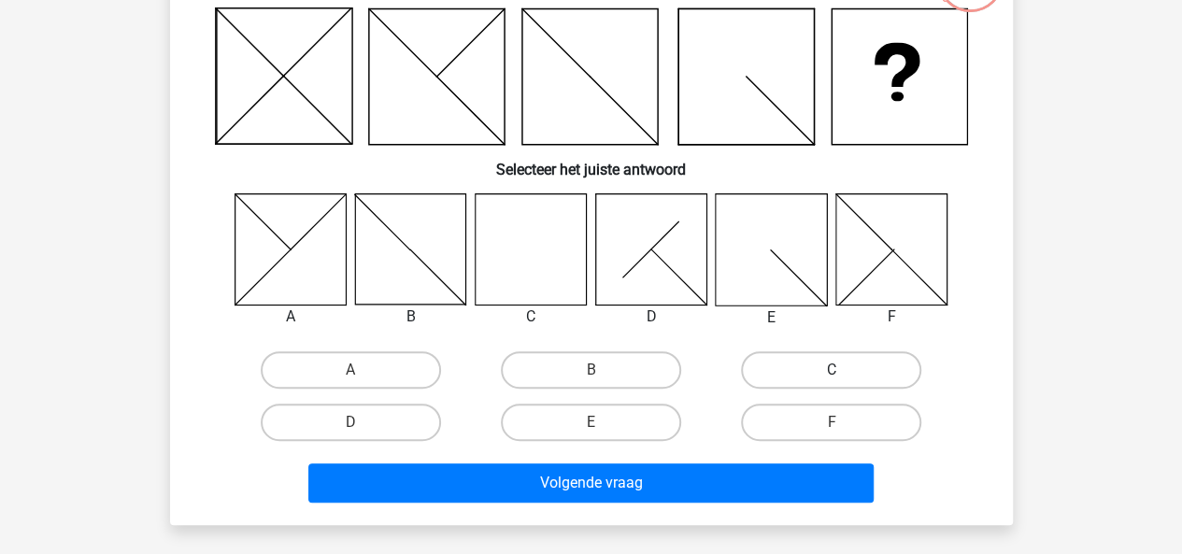
click at [792, 376] on label "C" at bounding box center [831, 369] width 180 height 37
click at [832, 376] on input "C" at bounding box center [838, 376] width 12 height 12
radio input "true"
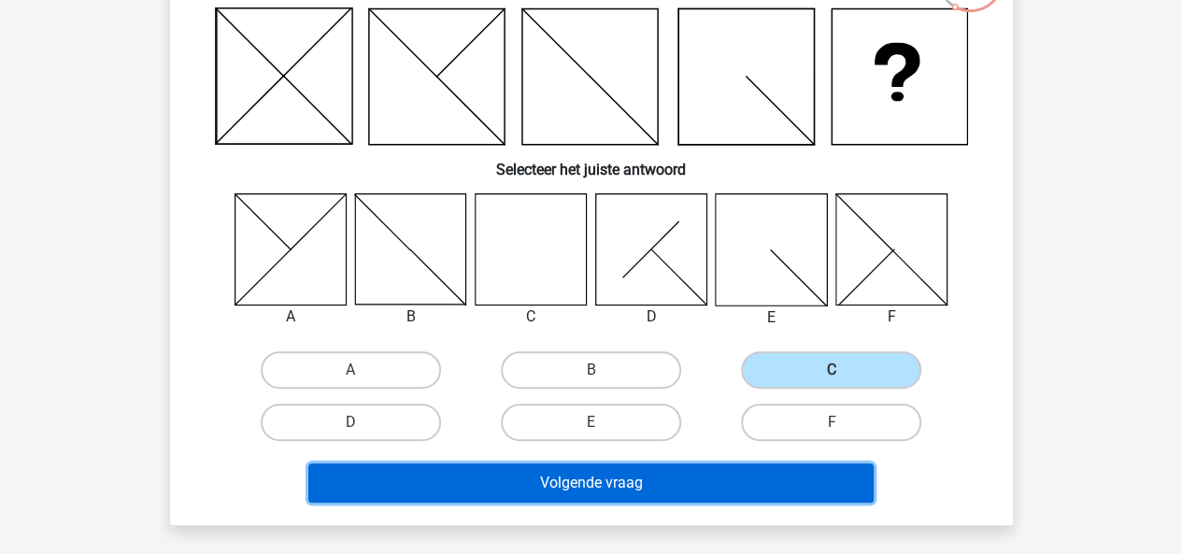
click at [661, 473] on button "Volgende vraag" at bounding box center [590, 483] width 565 height 39
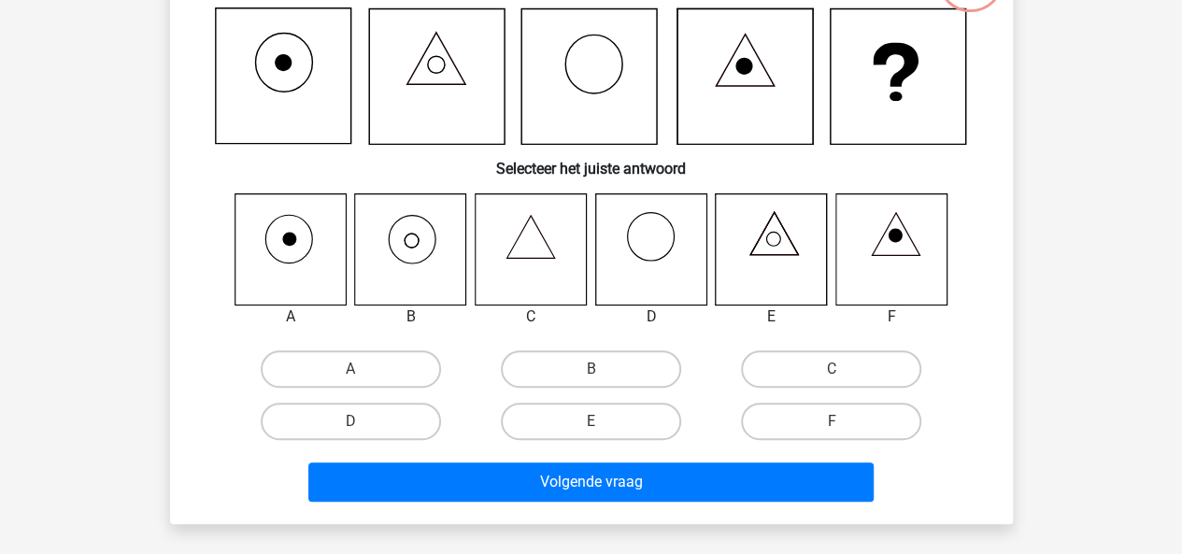
scroll to position [86, 0]
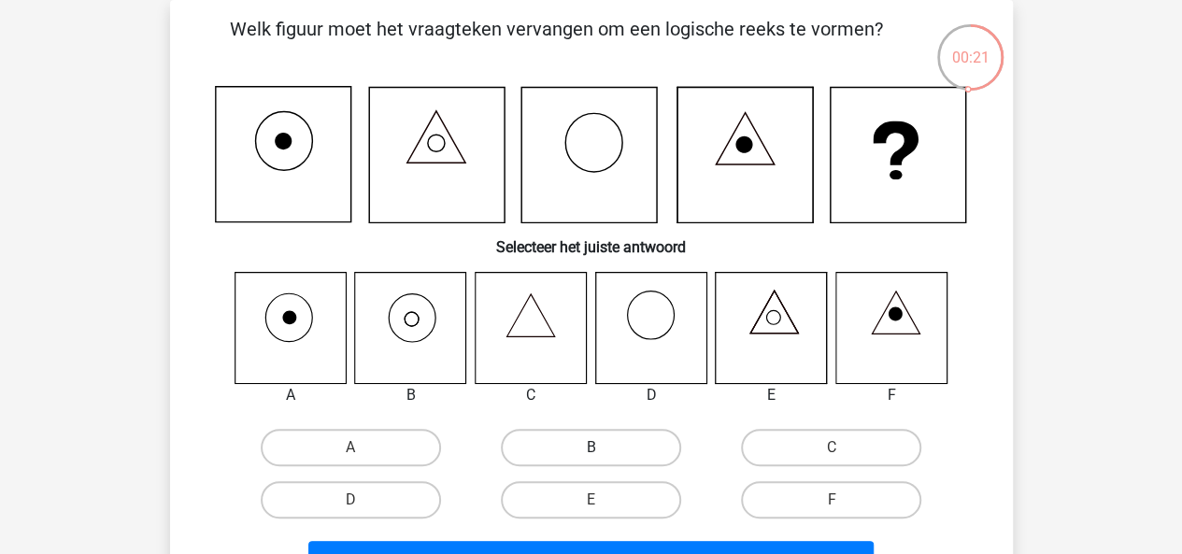
click at [574, 454] on label "B" at bounding box center [591, 447] width 180 height 37
click at [591, 454] on input "B" at bounding box center [597, 454] width 12 height 12
radio input "true"
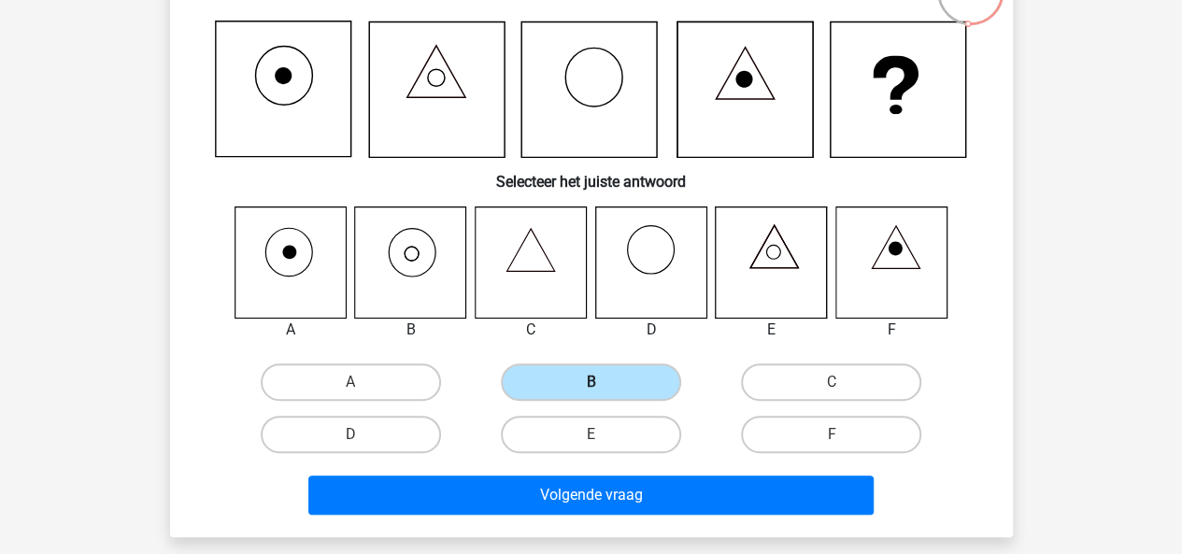
scroll to position [160, 0]
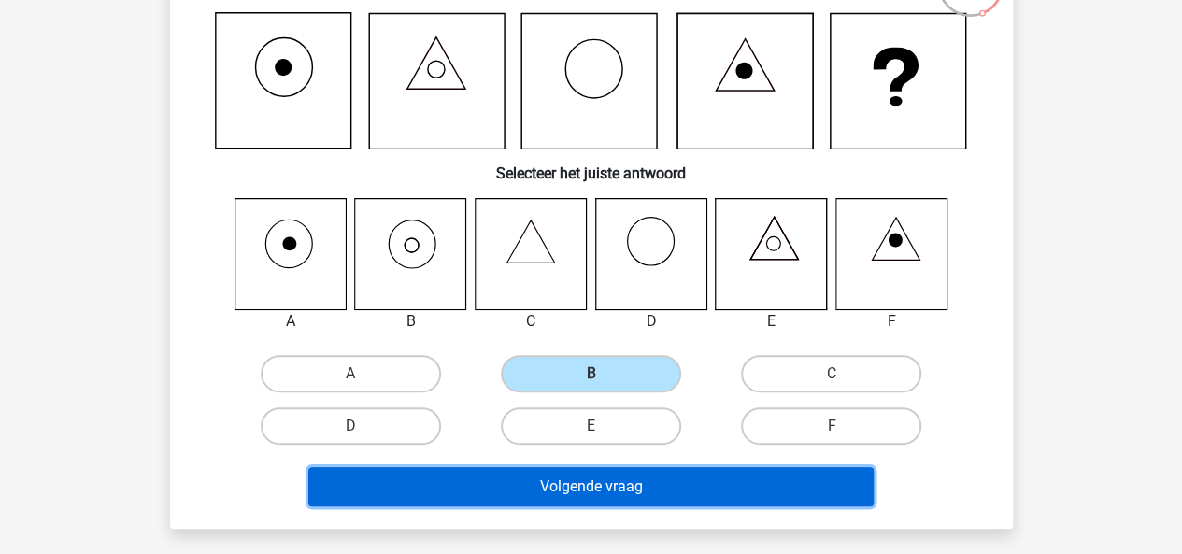
click at [574, 479] on button "Volgende vraag" at bounding box center [590, 486] width 565 height 39
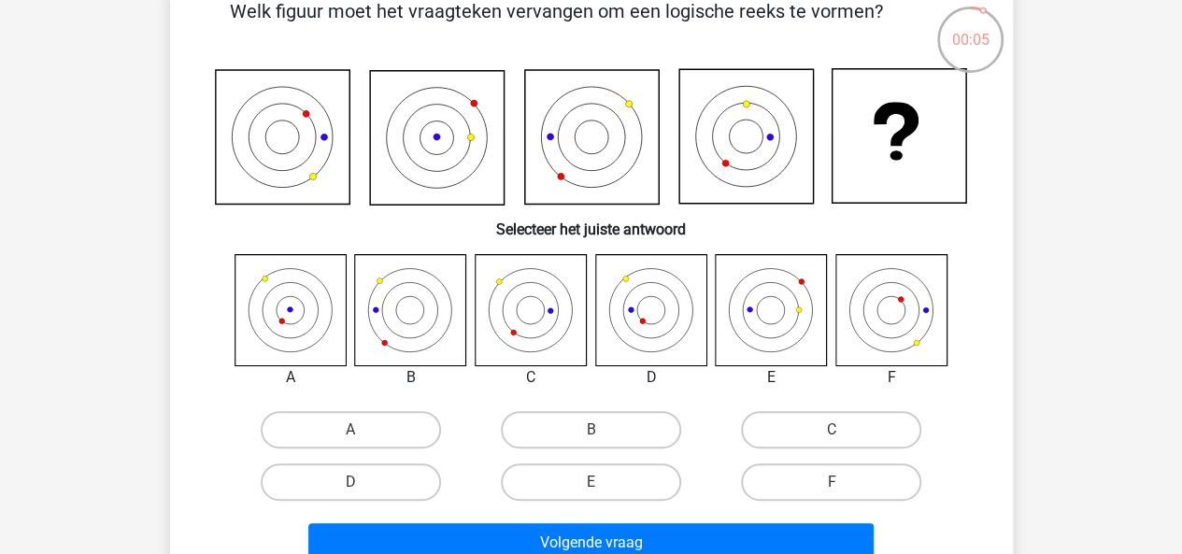
scroll to position [105, 0]
click at [601, 479] on label "E" at bounding box center [591, 481] width 180 height 37
click at [601, 481] on input "E" at bounding box center [597, 487] width 12 height 12
radio input "true"
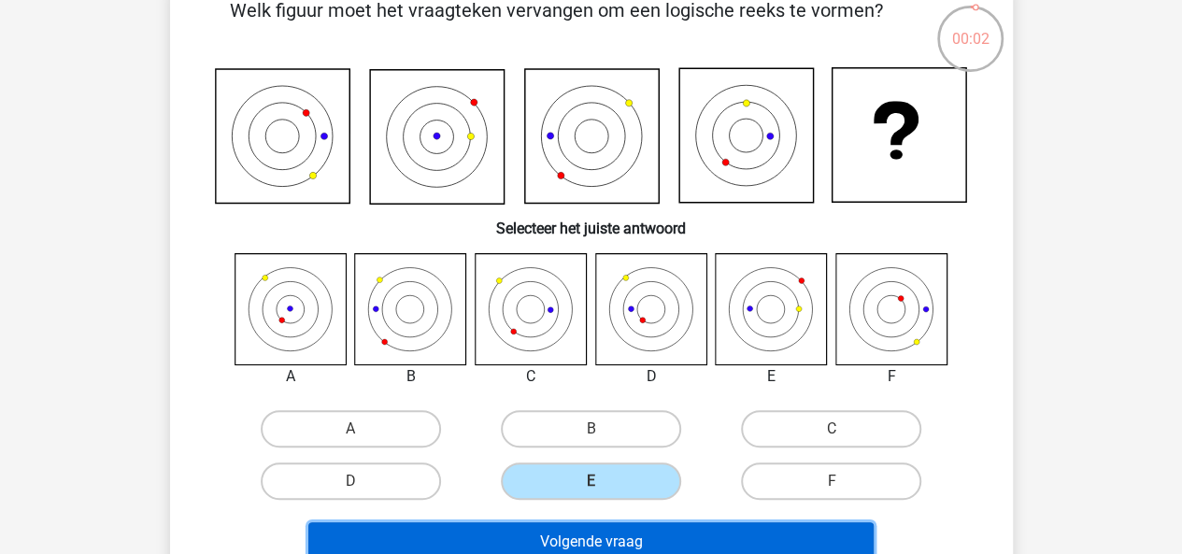
click at [596, 543] on button "Volgende vraag" at bounding box center [590, 541] width 565 height 39
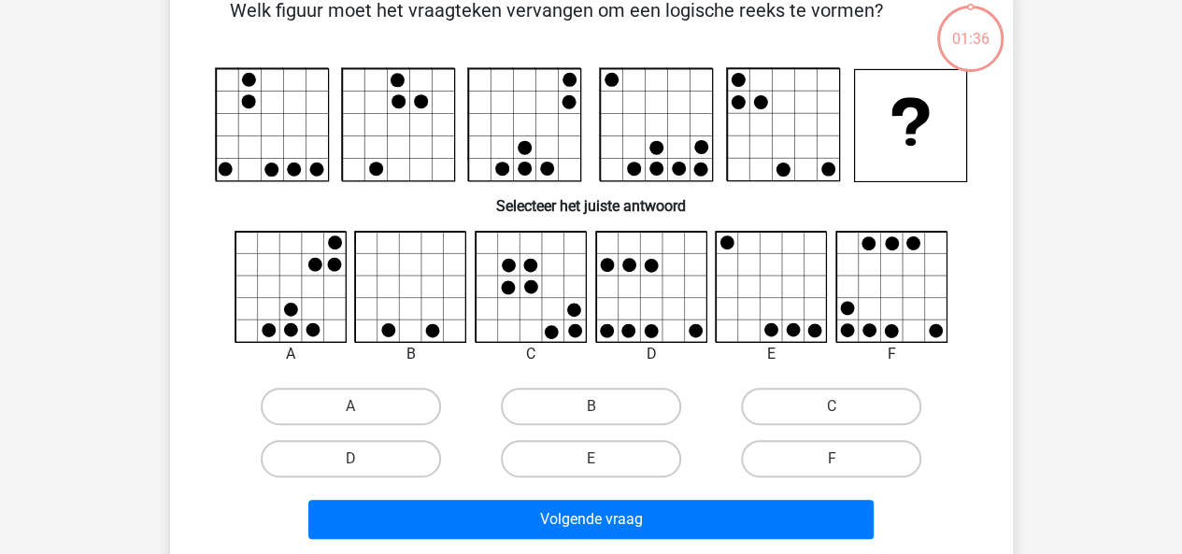
scroll to position [86, 0]
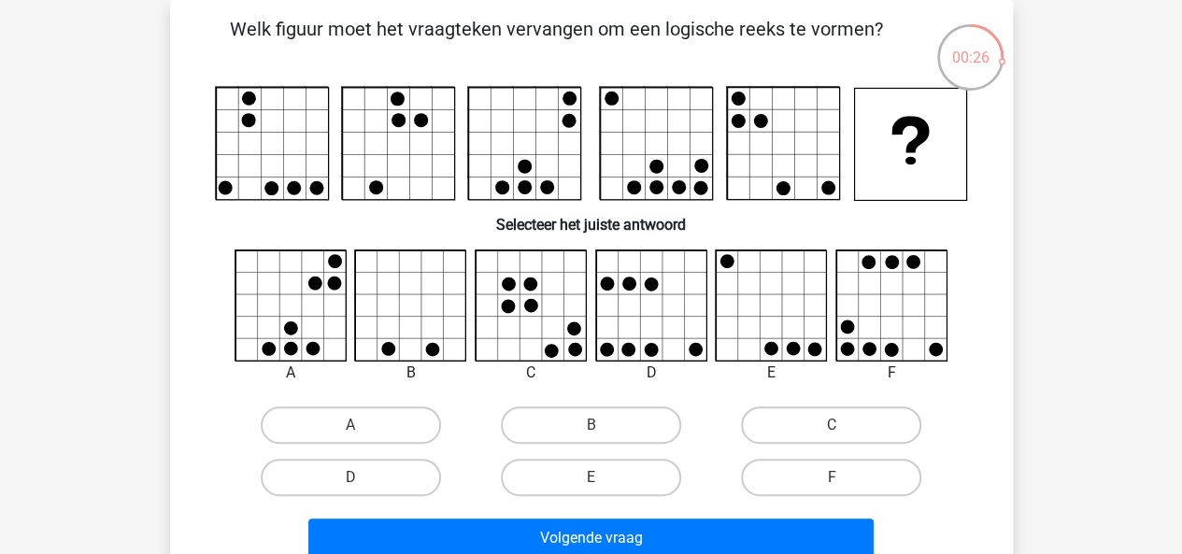
click at [834, 487] on input "F" at bounding box center [838, 484] width 12 height 12
radio input "true"
click at [185, 332] on div "Welk figuur moet het vraagteken vervangen om een logische reeks te vormen?" at bounding box center [592, 290] width 828 height 551
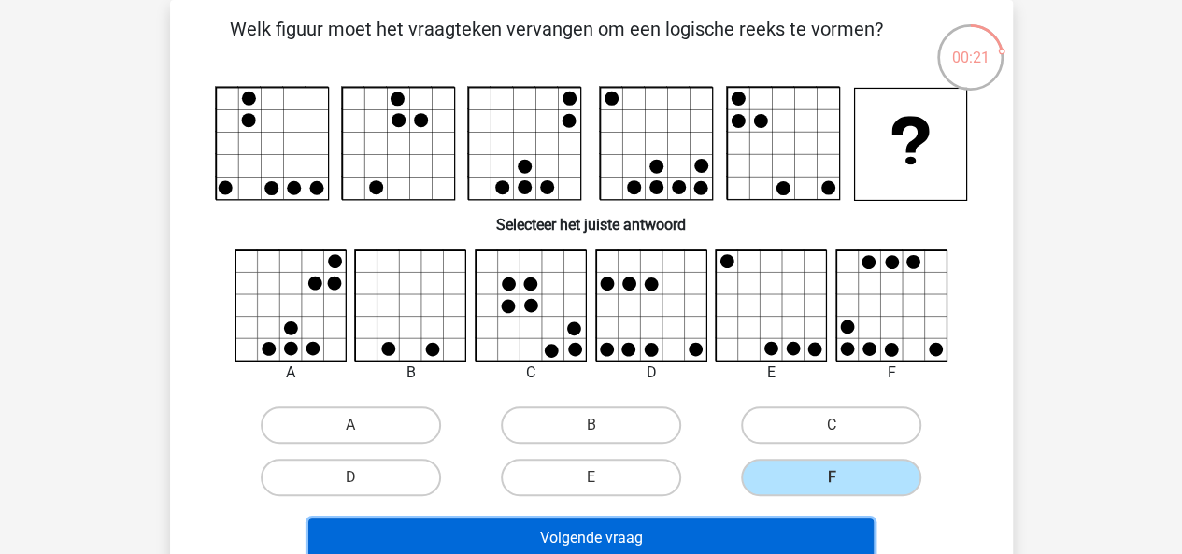
click at [609, 531] on button "Volgende vraag" at bounding box center [590, 538] width 565 height 39
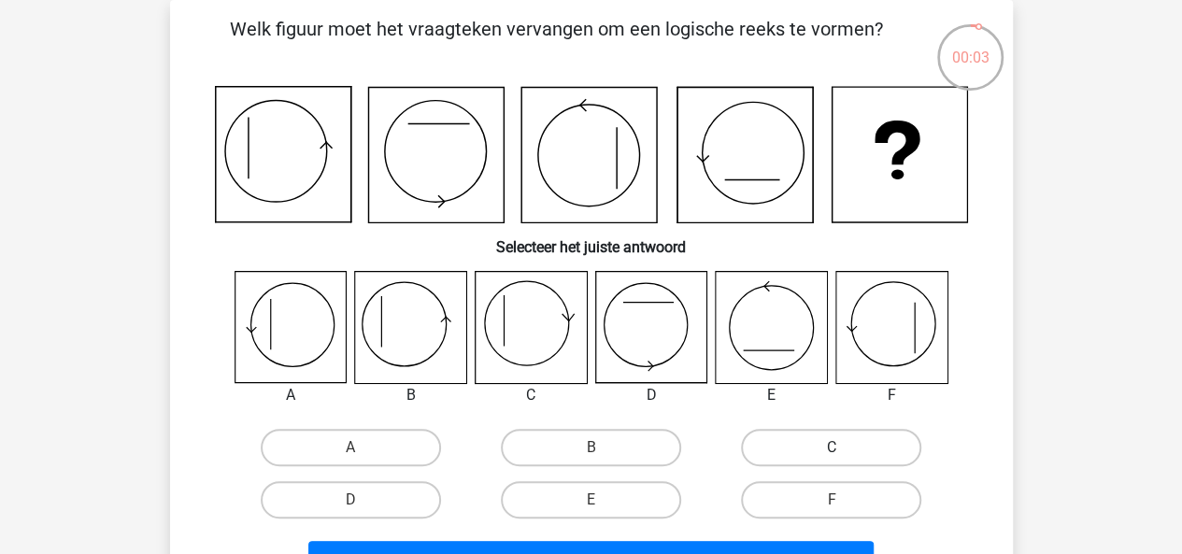
click at [792, 435] on label "C" at bounding box center [831, 447] width 180 height 37
click at [832, 448] on input "C" at bounding box center [838, 454] width 12 height 12
radio input "true"
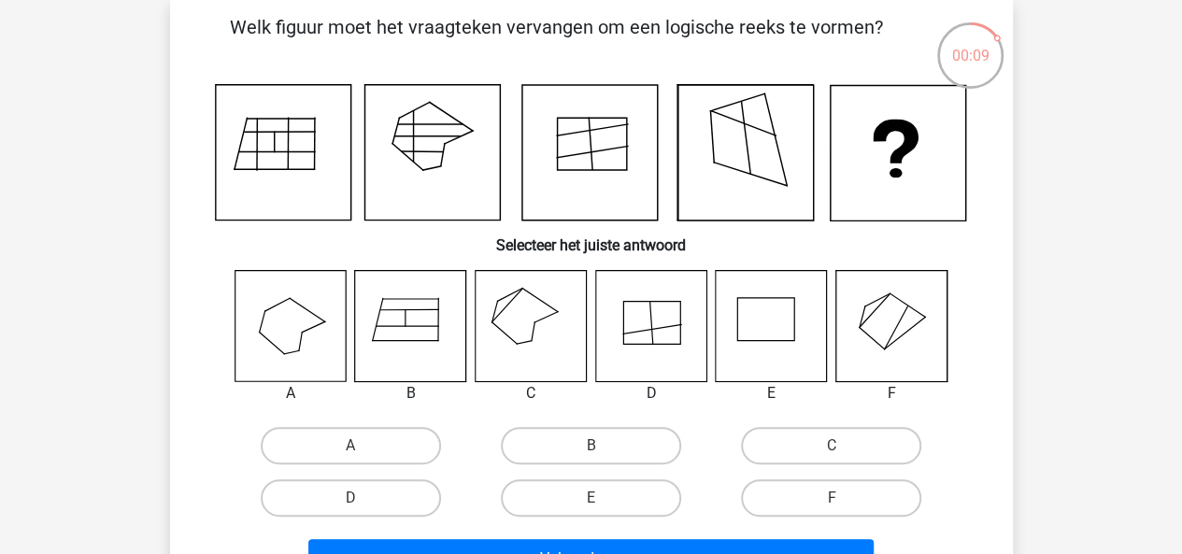
scroll to position [89, 0]
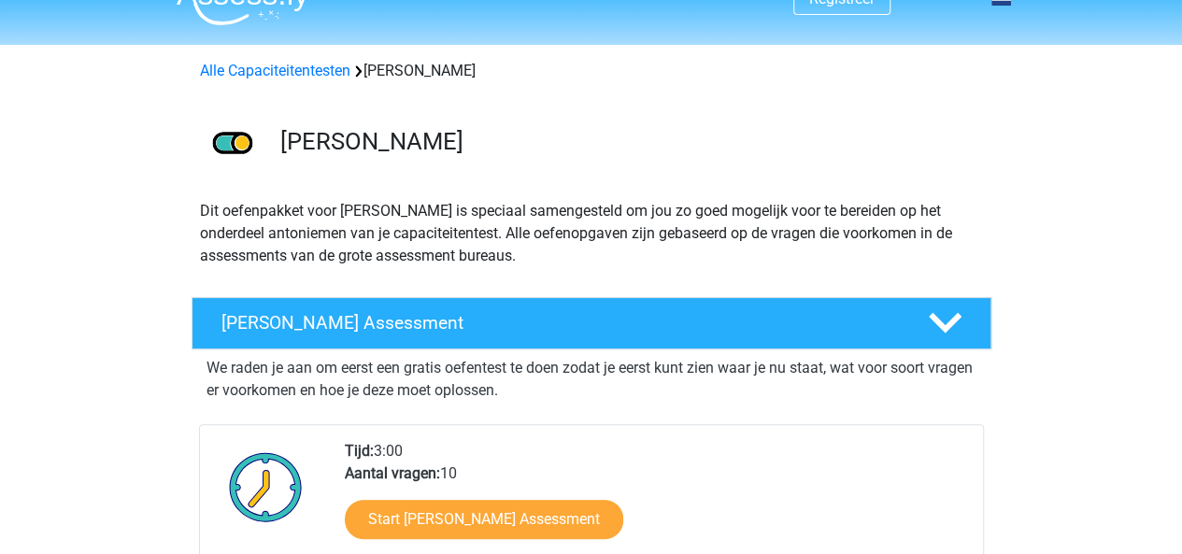
scroll to position [33, 0]
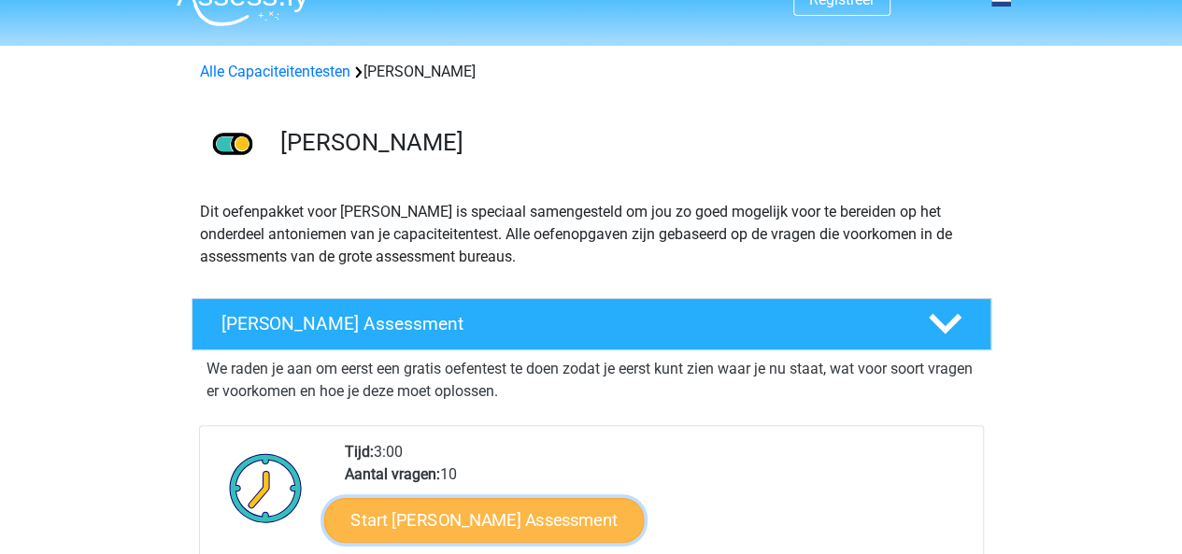
click at [570, 508] on link "Start Antoniemen Gratis Oefen Assessment" at bounding box center [483, 519] width 321 height 45
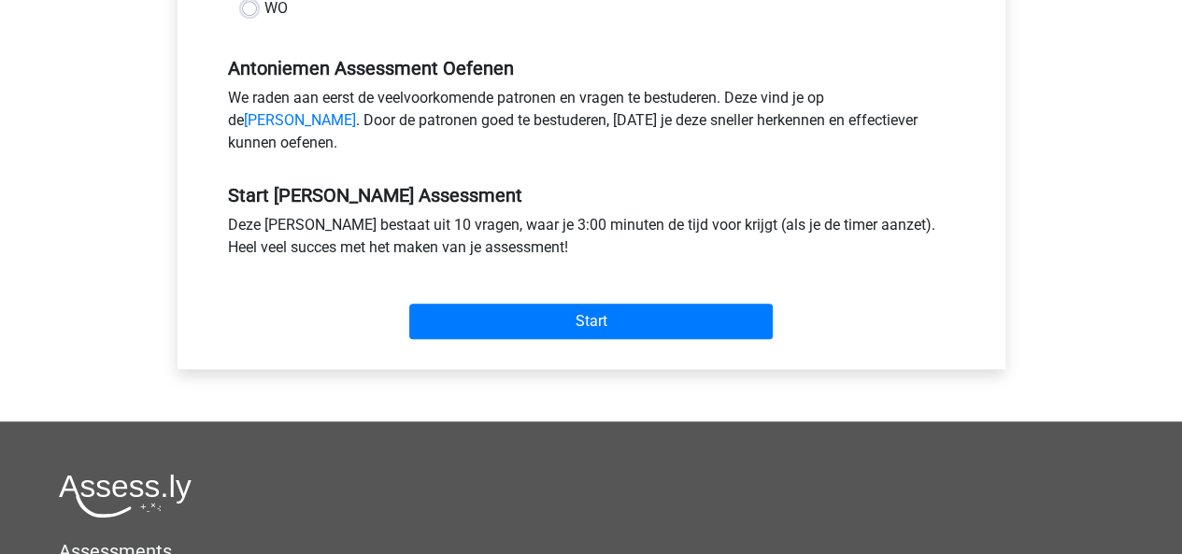
scroll to position [564, 0]
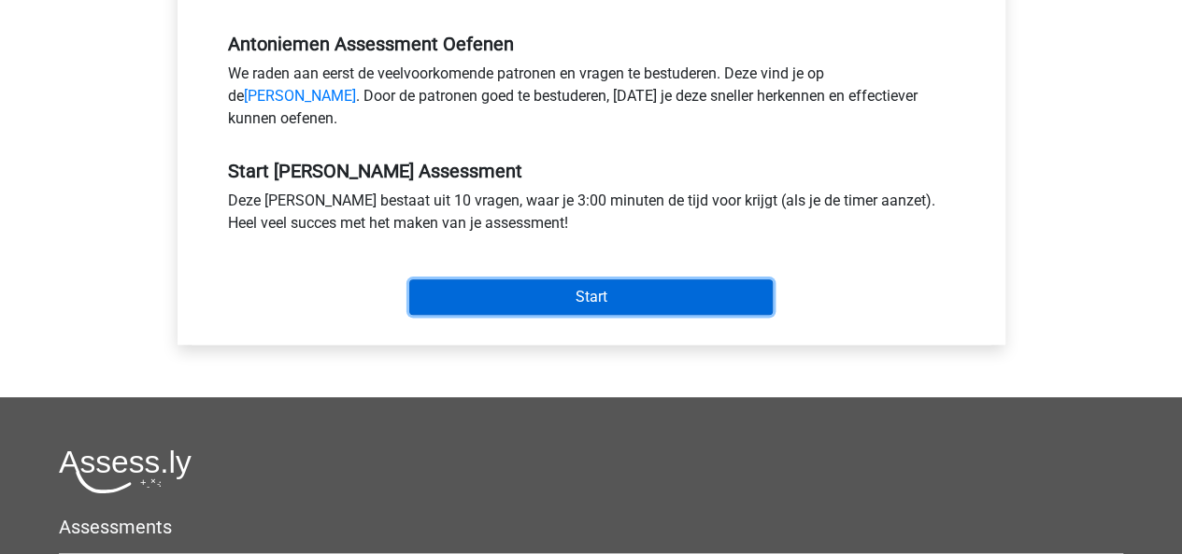
click at [627, 315] on input "Start" at bounding box center [591, 297] width 364 height 36
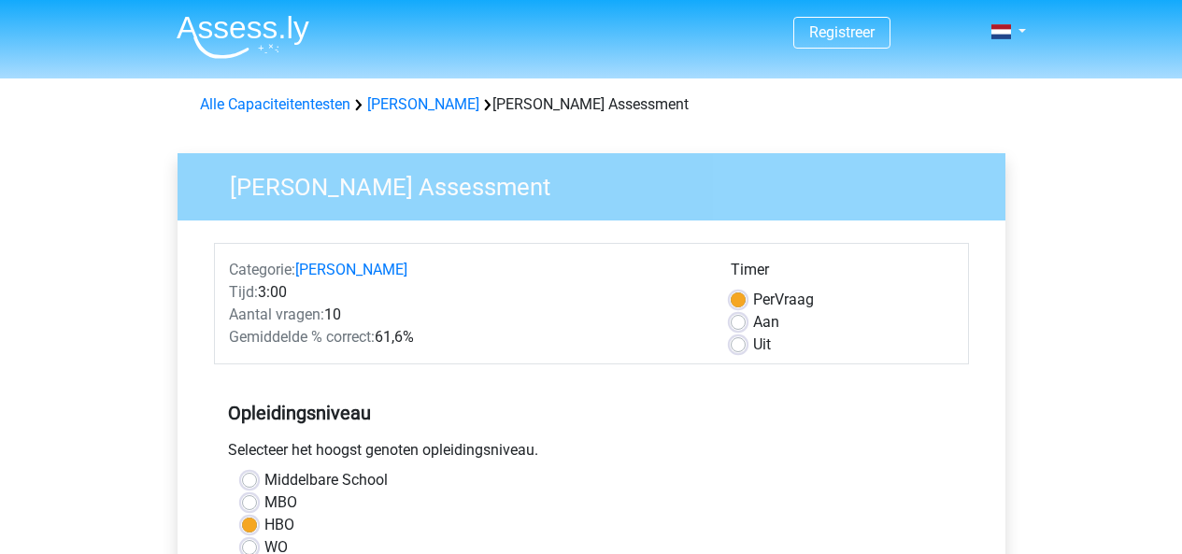
scroll to position [564, 0]
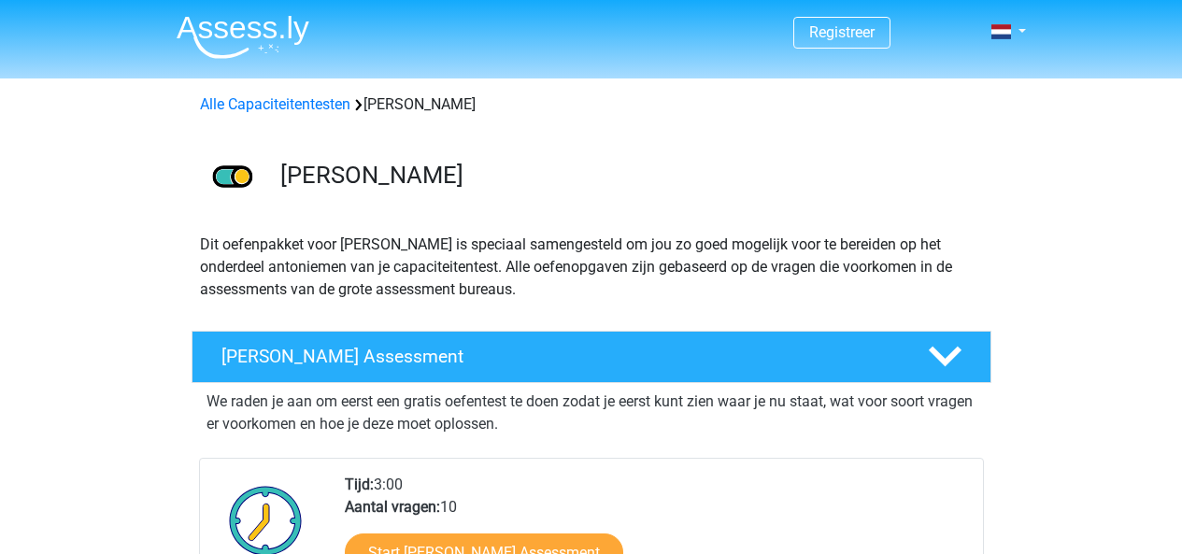
scroll to position [33, 0]
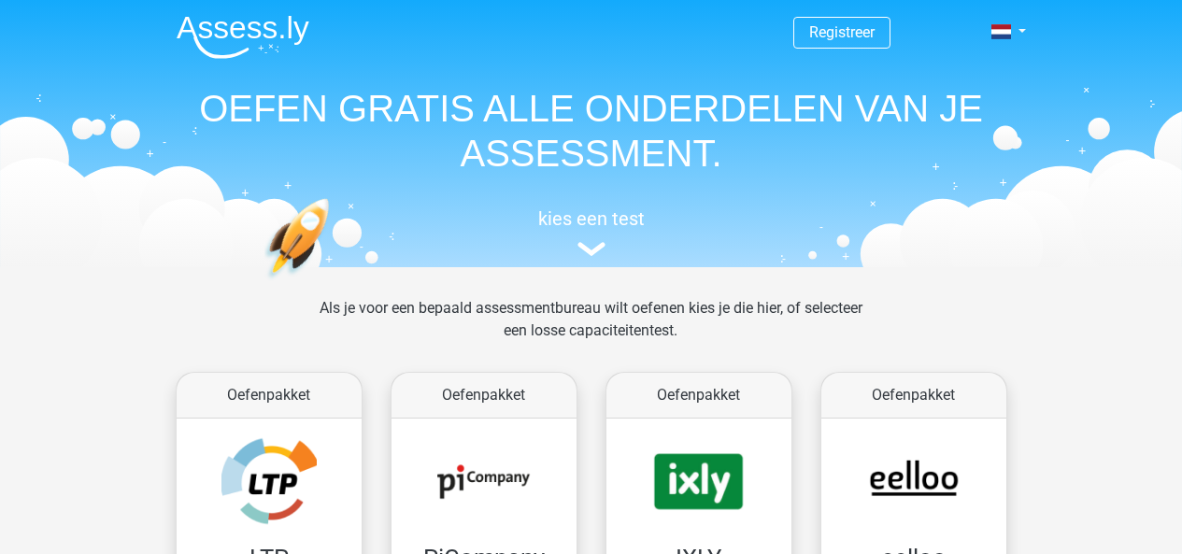
scroll to position [1417, 0]
